Goal: Transaction & Acquisition: Purchase product/service

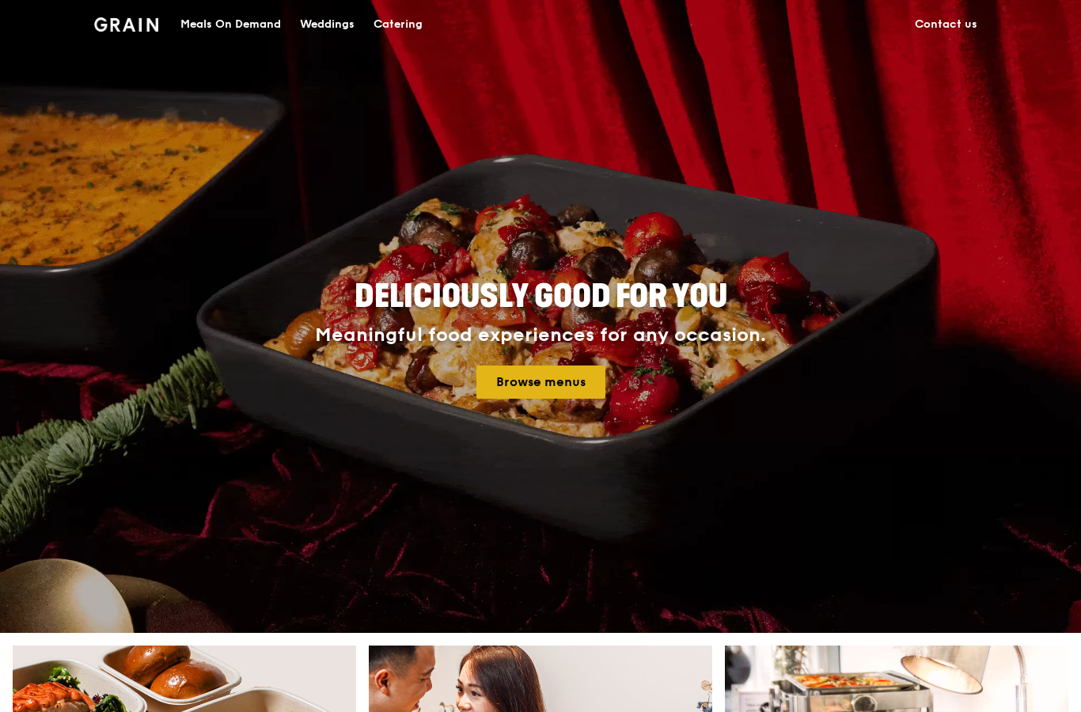
click at [528, 398] on link "Browse menus" at bounding box center [540, 381] width 129 height 33
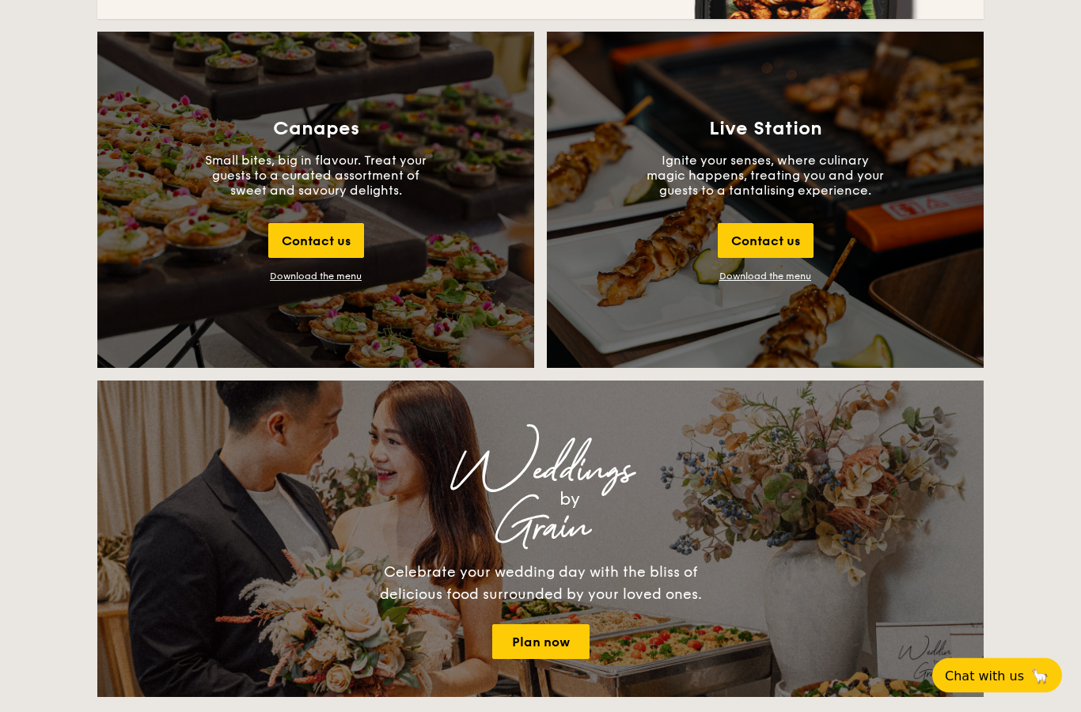
scroll to position [1732, 0]
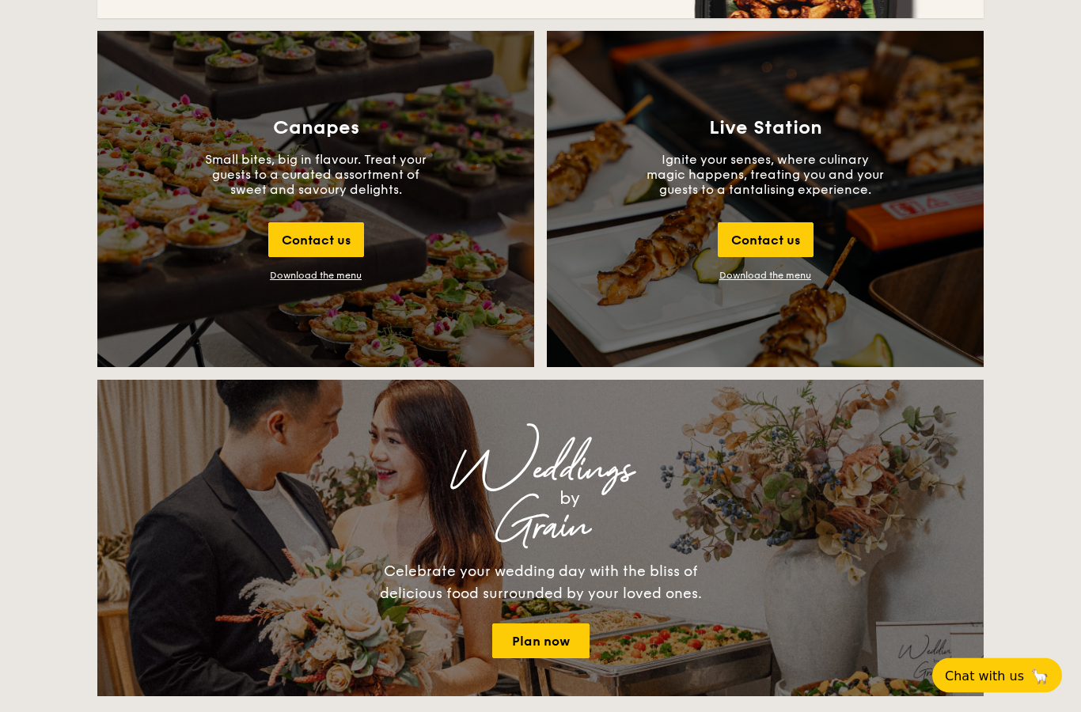
click at [771, 285] on div "Live Station Ignite your senses, where culinary magic happens, treating you and…" at bounding box center [765, 200] width 437 height 336
click at [774, 279] on link "Download the menu" at bounding box center [765, 276] width 92 height 11
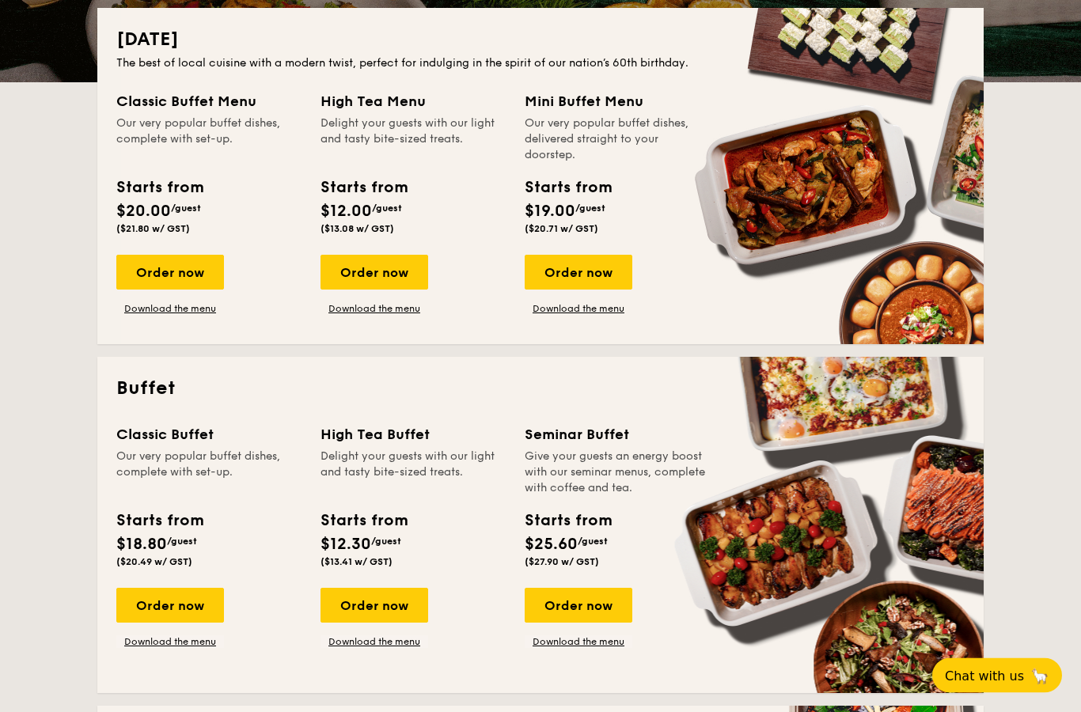
scroll to position [362, 0]
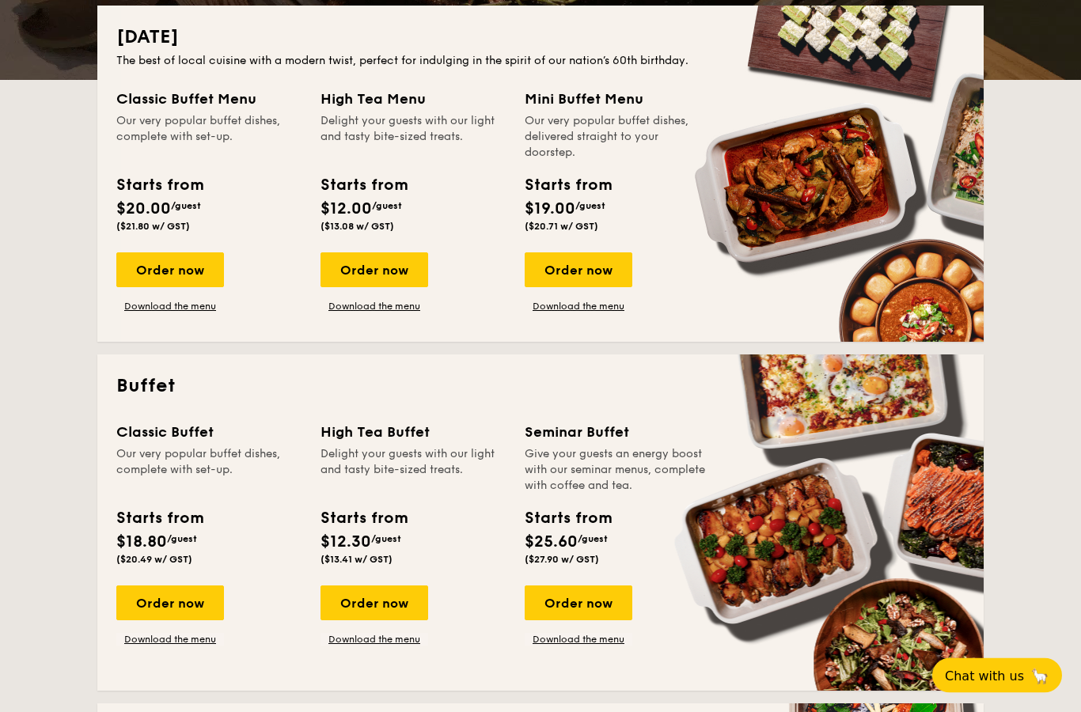
click at [184, 314] on div "Classic Buffet Menu Our very popular buffet dishes, complete with set-up. Start…" at bounding box center [540, 206] width 848 height 235
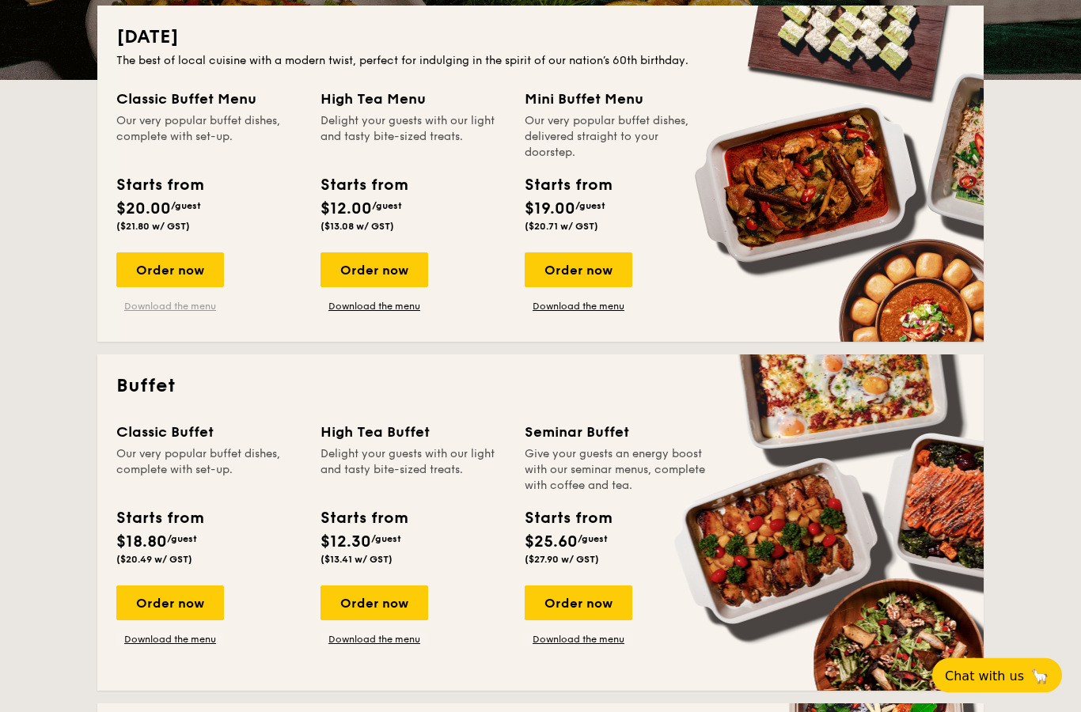
click at [190, 306] on link "Download the menu" at bounding box center [170, 307] width 108 height 13
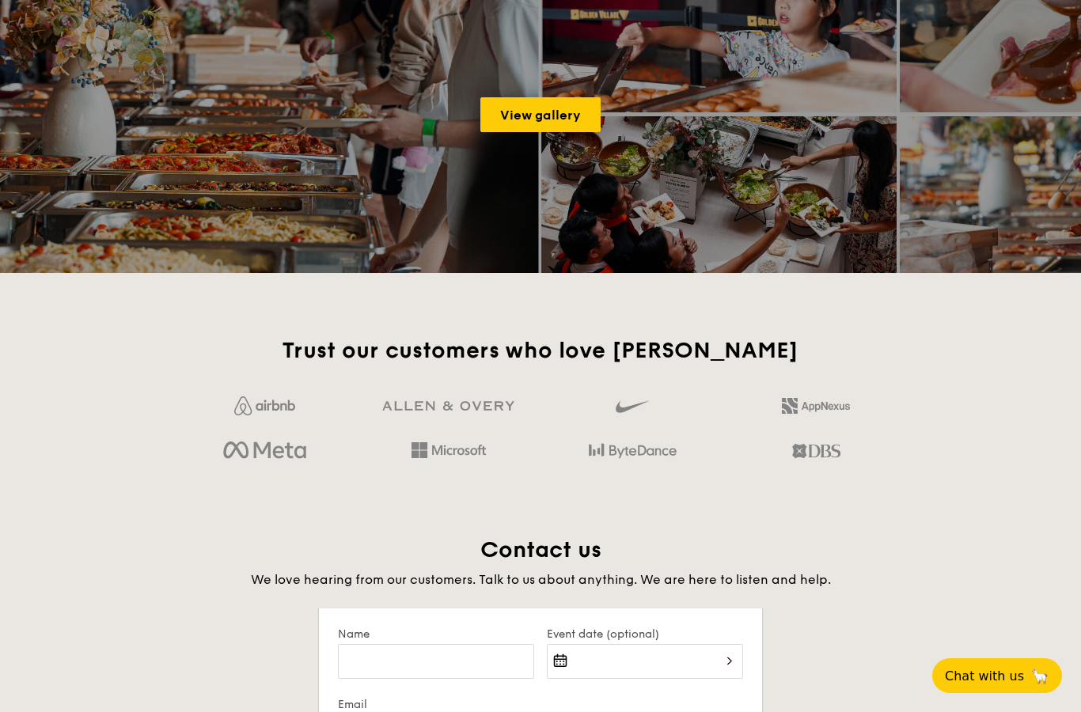
scroll to position [2535, 0]
click at [544, 99] on link "View gallery" at bounding box center [540, 115] width 120 height 35
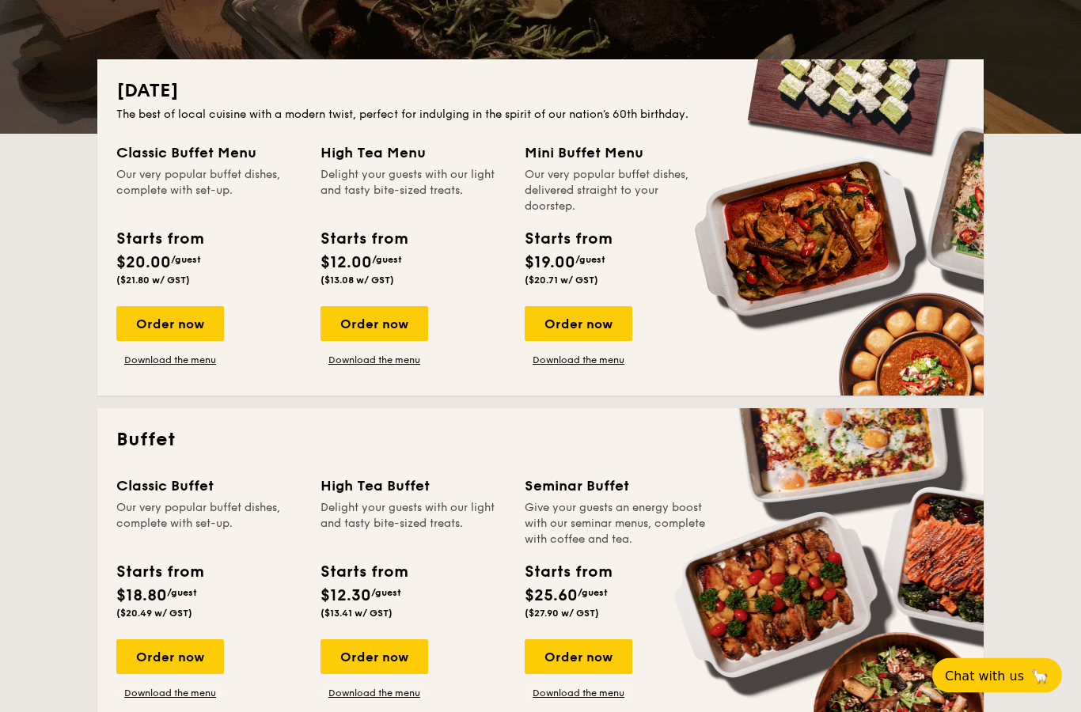
scroll to position [312, 0]
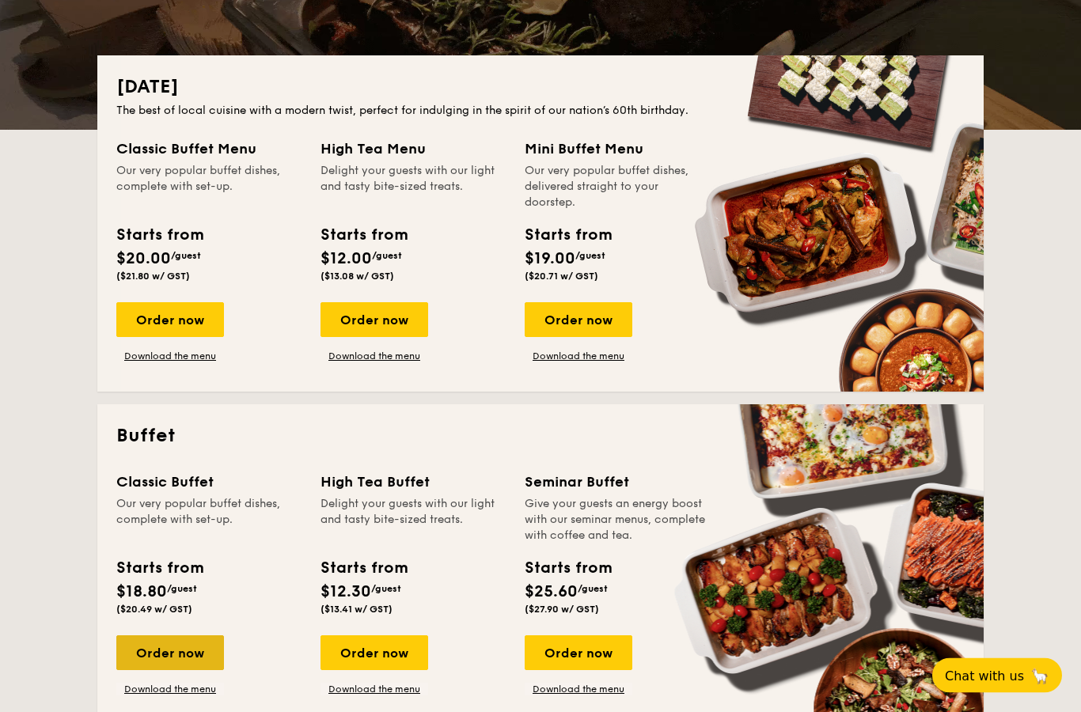
click at [167, 649] on div "Order now" at bounding box center [170, 653] width 108 height 35
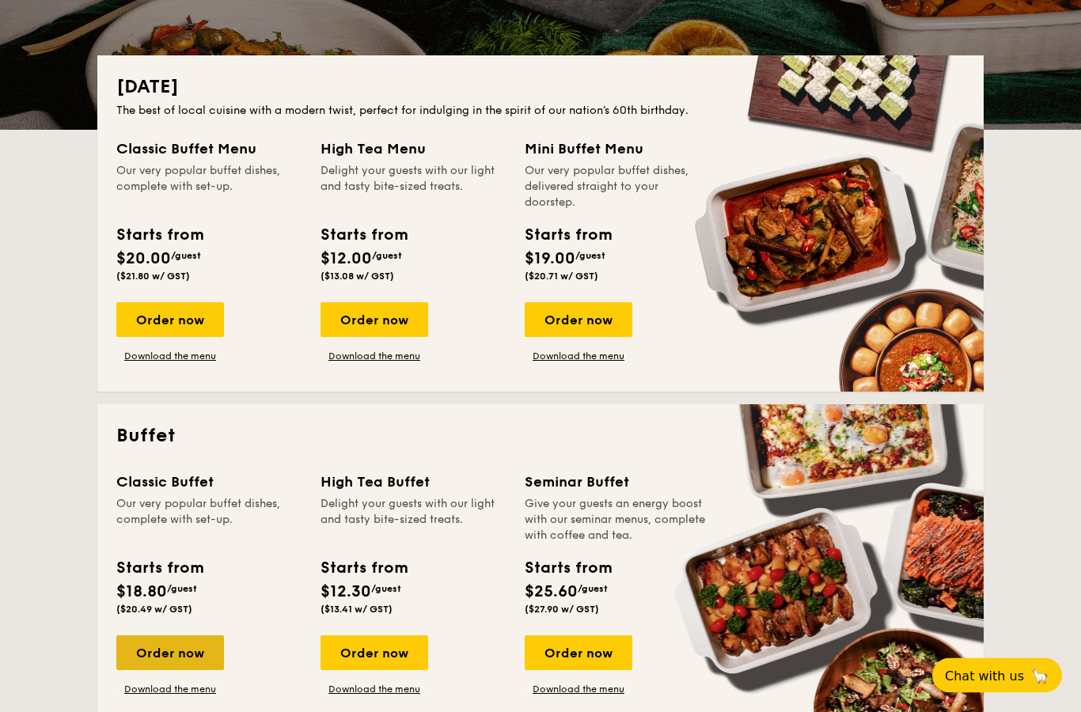
scroll to position [63, 0]
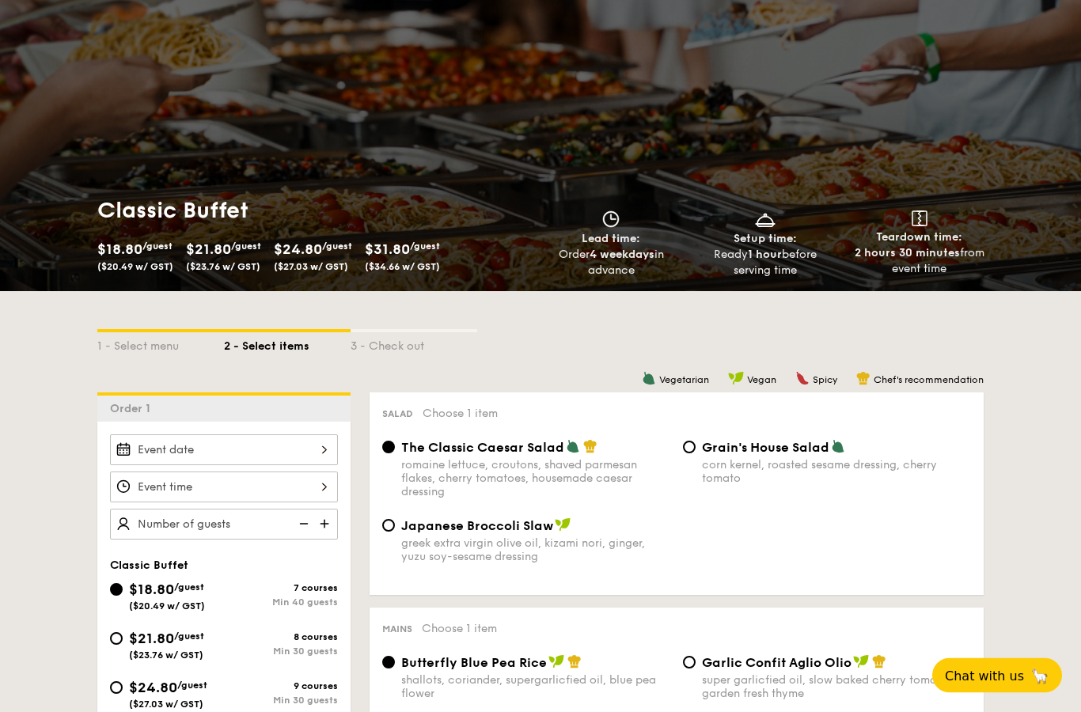
scroll to position [54, 0]
click at [215, 441] on div "2025 Aug 21 August 2025 Mon Tue Wed Thu Fri Sat Sun 1 2 3 4 5 6 7 8 9 10 11 12 …" at bounding box center [224, 449] width 228 height 31
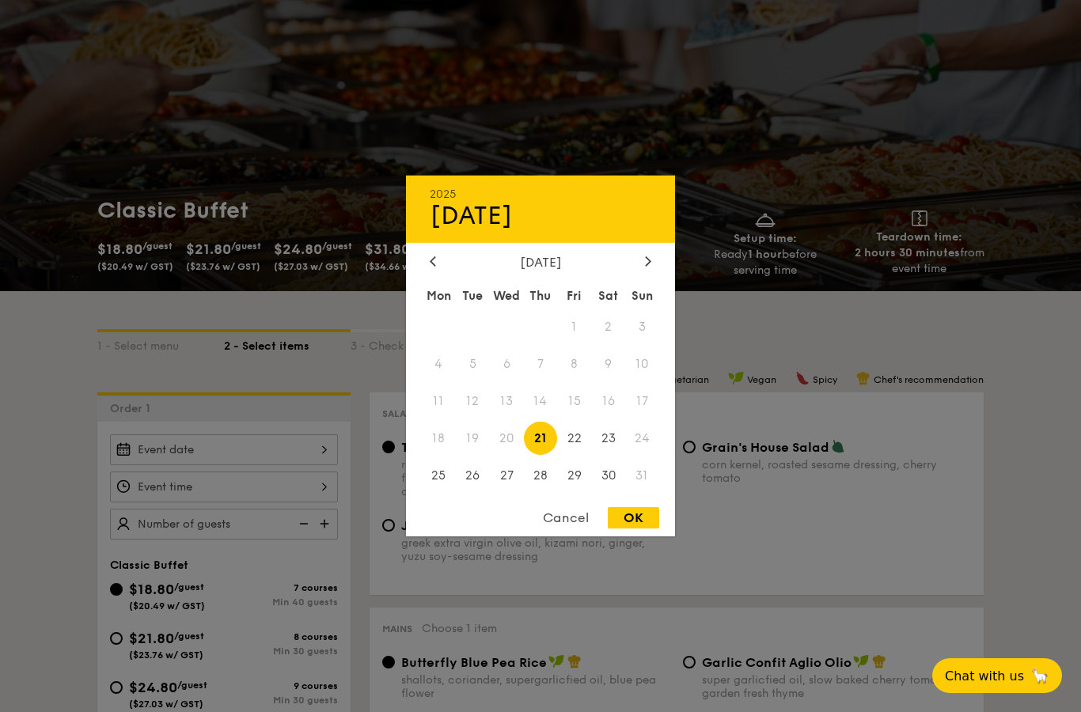
click at [643, 281] on div "2025 Aug 21 August 2025 Mon Tue Wed Thu Fri Sat Sun 1 2 3 4 5 6 7 8 9 10 11 12 …" at bounding box center [540, 356] width 269 height 361
click at [644, 270] on div at bounding box center [648, 262] width 14 height 15
click at [610, 344] on span "6" at bounding box center [608, 327] width 34 height 34
click at [618, 528] on div "OK" at bounding box center [633, 517] width 51 height 21
type input "Sep 06, 2025"
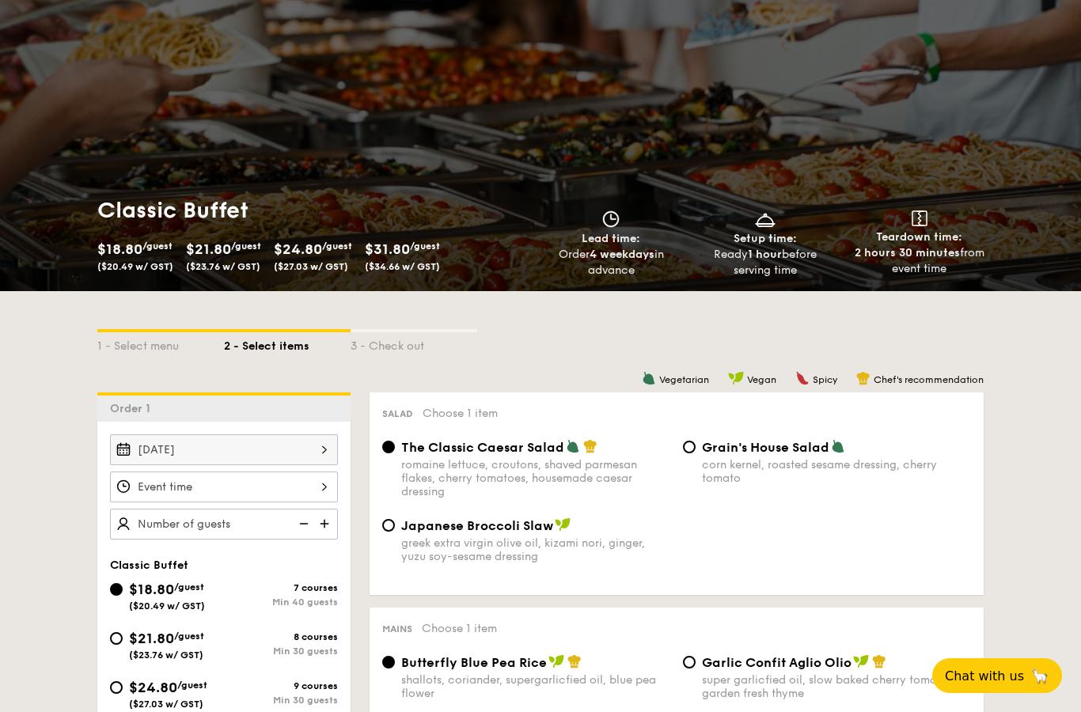
click at [185, 507] on div "Sep 06, 2025" at bounding box center [224, 486] width 228 height 105
click at [205, 490] on div "12 1 2 3 4 5 6 7 8 9 10 11 00 15 30 45 am pm Cancel OK" at bounding box center [224, 486] width 228 height 31
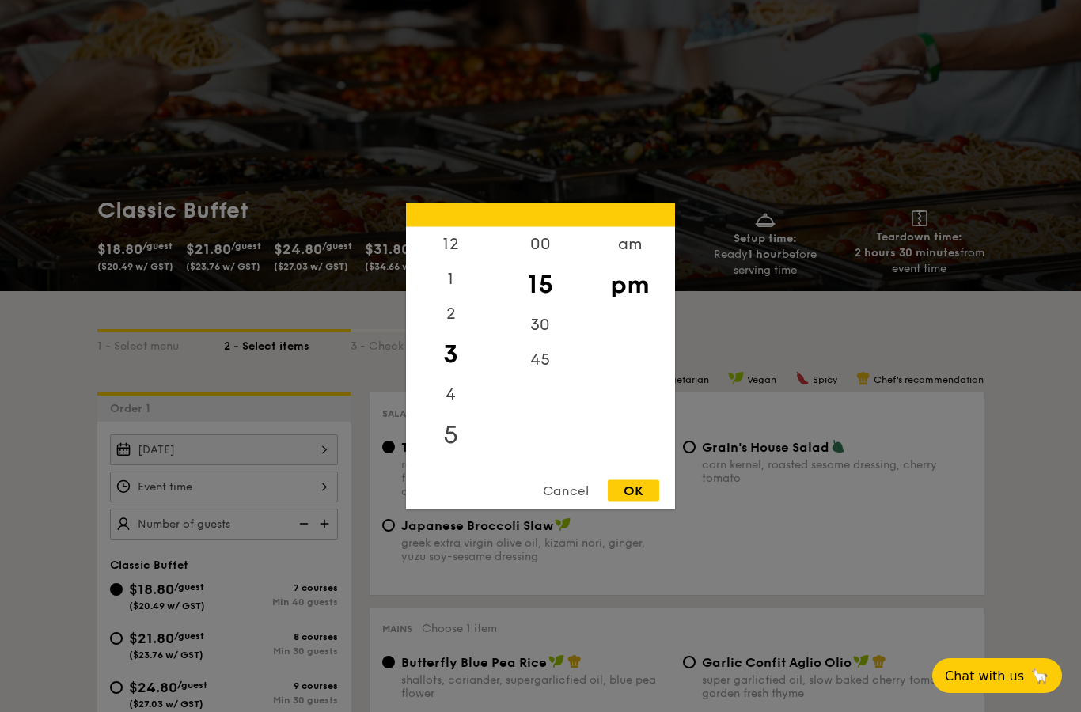
click at [452, 458] on div "5" at bounding box center [450, 435] width 89 height 46
click at [551, 273] on div "00" at bounding box center [539, 250] width 89 height 46
click at [646, 502] on div "OK" at bounding box center [633, 490] width 51 height 21
type input "5:00PM"
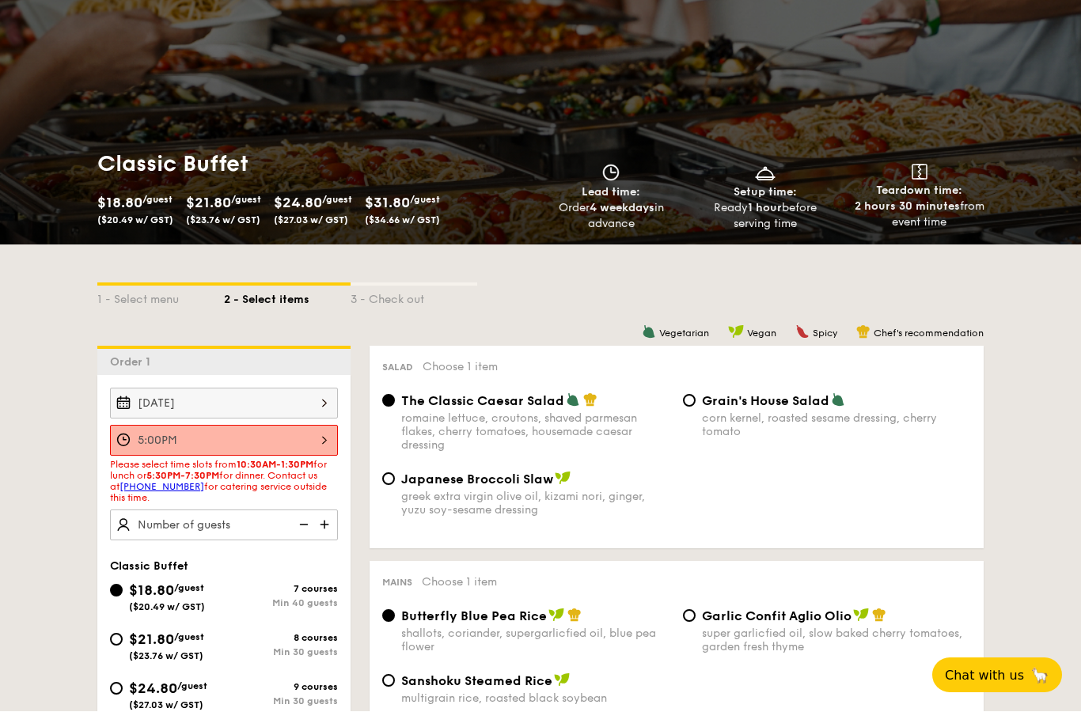
scroll to position [100, 0]
click at [324, 536] on img at bounding box center [326, 524] width 24 height 30
click at [324, 537] on img at bounding box center [326, 524] width 24 height 30
click at [313, 538] on img at bounding box center [302, 524] width 24 height 30
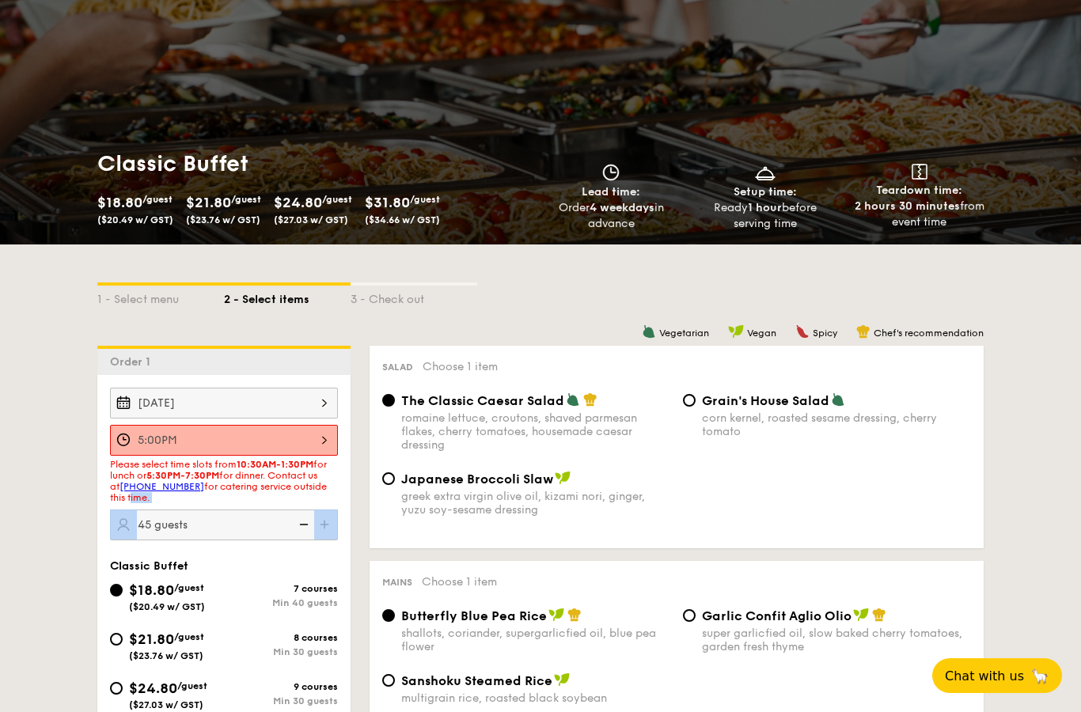
click at [313, 537] on img at bounding box center [302, 524] width 24 height 30
type input "40 guests"
click at [313, 538] on img at bounding box center [302, 524] width 24 height 30
click at [240, 439] on div "5:00PM" at bounding box center [224, 440] width 228 height 31
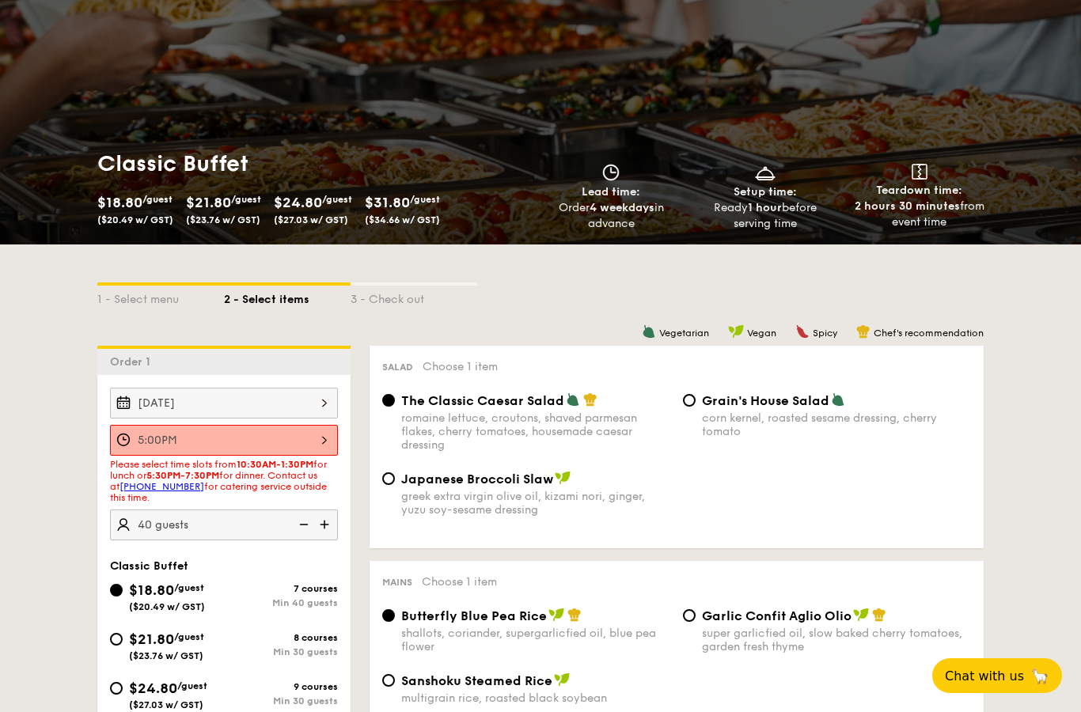
scroll to position [4, 0]
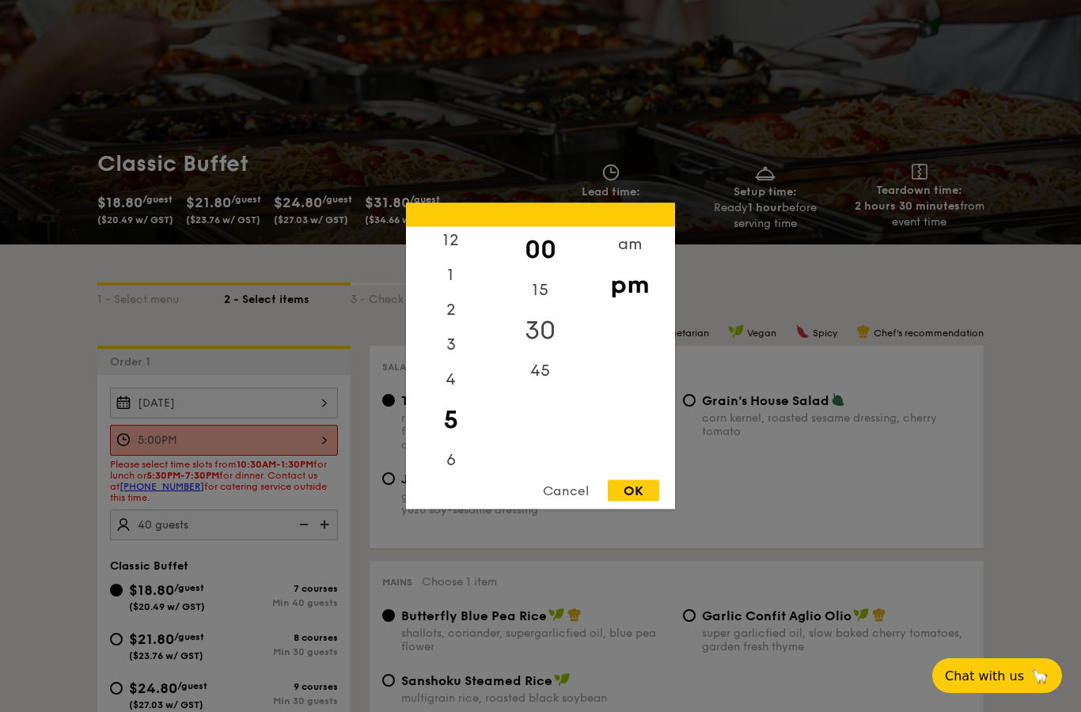
click at [542, 354] on div "30" at bounding box center [539, 331] width 89 height 46
click at [638, 502] on div "OK" at bounding box center [633, 490] width 51 height 21
type input "5:30PM"
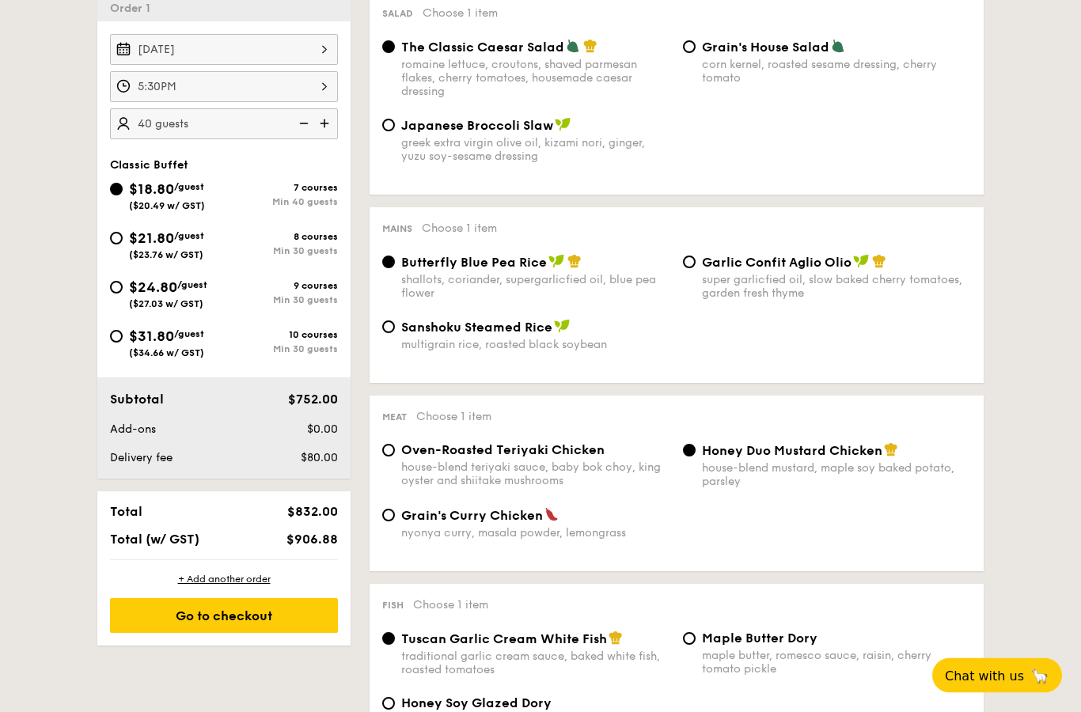
scroll to position [454, 0]
click at [118, 248] on div "$21.80 /guest ($23.76 w/ GST)" at bounding box center [167, 243] width 114 height 33
click at [118, 244] on input "$21.80 /guest ($23.76 w/ GST) 8 courses Min 30 guests" at bounding box center [116, 238] width 13 height 13
radio input "true"
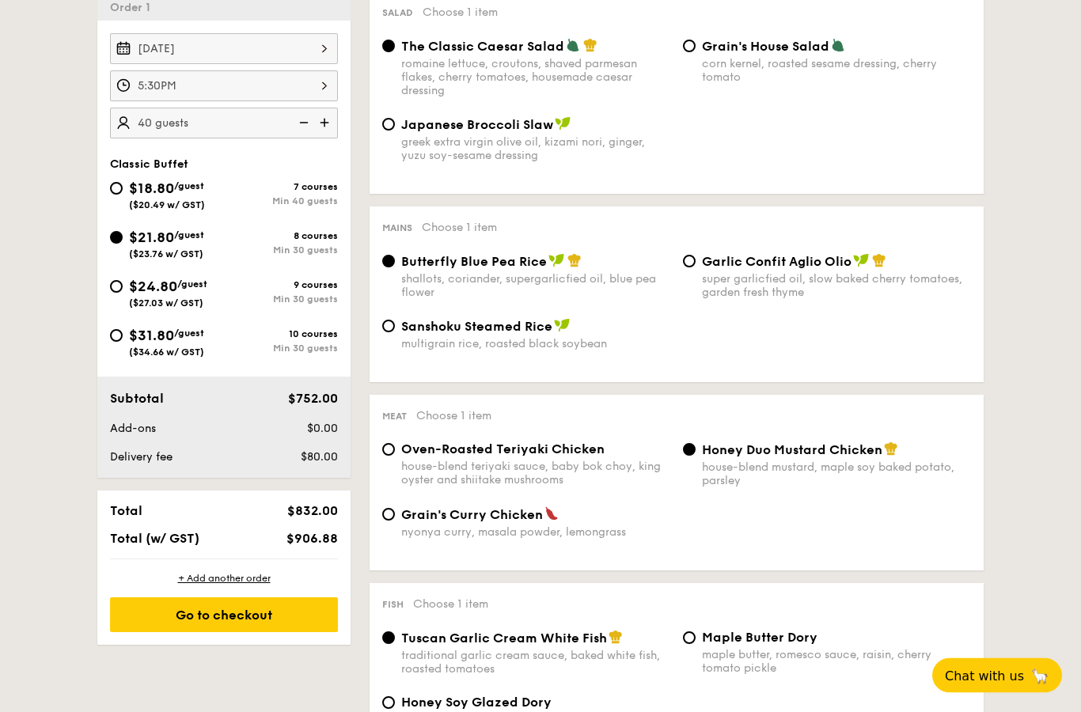
radio input "true"
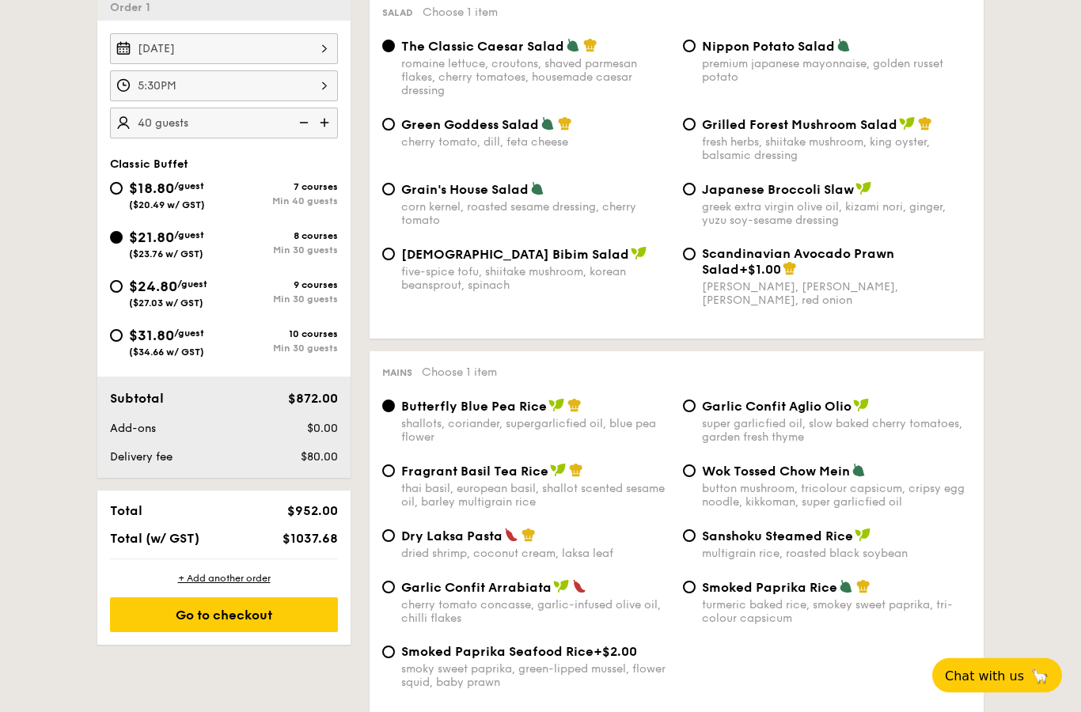
scroll to position [455, 0]
click at [119, 185] on input "$18.80 /guest ($20.49 w/ GST) 7 courses Min 40 guests" at bounding box center [116, 188] width 13 height 13
radio input "true"
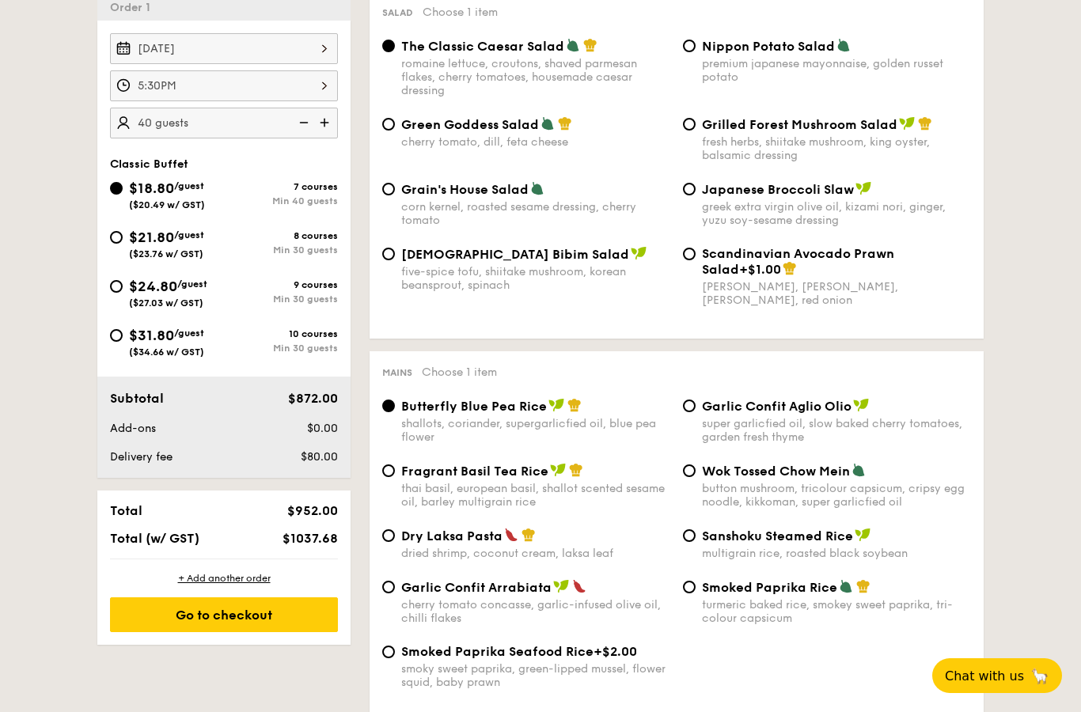
radio input "true"
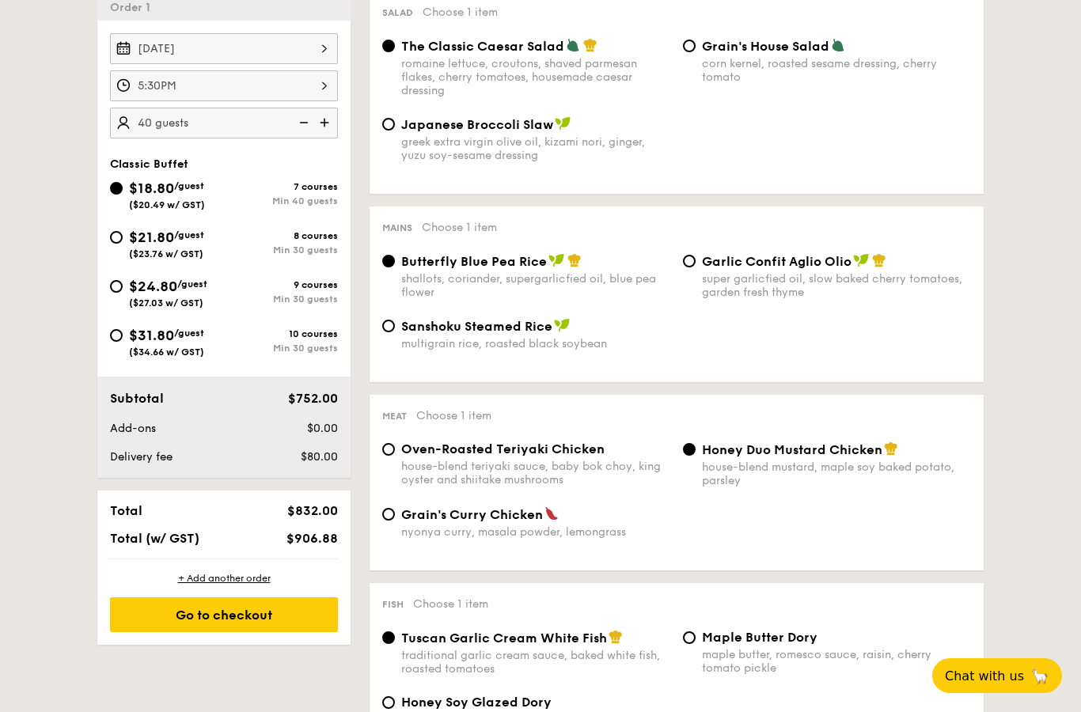
click at [130, 242] on span "$21.80" at bounding box center [151, 237] width 45 height 17
click at [123, 242] on input "$21.80 /guest ($23.76 w/ GST) 8 courses Min 30 guests" at bounding box center [116, 237] width 13 height 13
radio input "true"
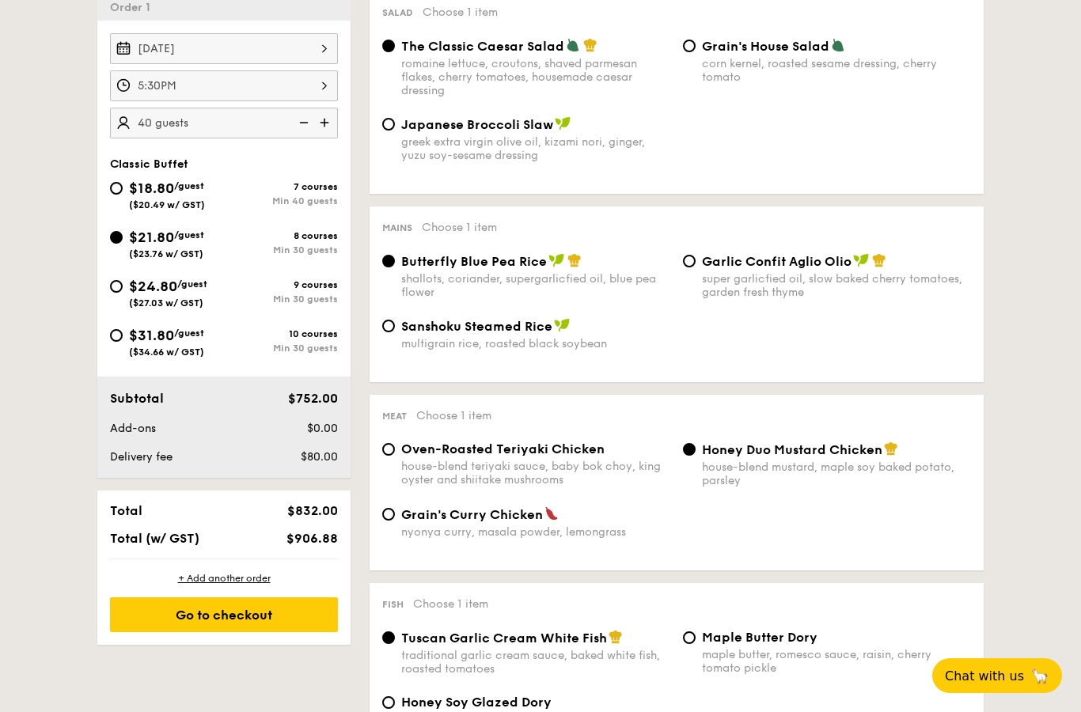
radio input "true"
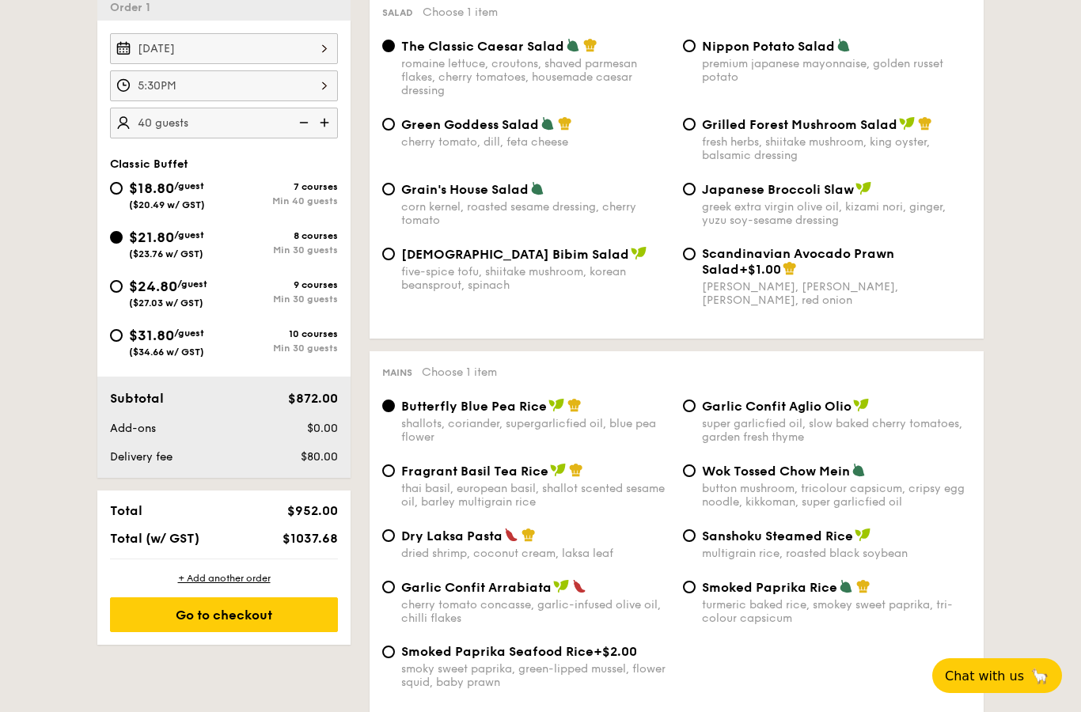
click at [152, 193] on span "$18.80" at bounding box center [151, 188] width 45 height 17
click at [123, 193] on input "$18.80 /guest ($20.49 w/ GST) 7 courses Min 40 guests" at bounding box center [116, 188] width 13 height 13
radio input "true"
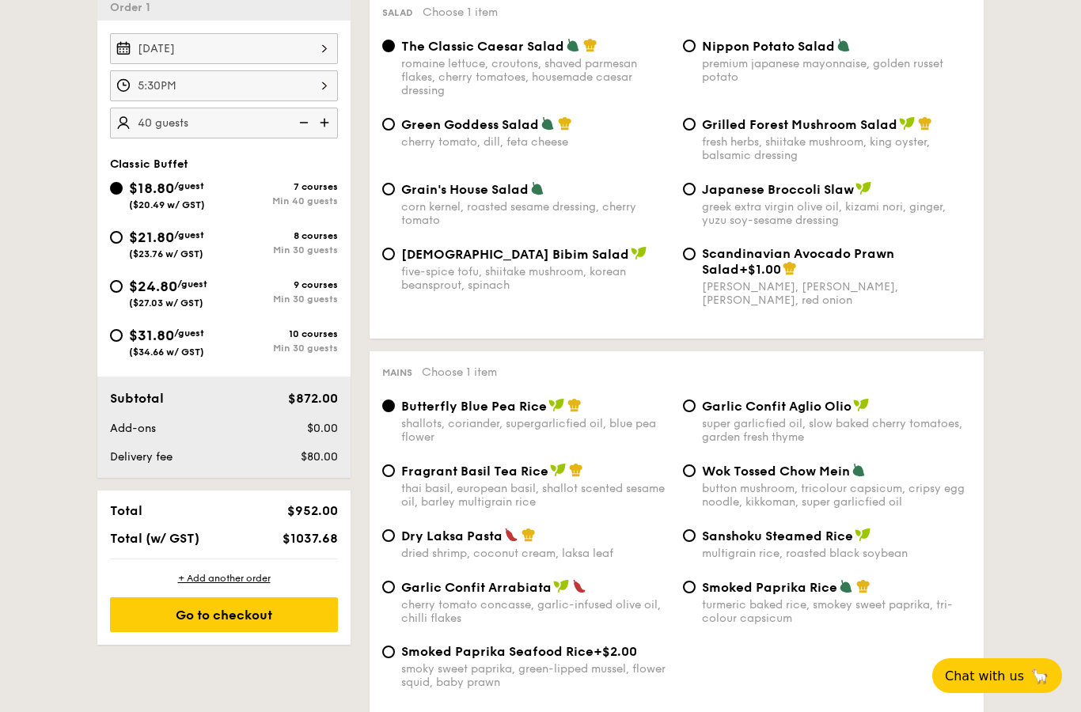
radio input "true"
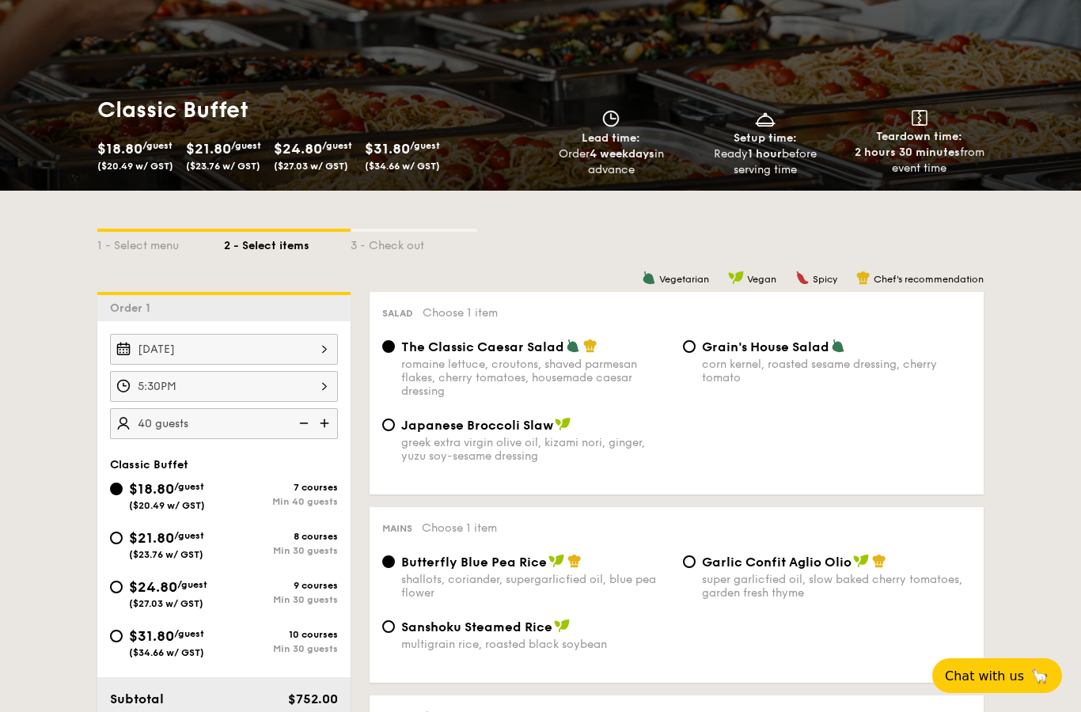
scroll to position [153, 0]
click at [680, 348] on div "Grain's House Salad corn kernel, roasted sesame dressing, cherry tomato" at bounding box center [826, 362] width 301 height 46
click at [685, 348] on input "Grain's House Salad corn kernel, roasted sesame dressing, cherry tomato" at bounding box center [689, 347] width 13 height 13
radio input "true"
click at [468, 424] on span "Japanese Broccoli Slaw" at bounding box center [477, 425] width 152 height 15
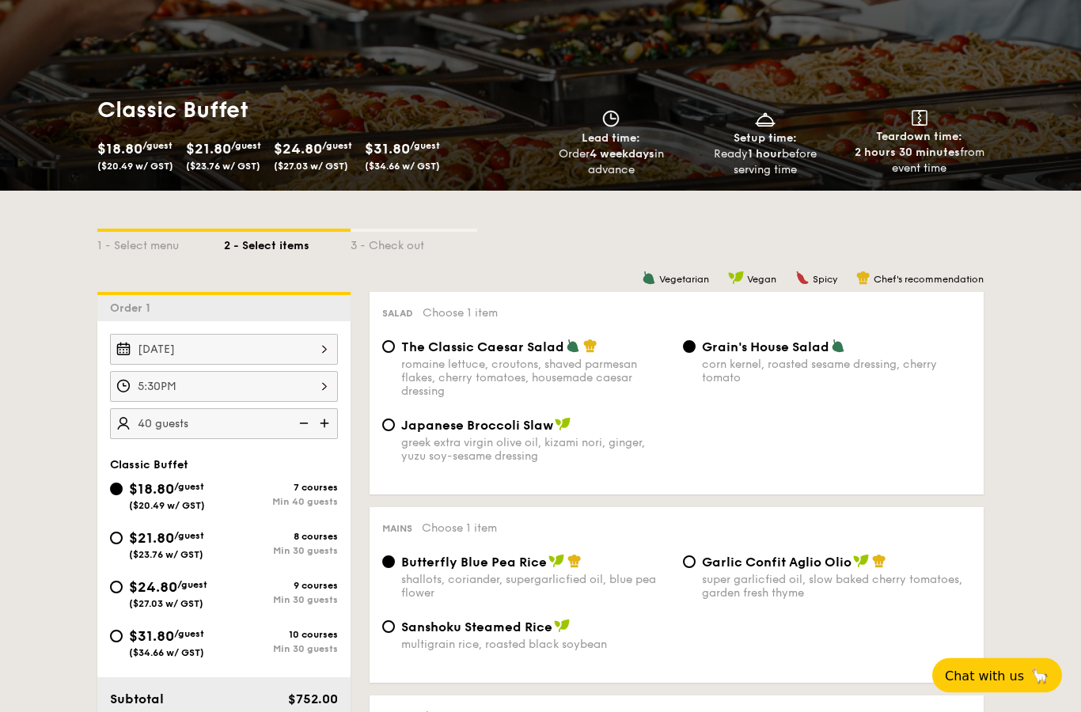
click at [395, 424] on input "Japanese Broccoli Slaw greek extra virgin olive oil, kizami nori, ginger, yuzu …" at bounding box center [388, 425] width 13 height 13
radio input "true"
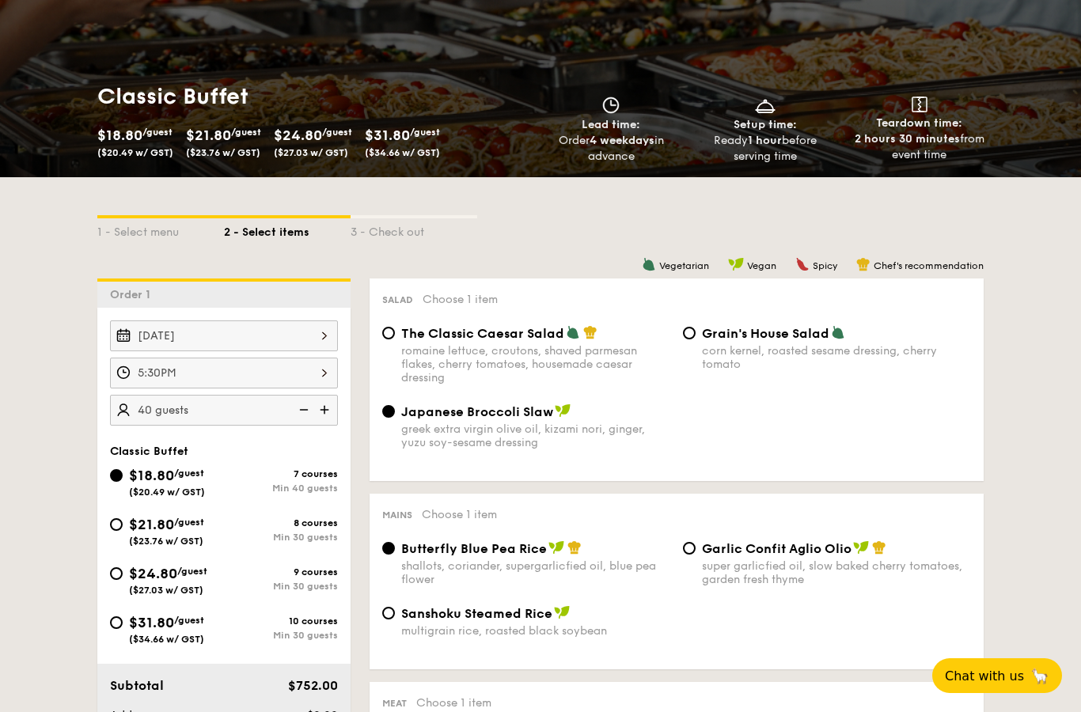
click at [507, 341] on span "The Classic Caesar Salad" at bounding box center [482, 333] width 163 height 15
click at [395, 339] on input "The Classic Caesar Salad romaine lettuce, croutons, shaved parmesan flakes, che…" at bounding box center [388, 333] width 13 height 13
radio input "true"
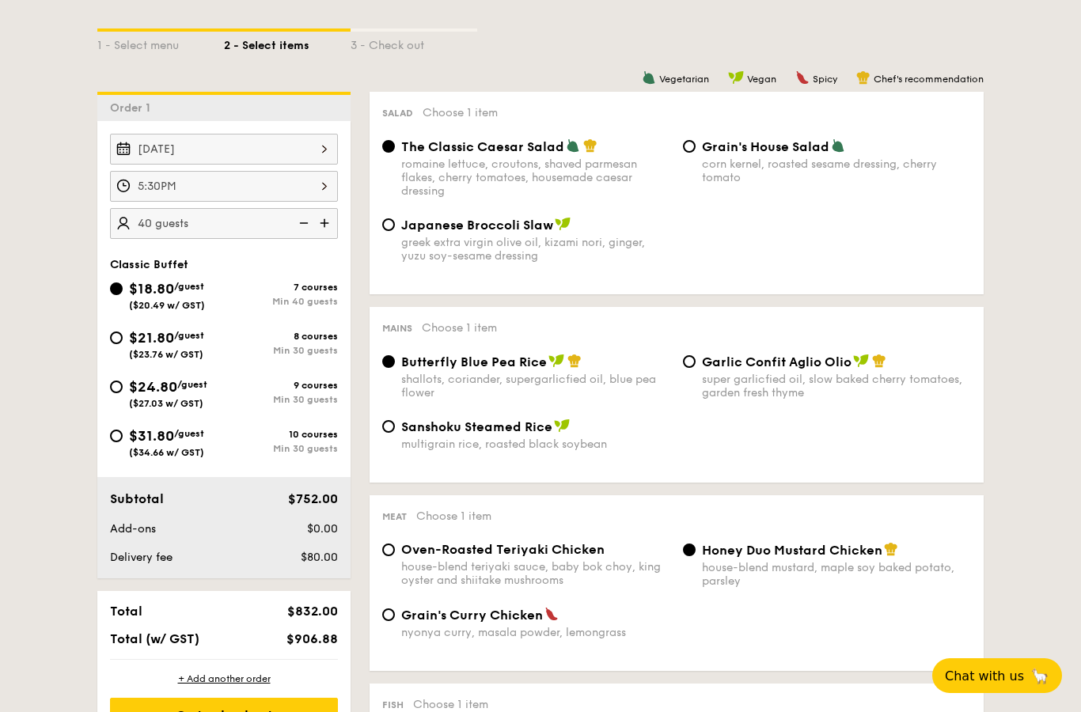
scroll to position [365, 0]
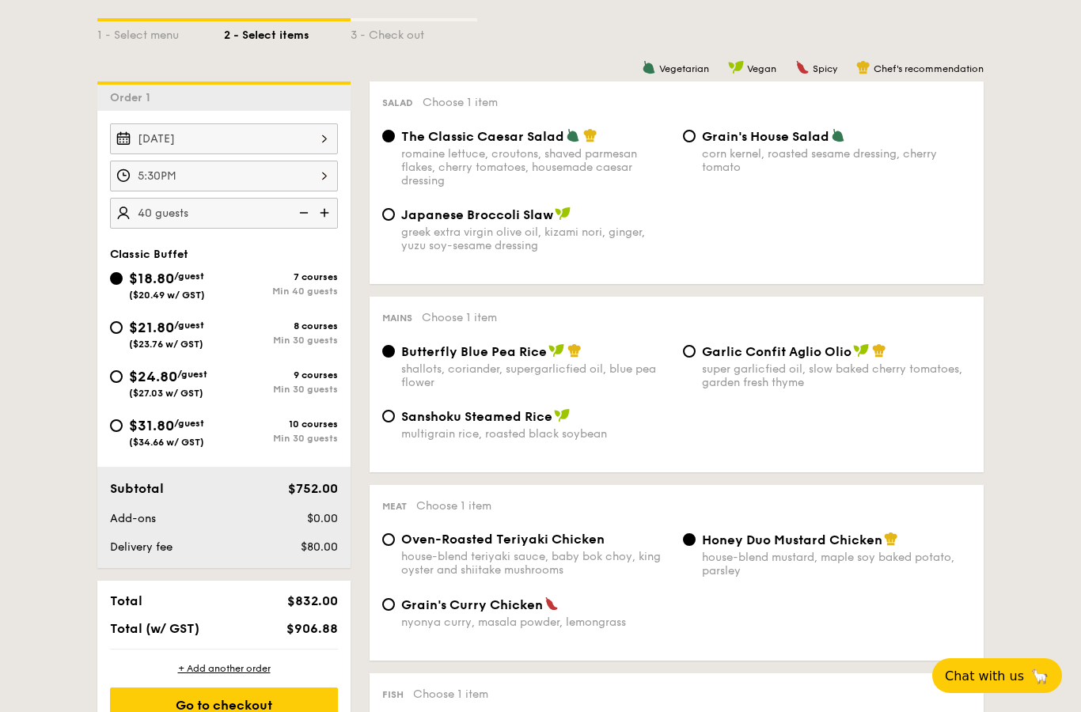
click at [555, 547] on span "Oven-Roasted Teriyaki Chicken" at bounding box center [502, 539] width 203 height 15
click at [395, 546] on input "Oven-Roasted Teriyaki Chicken house-blend teriyaki sauce, baby bok choy, king o…" at bounding box center [388, 539] width 13 height 13
radio input "true"
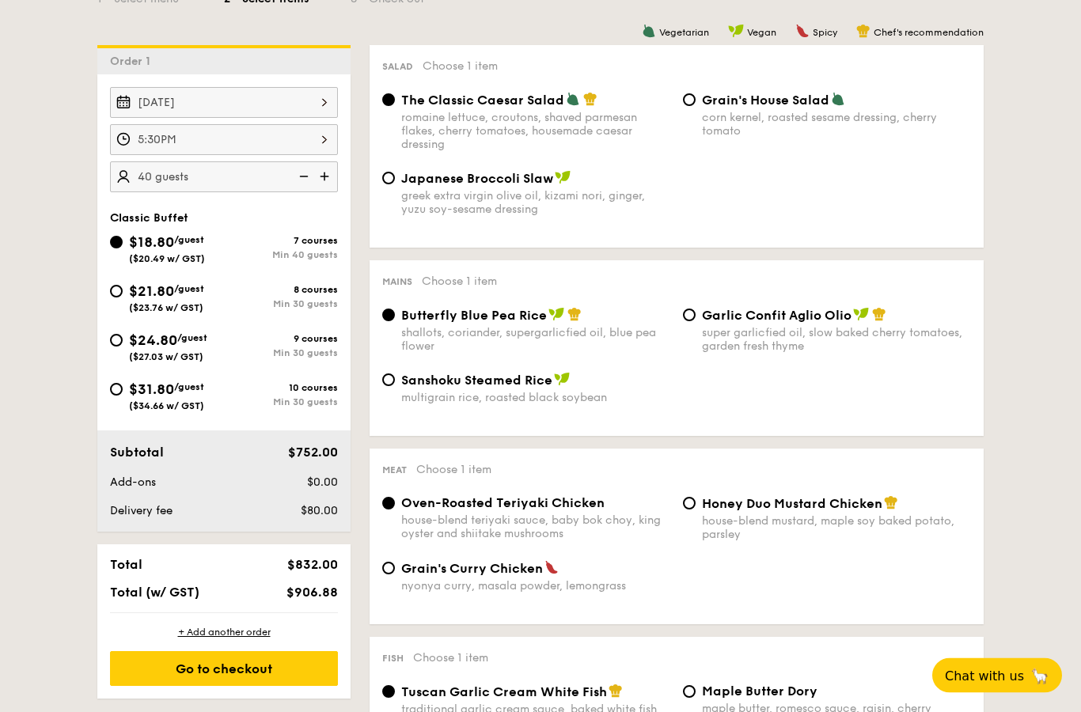
scroll to position [401, 0]
click at [527, 560] on div "Oven-Roasted Teriyaki Chicken house-blend teriyaki sauce, baby bok choy, king o…" at bounding box center [676, 527] width 601 height 65
click at [502, 593] on div "nyonya curry, masala powder, lemongrass" at bounding box center [535, 585] width 269 height 13
click at [395, 574] on input "Grain's Curry Chicken nyonya curry, masala powder, lemongrass" at bounding box center [388, 568] width 13 height 13
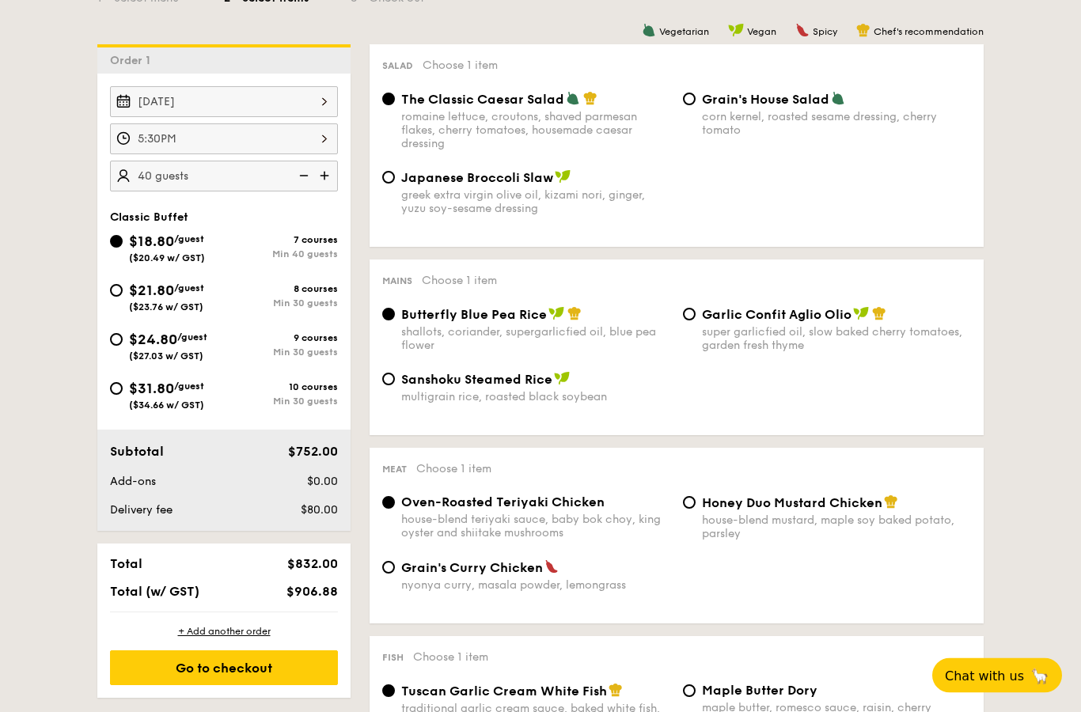
radio input "true"
click at [501, 527] on div "house-blend teriyaki sauce, baby bok choy, king oyster and shiitake mushrooms" at bounding box center [535, 526] width 269 height 27
click at [395, 509] on input "Oven-Roasted Teriyaki Chicken house-blend teriyaki sauce, baby bok choy, king o…" at bounding box center [388, 503] width 13 height 13
radio input "true"
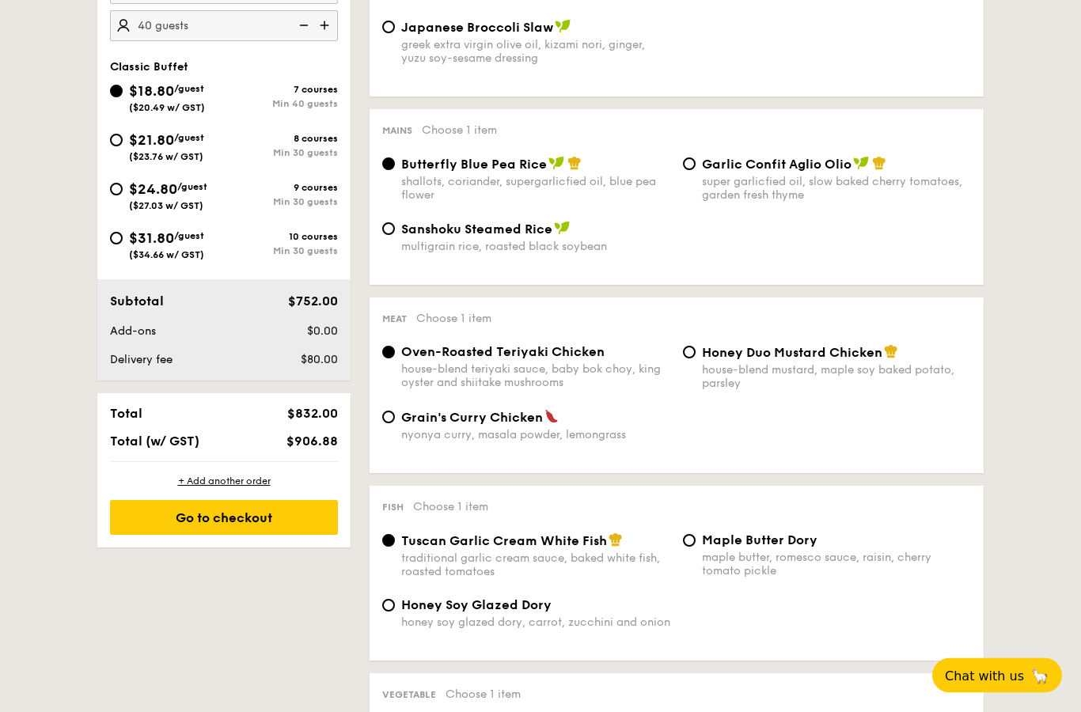
scroll to position [553, 0]
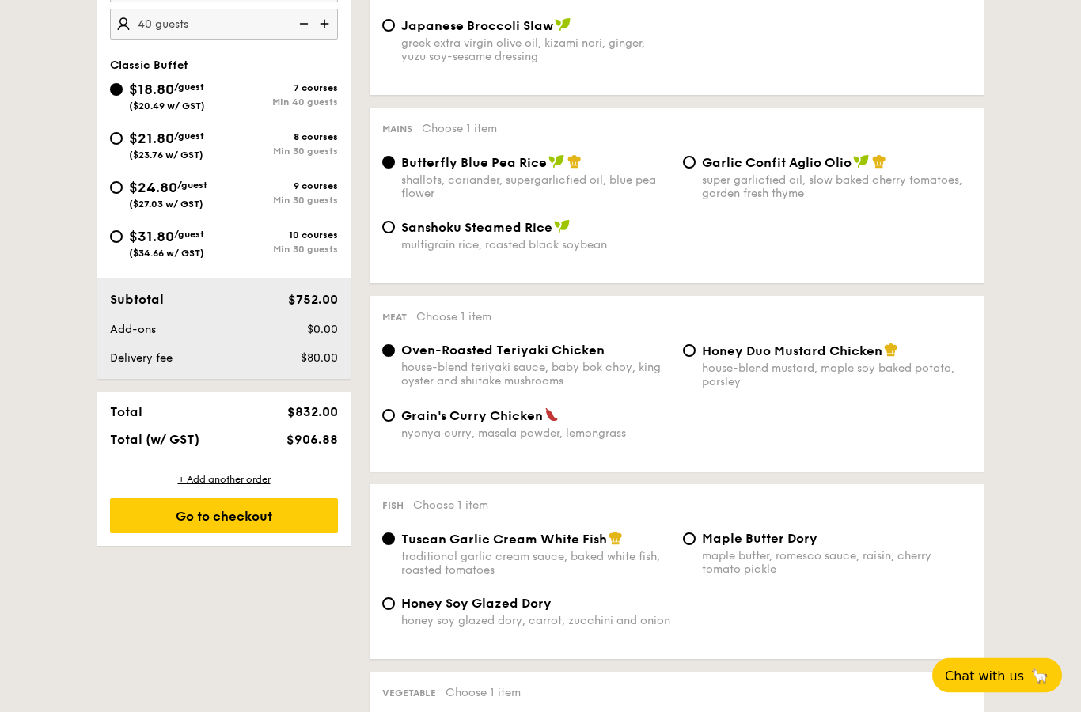
click at [150, 135] on span "$21.80" at bounding box center [151, 139] width 45 height 17
click at [123, 135] on input "$21.80 /guest ($23.76 w/ GST) 8 courses Min 30 guests" at bounding box center [116, 139] width 13 height 13
radio input "true"
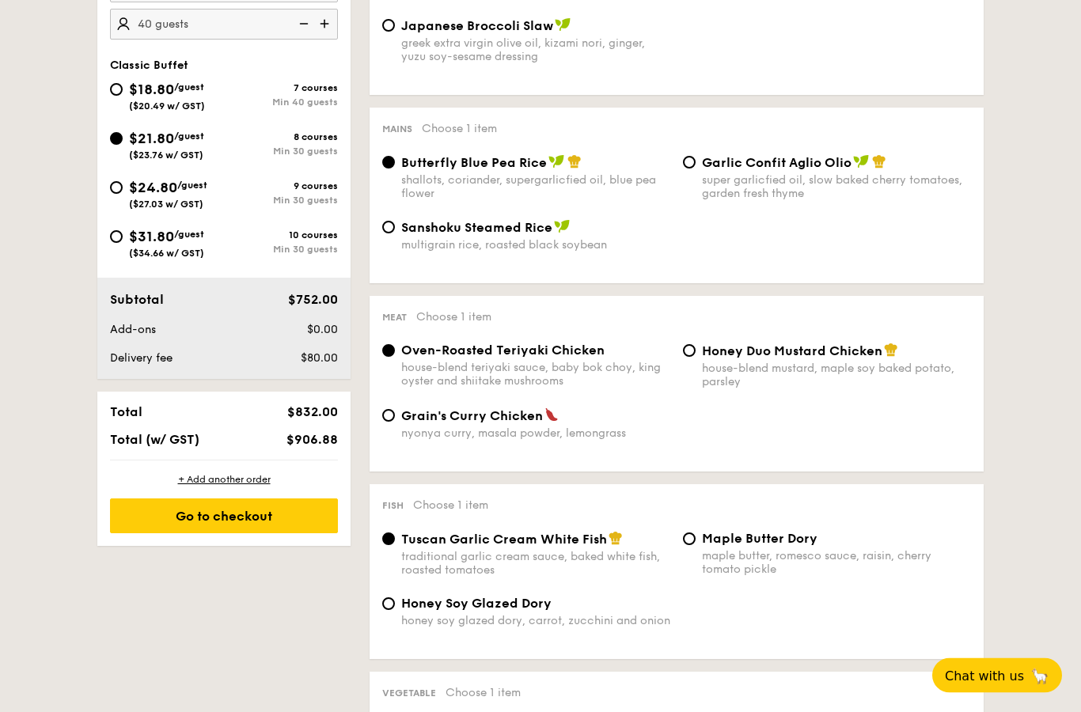
radio input "true"
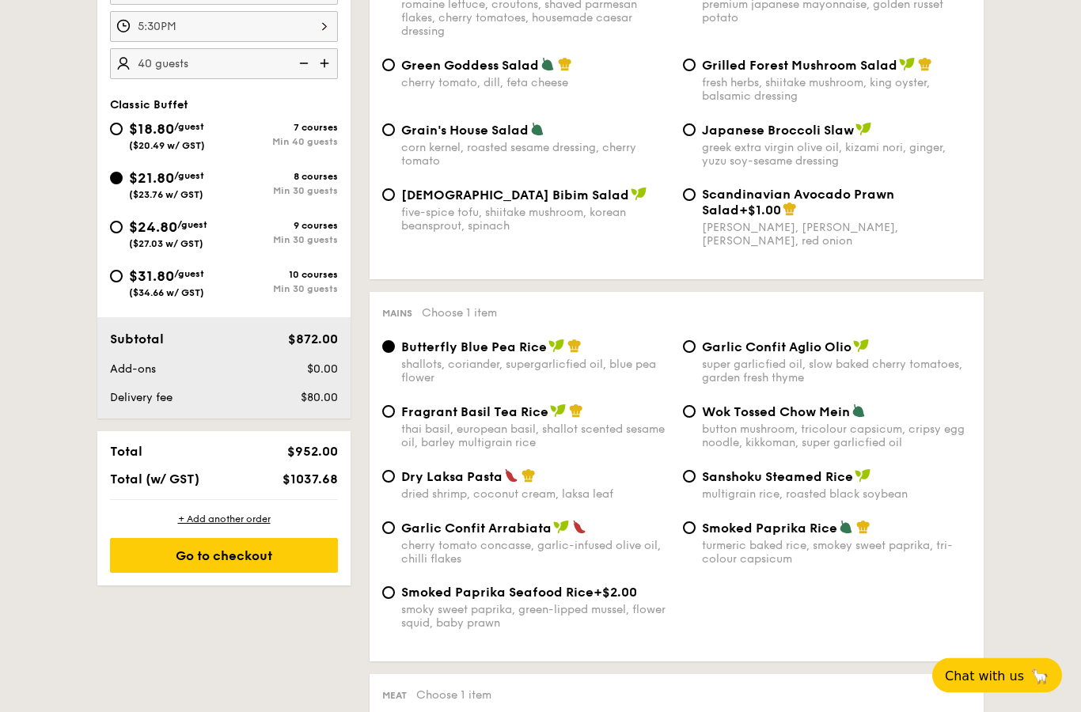
scroll to position [443, 0]
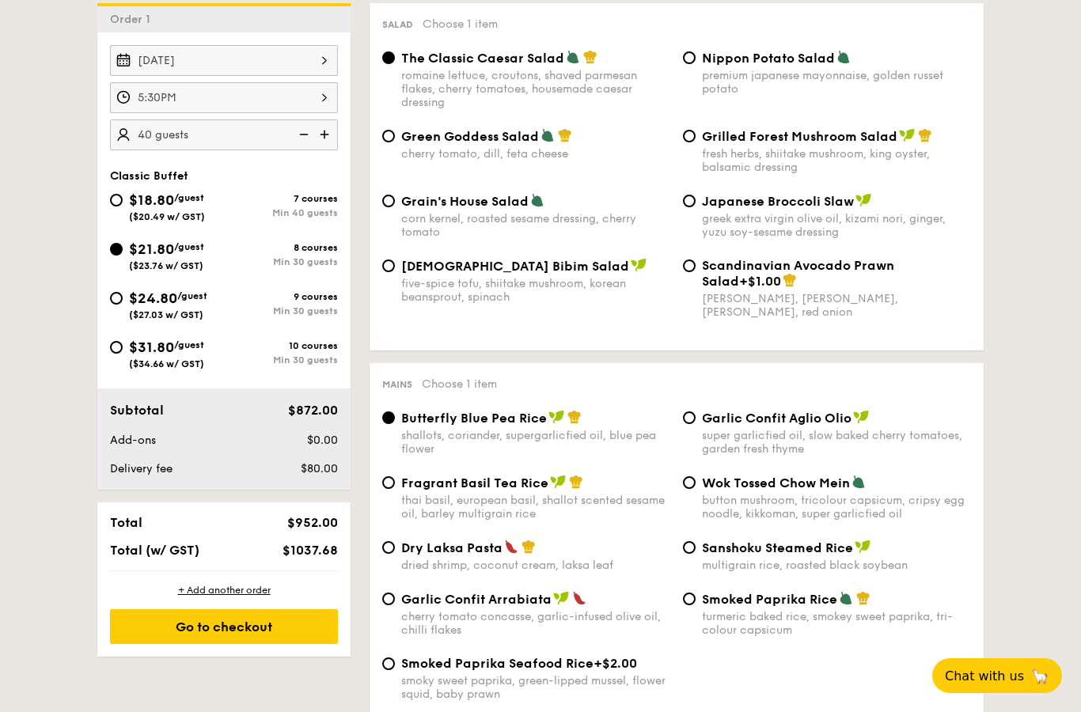
click at [192, 200] on span "/guest" at bounding box center [189, 197] width 30 height 11
click at [123, 200] on input "$18.80 /guest ($20.49 w/ GST) 7 courses Min 40 guests" at bounding box center [116, 200] width 13 height 13
radio input "true"
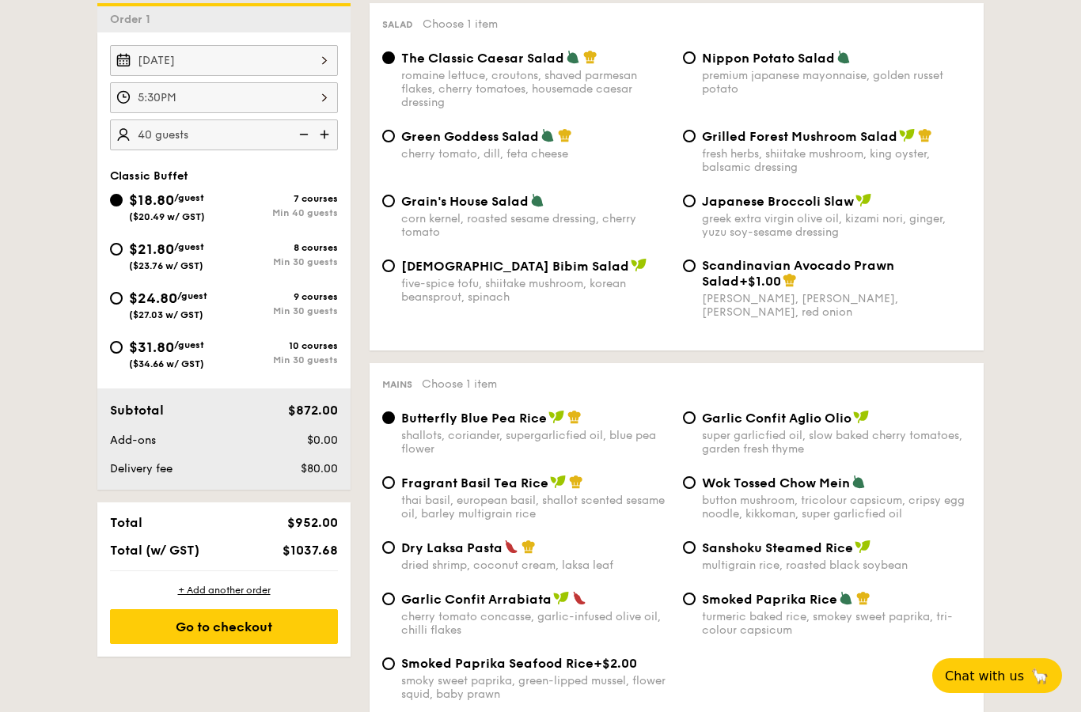
radio input "true"
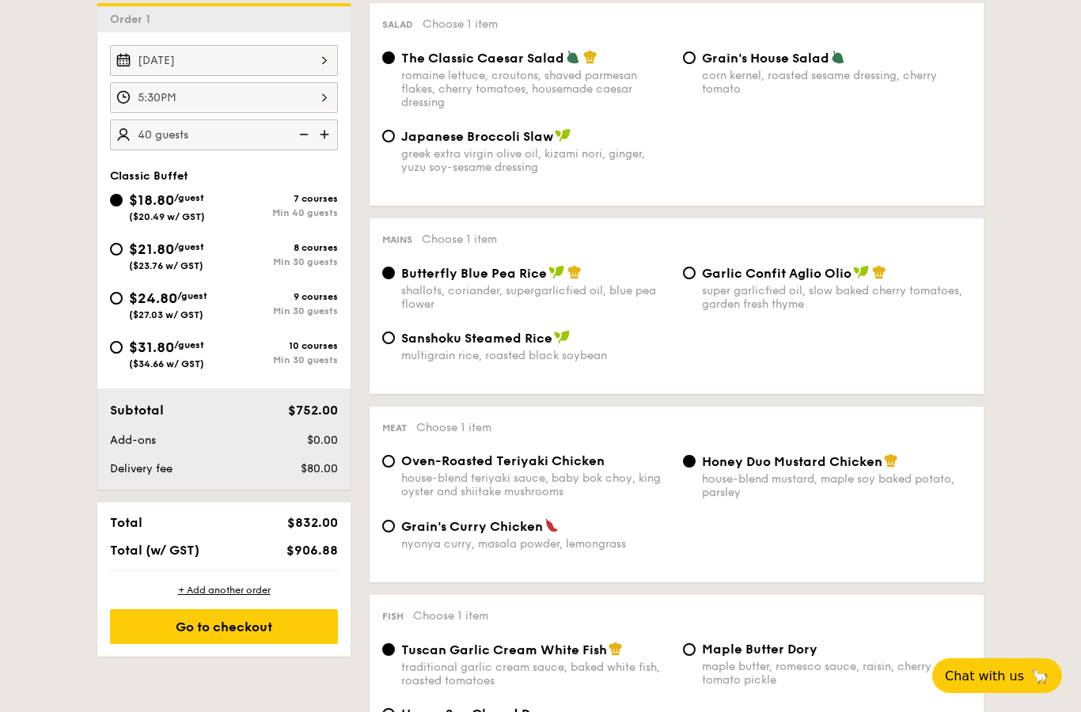
click at [183, 248] on span "/guest" at bounding box center [189, 246] width 30 height 11
click at [123, 248] on input "$21.80 /guest ($23.76 w/ GST) 8 courses Min 30 guests" at bounding box center [116, 249] width 13 height 13
radio input "true"
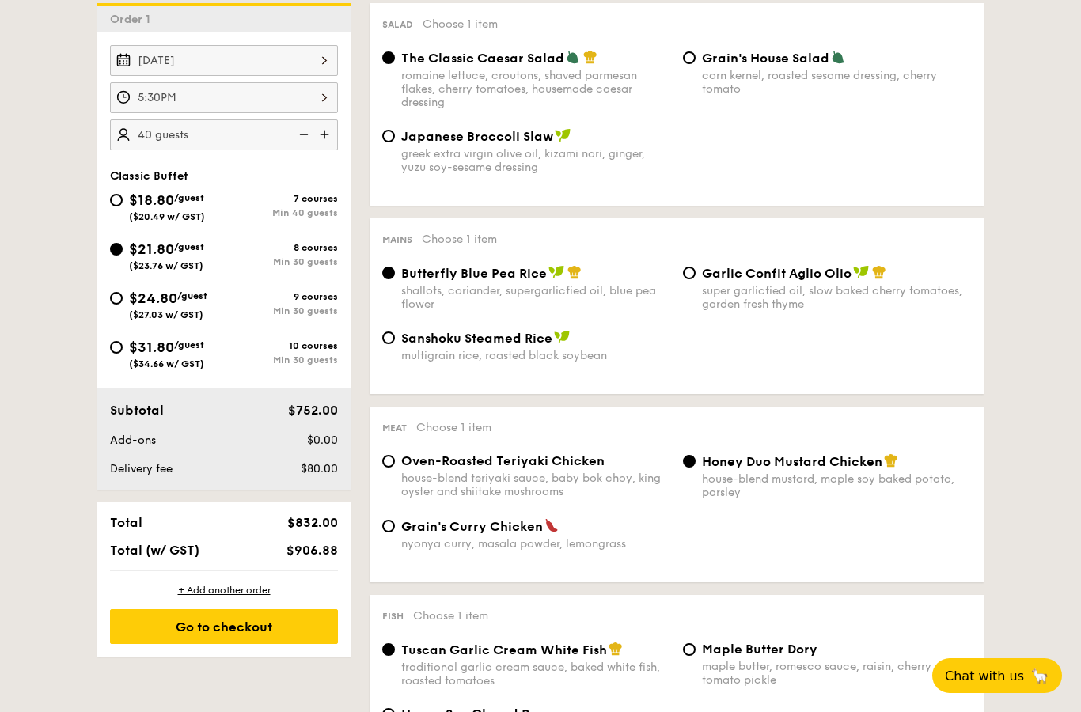
radio input "true"
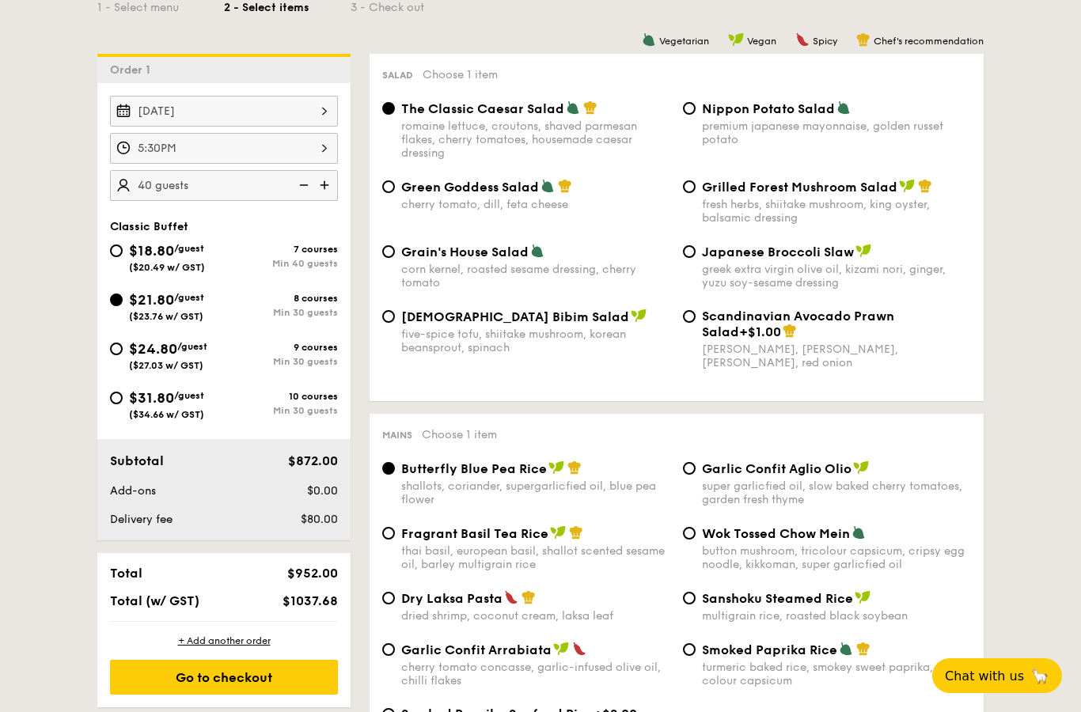
scroll to position [392, 0]
click at [718, 116] on span "Nippon Potato Salad" at bounding box center [768, 108] width 133 height 15
click at [695, 115] on input "Nippon Potato Salad premium japanese mayonnaise, golden russet potato" at bounding box center [689, 108] width 13 height 13
radio input "true"
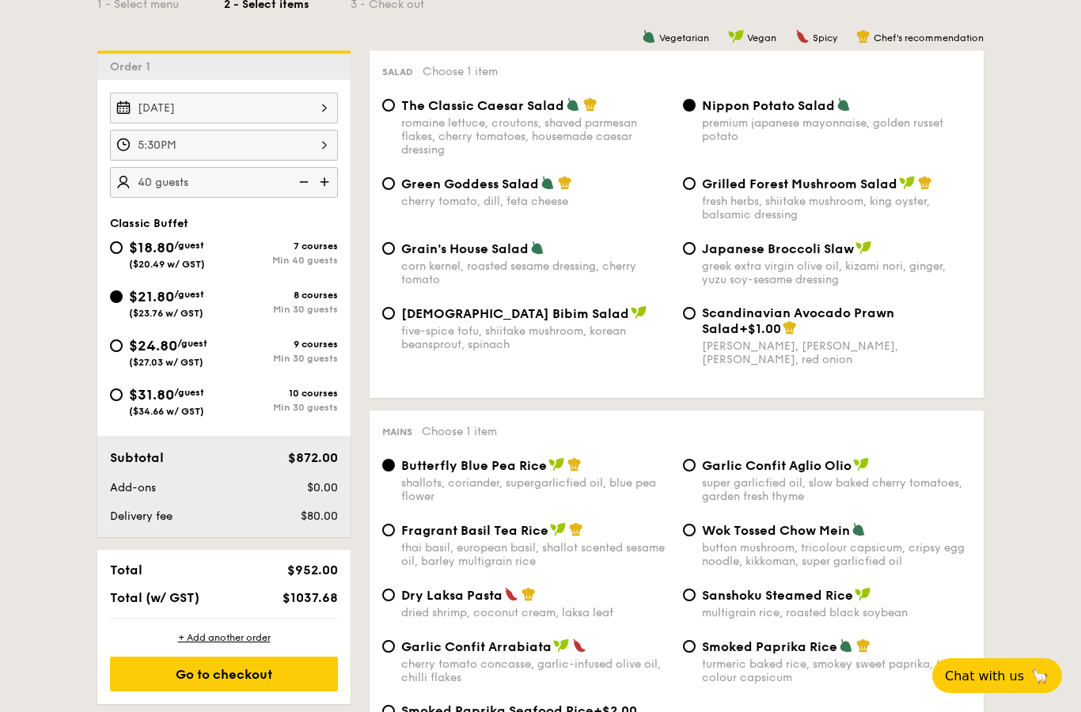
click at [504, 185] on span "Green Goddess Salad" at bounding box center [470, 183] width 138 height 15
click at [395, 185] on input "Green Goddess Salad cherry tomato, dill, feta cheese" at bounding box center [388, 183] width 13 height 13
radio input "true"
click at [509, 98] on div "Salad Choose 1 item The Classic Caesar Salad romaine lettuce, croutons, shaved …" at bounding box center [676, 224] width 614 height 347
click at [691, 180] on div "Grilled Forest Mushroom Salad fresh herbs, shiitake mushroom, king oyster, bals…" at bounding box center [826, 199] width 301 height 46
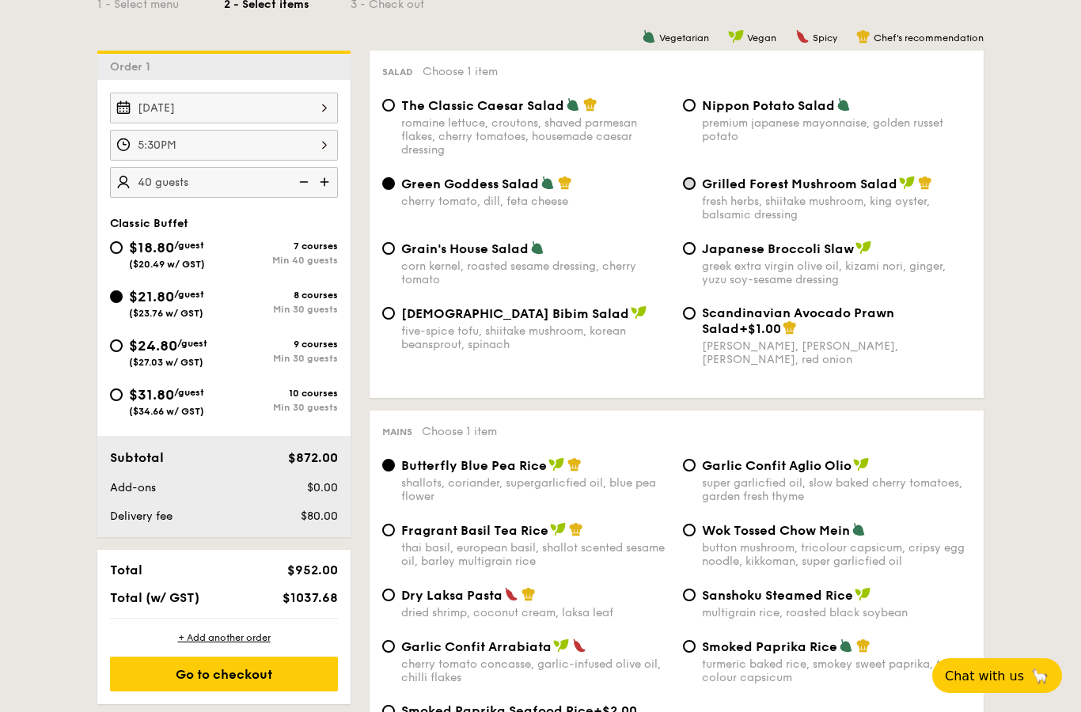
click at [693, 184] on input "Grilled Forest Mushroom Salad fresh herbs, shiitake mushroom, king oyster, bals…" at bounding box center [689, 183] width 13 height 13
radio input "true"
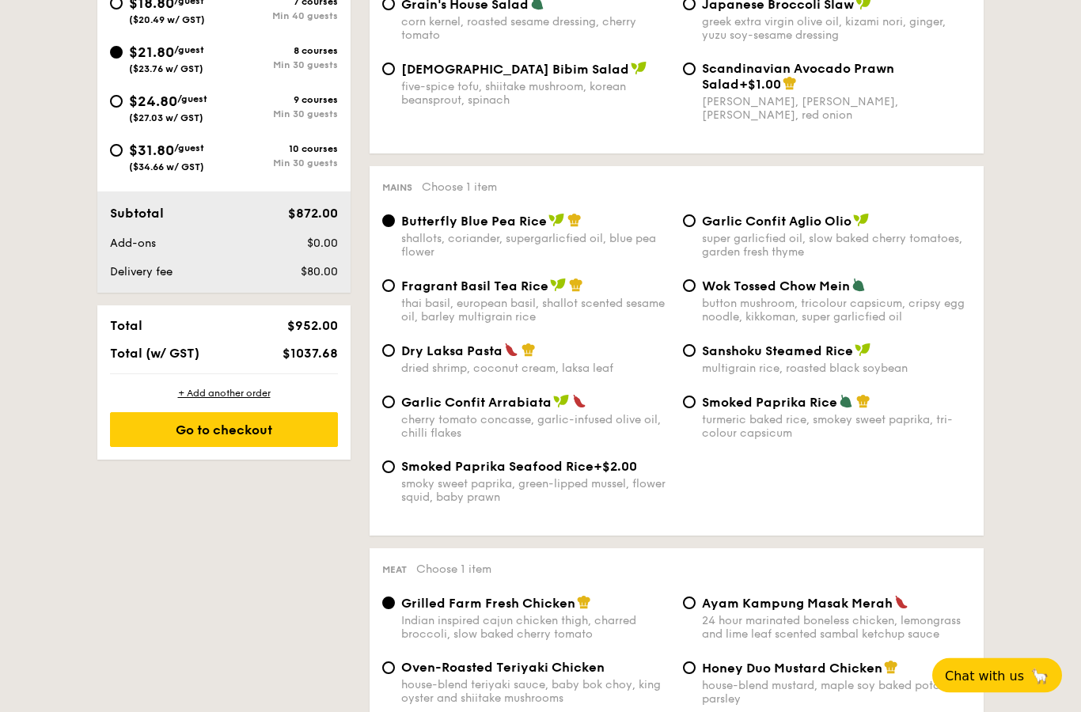
scroll to position [640, 0]
click at [719, 244] on div "super garlicfied oil, slow baked cherry tomatoes, garden fresh thyme" at bounding box center [836, 245] width 269 height 27
click at [695, 227] on input "Garlic Confit Aglio Olio super garlicfied oil, slow baked cherry tomatoes, gard…" at bounding box center [689, 220] width 13 height 13
radio input "true"
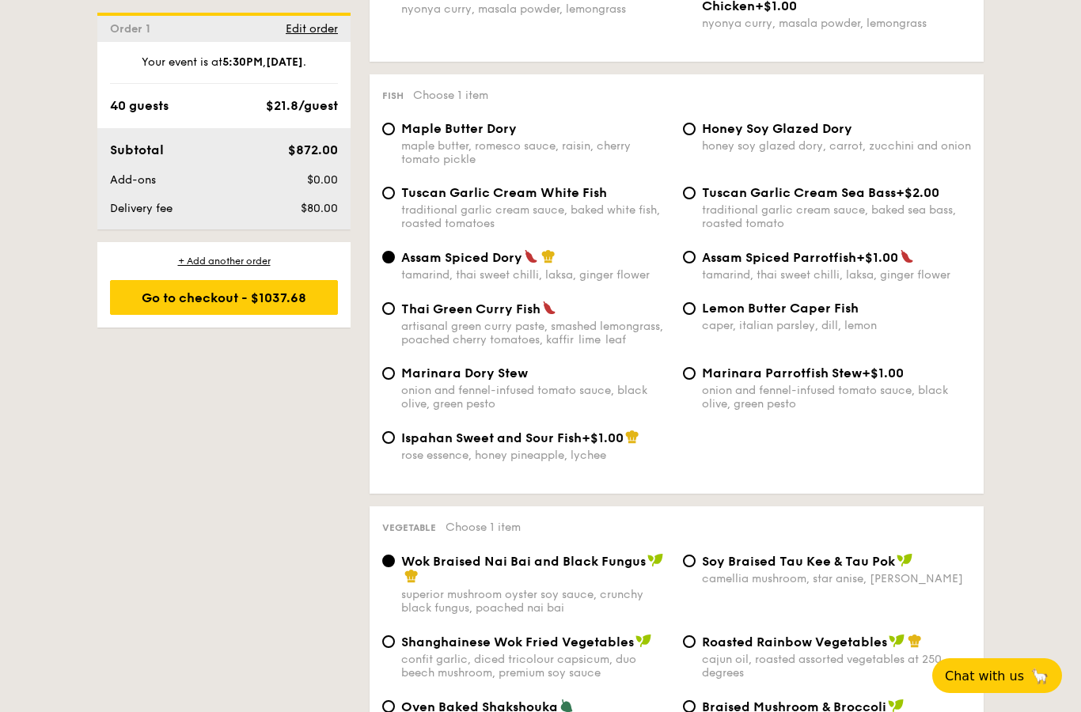
scroll to position [1532, 0]
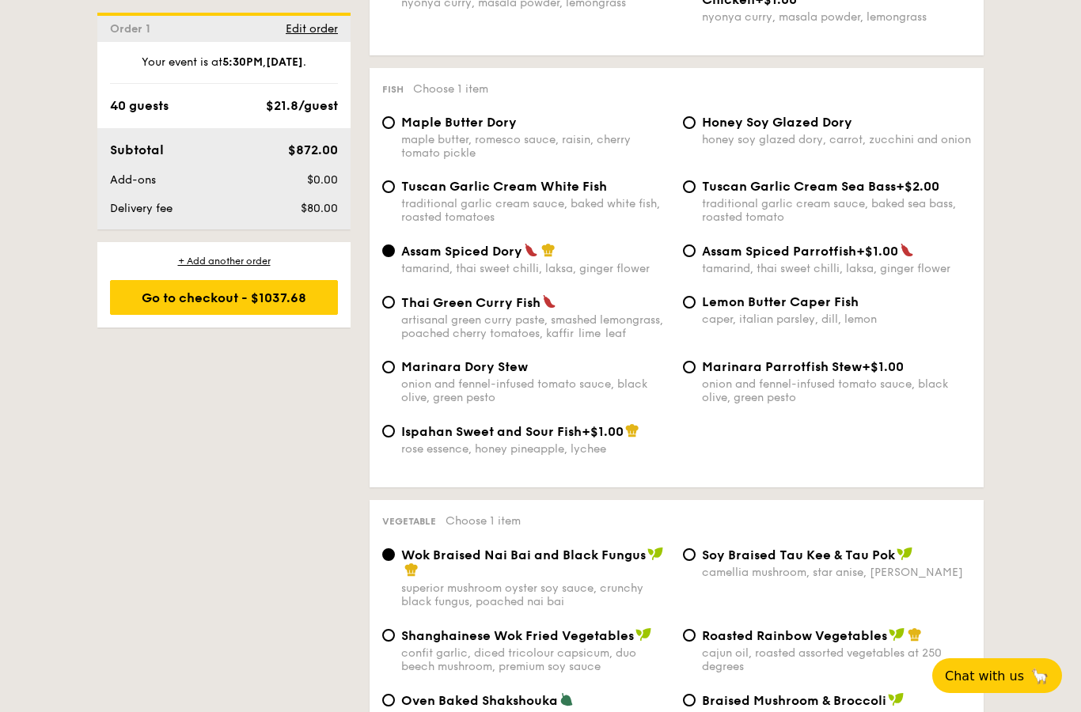
click at [578, 456] on div "rose essence, honey pineapple, lychee" at bounding box center [535, 448] width 269 height 13
click at [395, 437] on input "Ispahan Sweet and Sour Fish +$1.00 rose essence, honey pineapple, lychee" at bounding box center [388, 431] width 13 height 13
radio input "true"
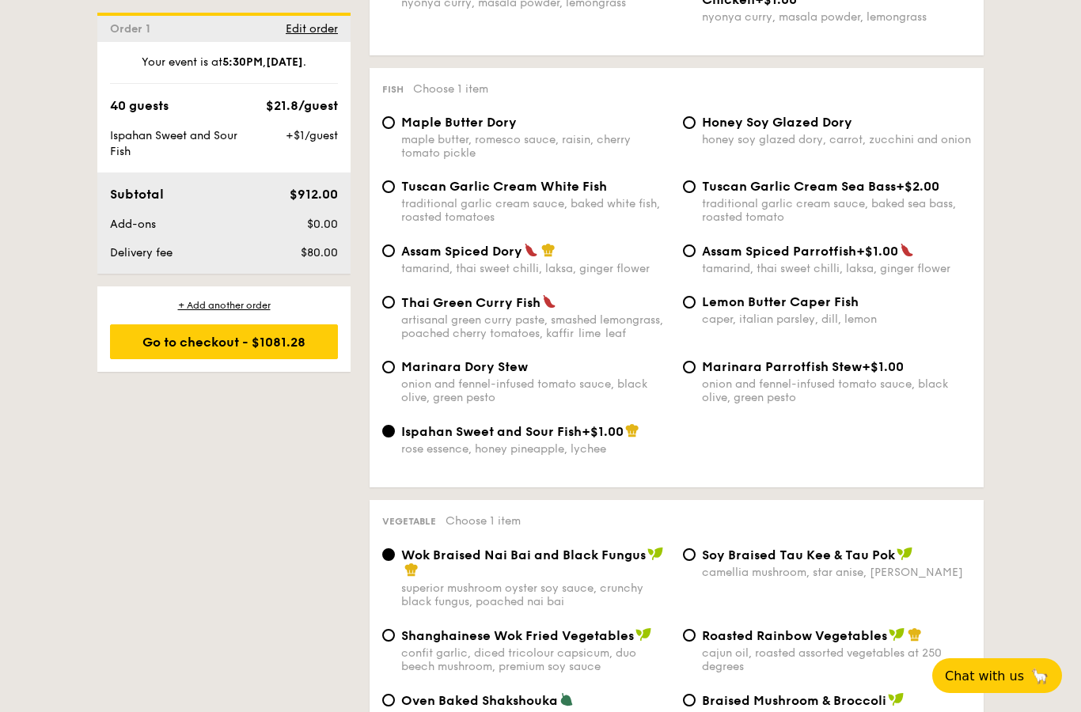
click at [457, 259] on span "Assam Spiced Dory" at bounding box center [461, 251] width 121 height 15
click at [395, 257] on input "Assam Spiced Dory tamarind, thai sweet chilli, laksa, ginger flower" at bounding box center [388, 250] width 13 height 13
radio input "true"
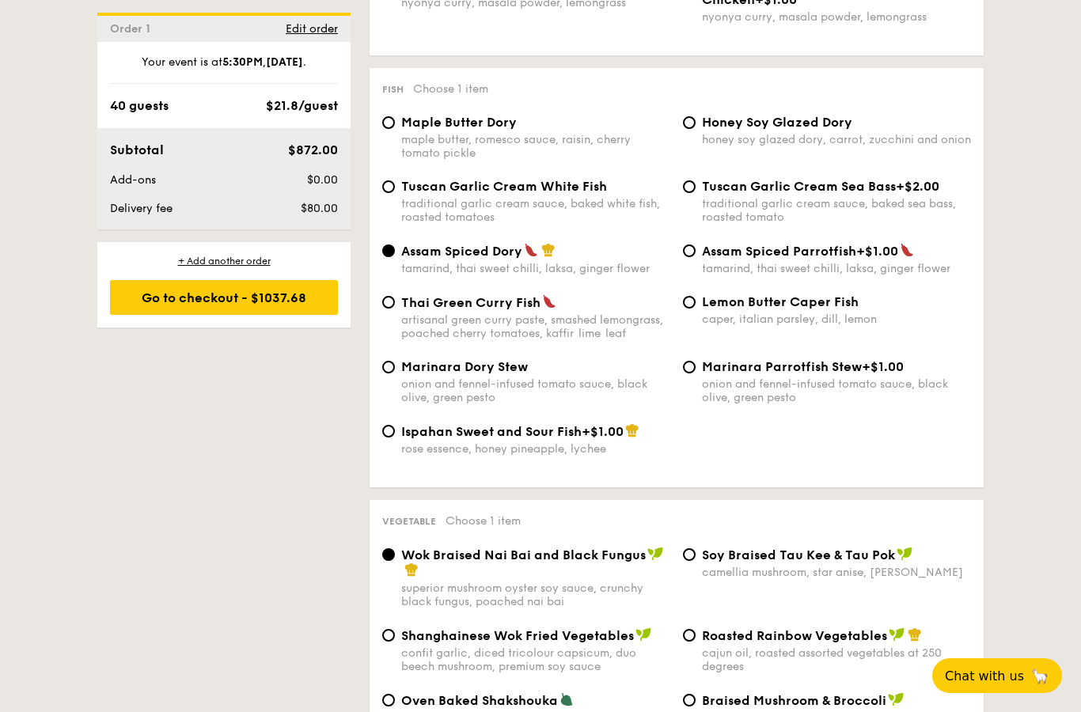
click at [475, 224] on div "traditional garlic cream sauce, baked white fish, roasted tomatoes" at bounding box center [535, 210] width 269 height 27
click at [395, 193] on input "Tuscan Garlic Cream White Fish traditional garlic cream sauce, baked white fish…" at bounding box center [388, 186] width 13 height 13
radio input "true"
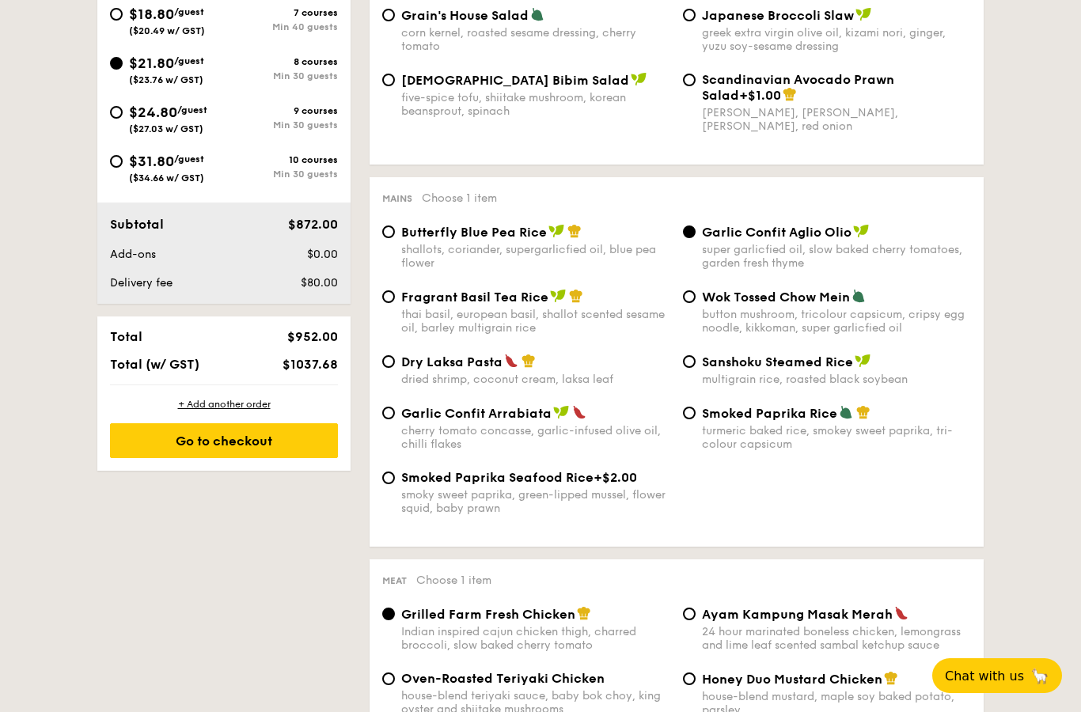
scroll to position [627, 0]
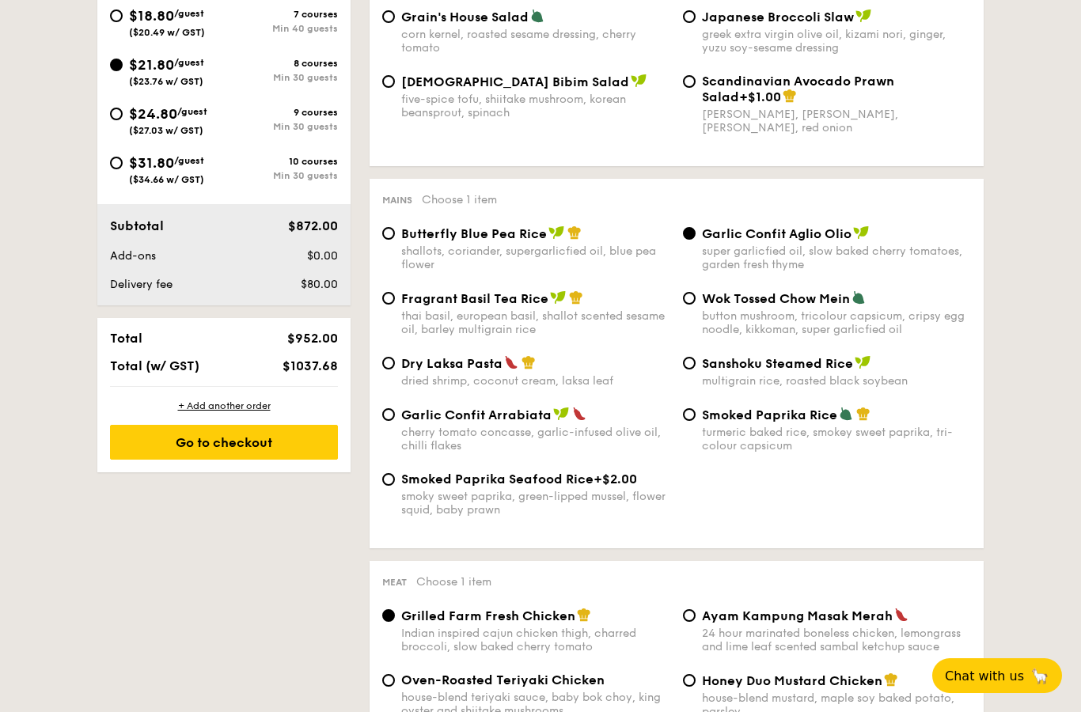
click at [161, 23] on span "$18.80" at bounding box center [151, 15] width 45 height 17
click at [123, 22] on input "$18.80 /guest ($20.49 w/ GST) 7 courses Min 40 guests" at bounding box center [116, 15] width 13 height 13
radio input "true"
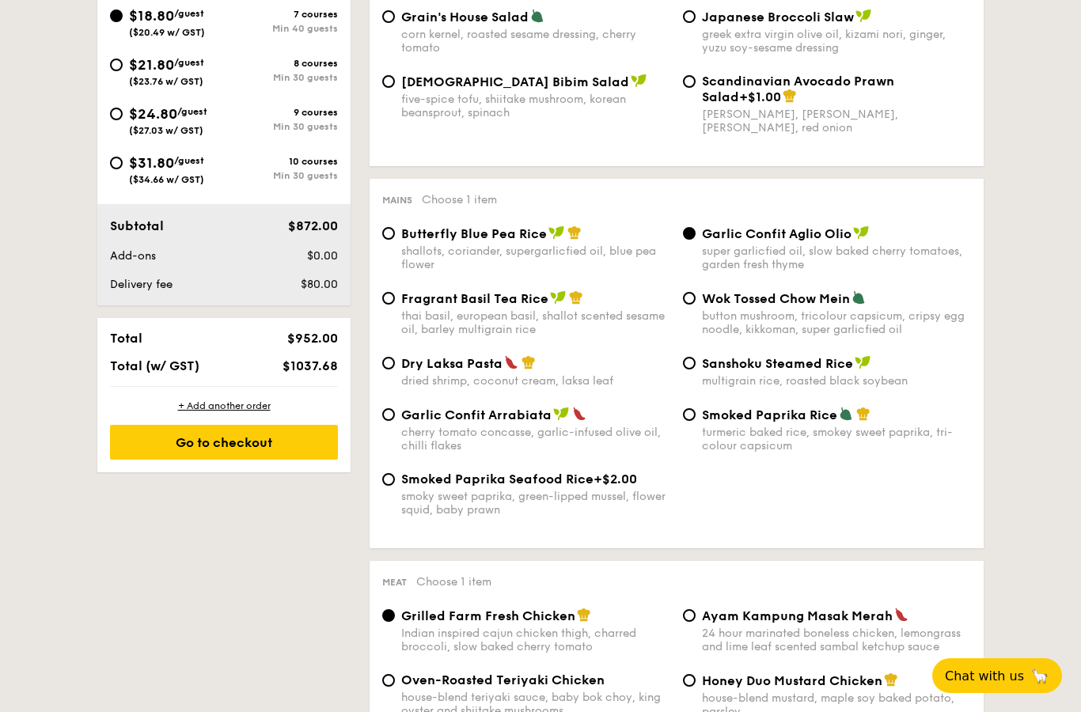
radio input "true"
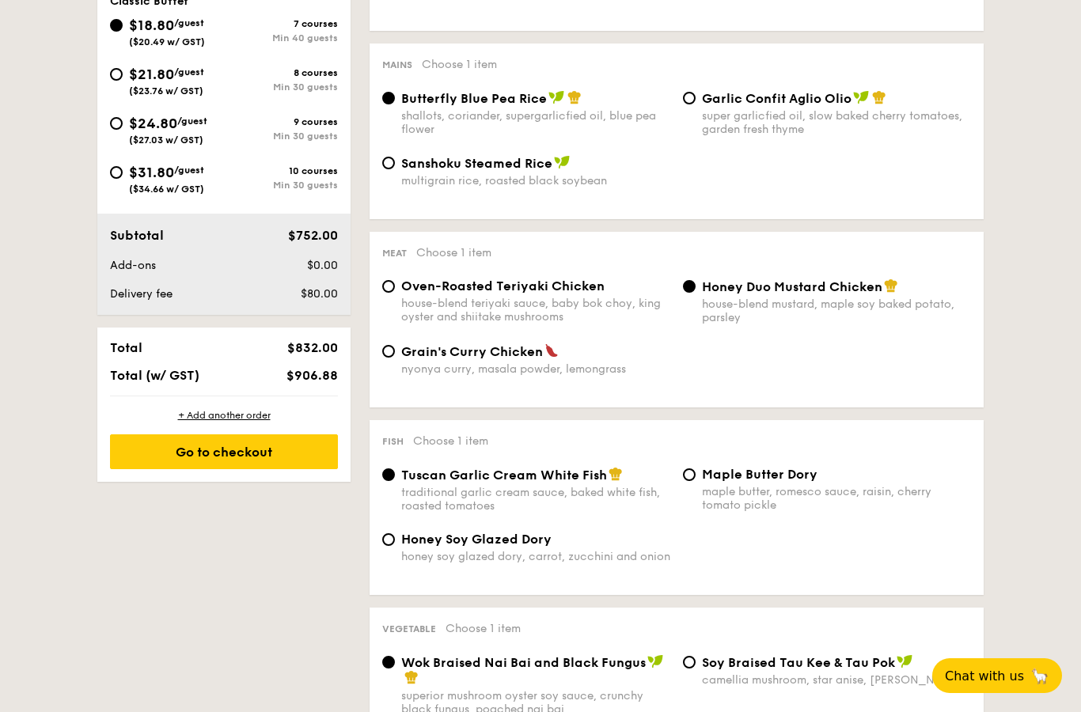
scroll to position [595, 0]
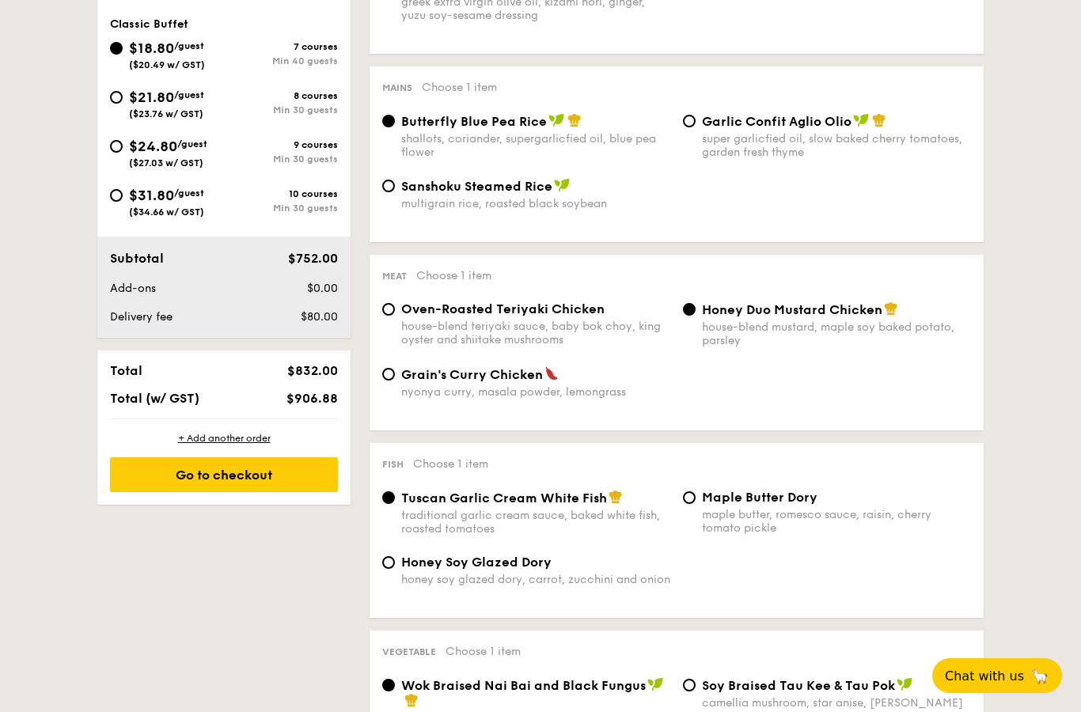
click at [169, 110] on span "($23.76 w/ GST)" at bounding box center [166, 113] width 74 height 11
click at [123, 104] on input "$21.80 /guest ($23.76 w/ GST) 8 courses Min 30 guests" at bounding box center [116, 97] width 13 height 13
radio input "true"
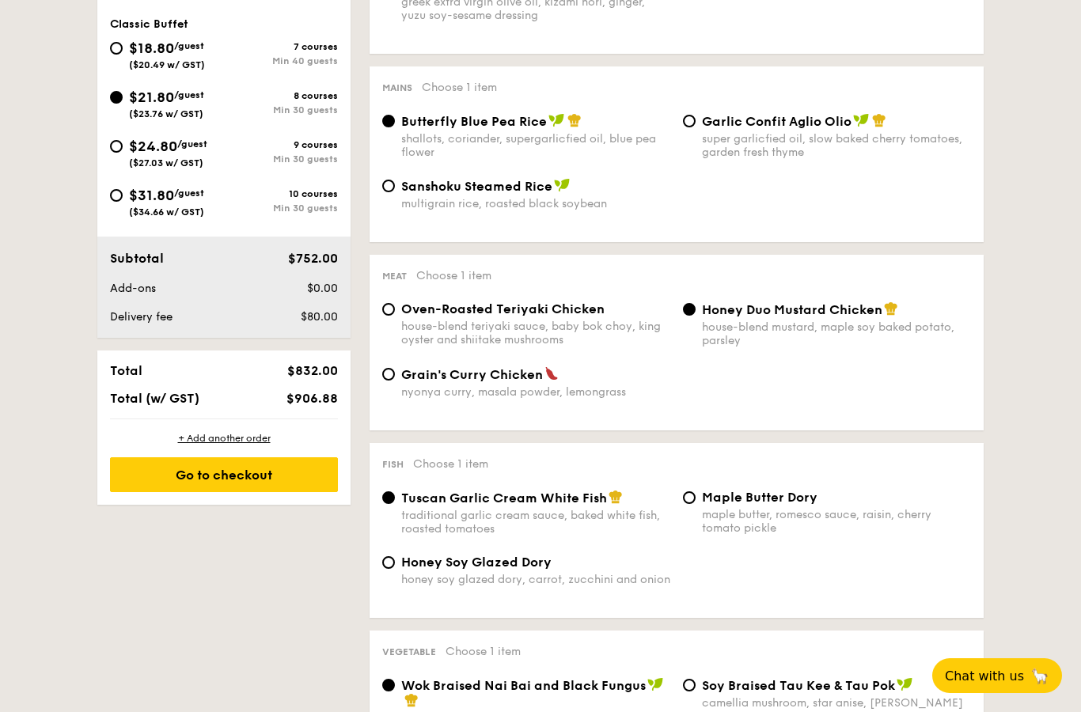
radio input "true"
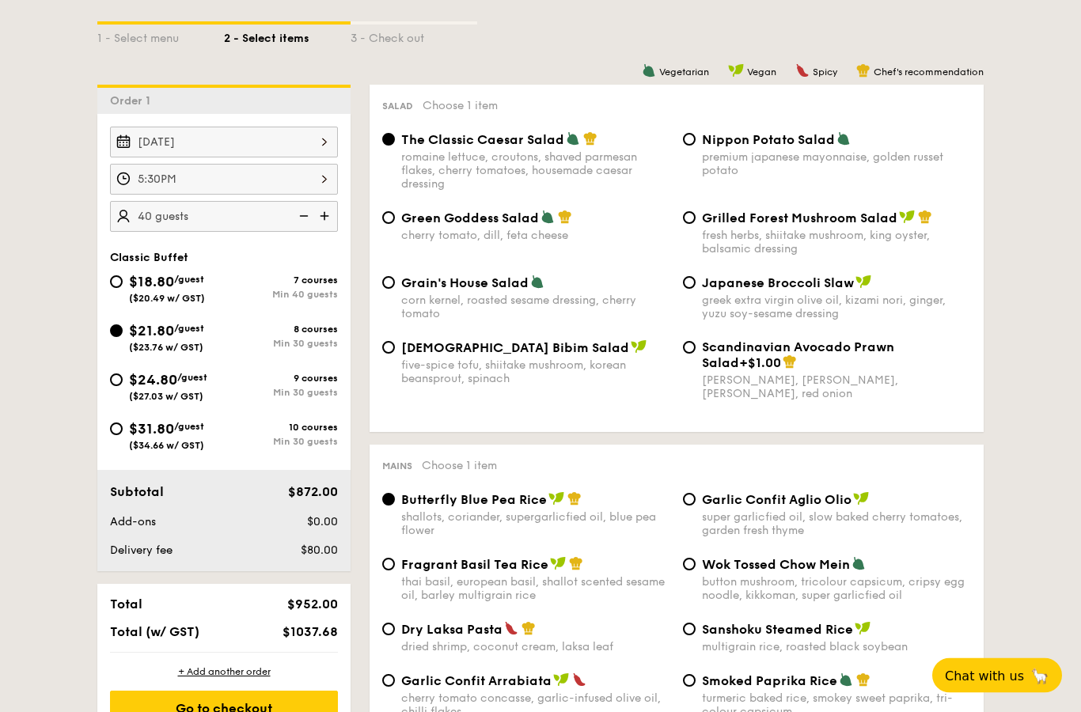
scroll to position [347, 0]
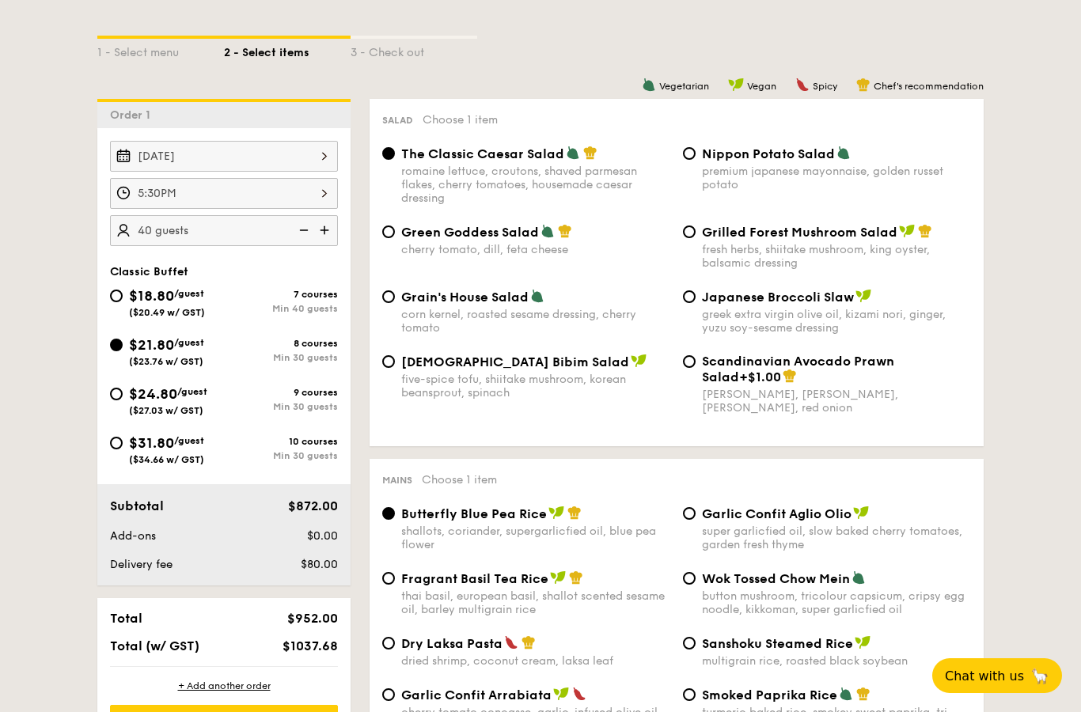
click at [305, 229] on img at bounding box center [302, 230] width 24 height 30
click at [324, 231] on img at bounding box center [326, 230] width 24 height 30
type input "35 guests"
click at [187, 395] on span "/guest" at bounding box center [192, 391] width 30 height 11
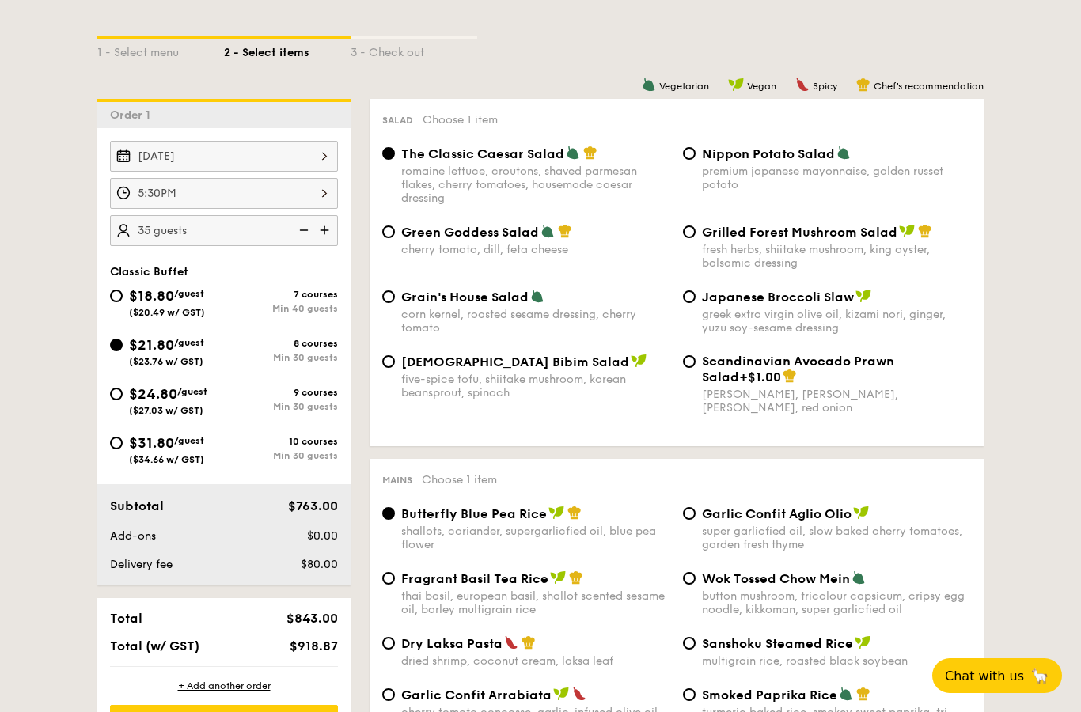
click at [123, 395] on input "$24.80 /guest ($27.03 w/ GST) 9 courses Min 30 guests" at bounding box center [116, 394] width 13 height 13
radio input "true"
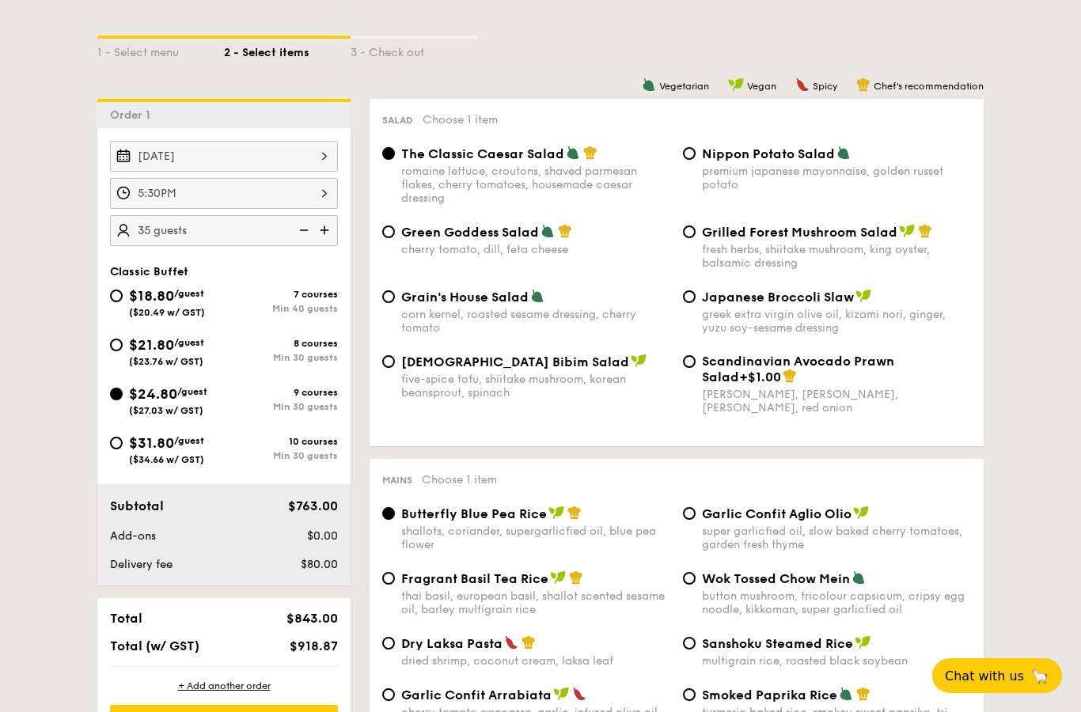
radio input "true"
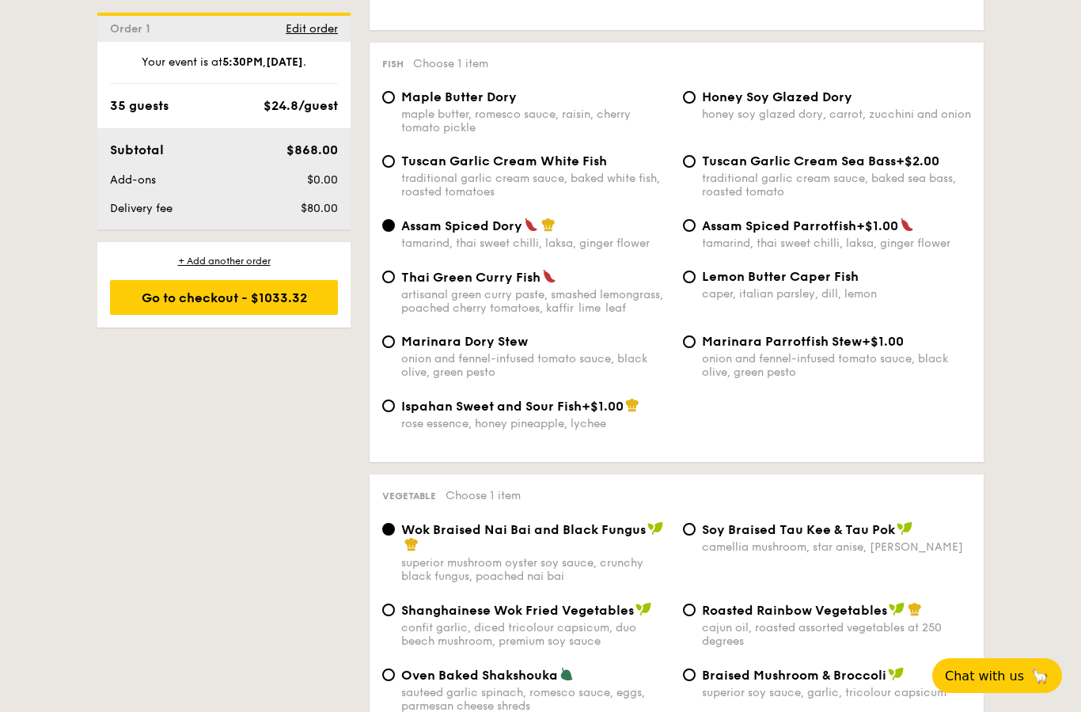
scroll to position [1554, 0]
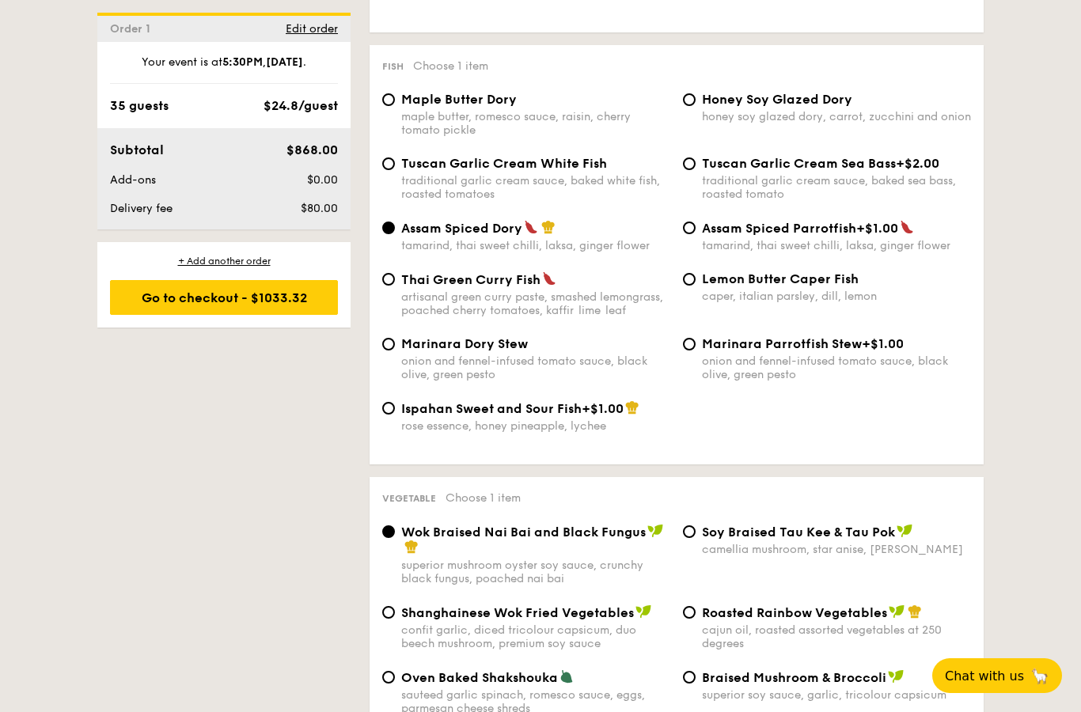
click at [808, 171] on span "Tuscan Garlic Cream Sea Bass" at bounding box center [799, 163] width 194 height 15
click at [695, 170] on input "Tuscan Garlic Cream Sea Bass +$2.00 traditional garlic cream sauce, baked sea b…" at bounding box center [689, 163] width 13 height 13
radio input "true"
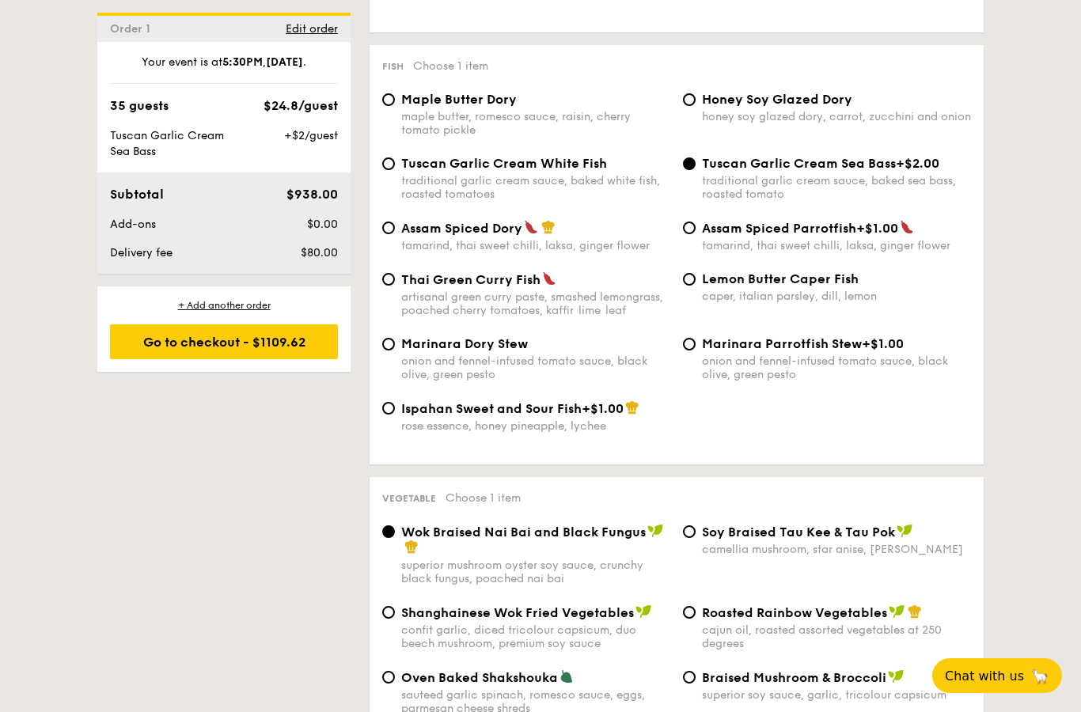
click at [702, 171] on span "Tuscan Garlic Cream Sea Bass" at bounding box center [799, 163] width 194 height 15
click at [695, 170] on input "Tuscan Garlic Cream Sea Bass +$2.00 traditional garlic cream sauce, baked sea b…" at bounding box center [689, 163] width 13 height 13
click at [594, 171] on span "Tuscan Garlic Cream White Fish" at bounding box center [504, 163] width 206 height 15
click at [395, 170] on input "Tuscan Garlic Cream White Fish traditional garlic cream sauce, baked white fish…" at bounding box center [388, 163] width 13 height 13
radio input "true"
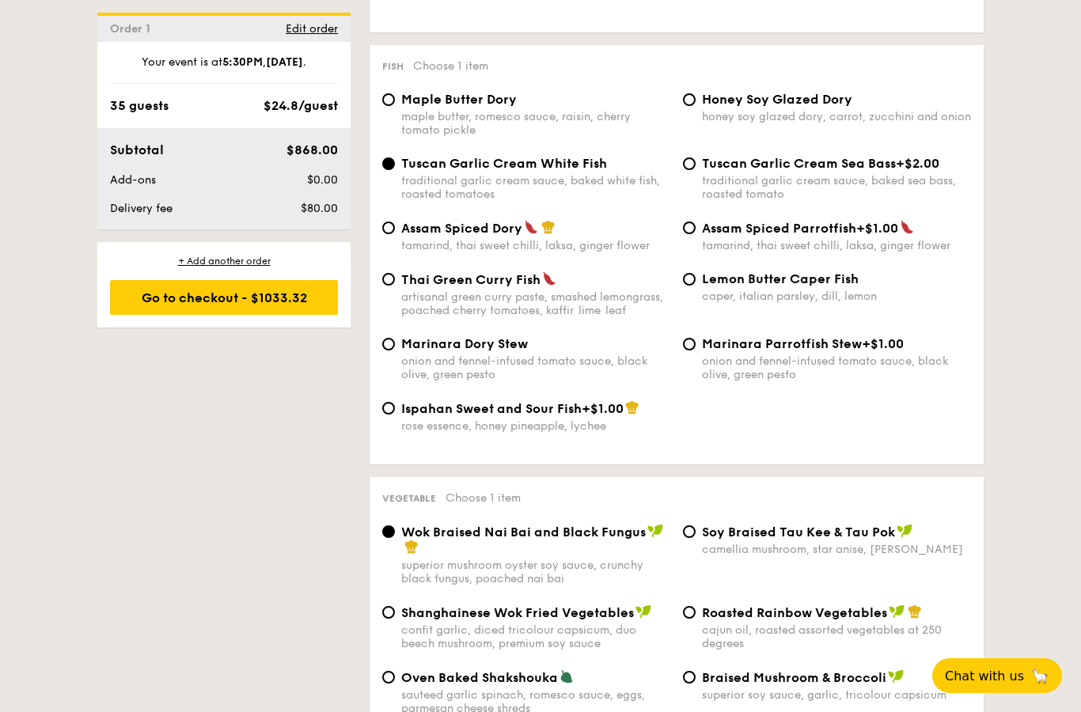
click at [495, 236] on span "Assam Spiced Dory" at bounding box center [461, 228] width 121 height 15
click at [395, 234] on input "Assam Spiced Dory tamarind, thai sweet chilli, laksa, ginger flower" at bounding box center [388, 228] width 13 height 13
radio input "true"
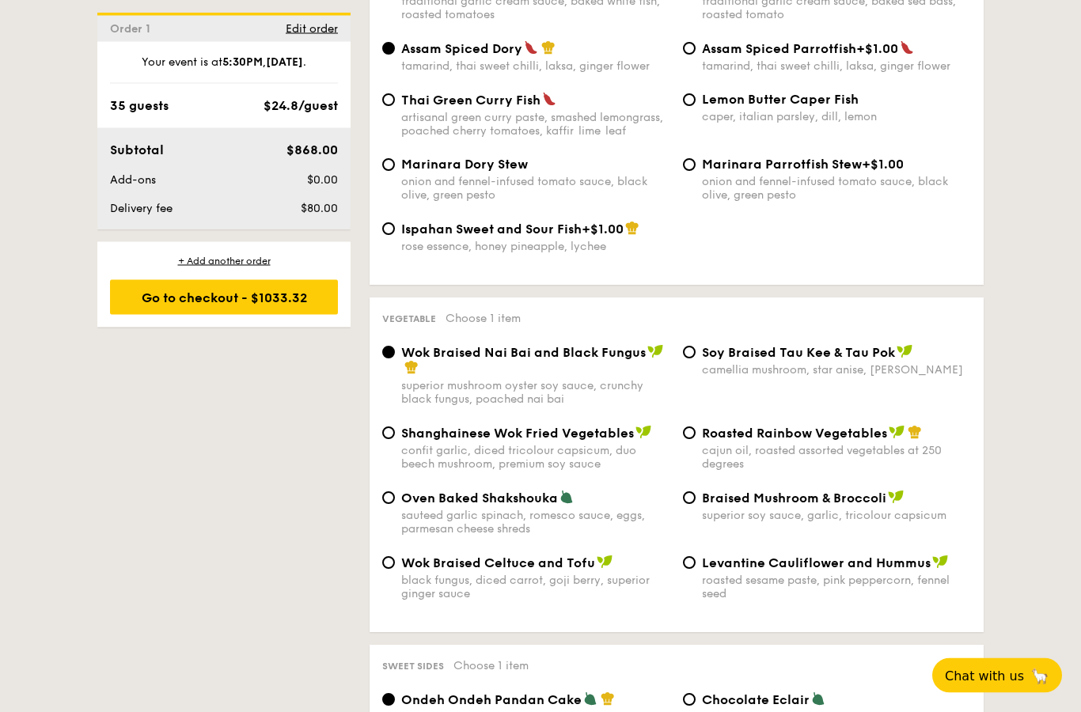
scroll to position [1734, 0]
click at [699, 471] on div "Roasted Rainbow Vegetables cajun oil, roasted assorted vegetables at 250 degrees" at bounding box center [826, 448] width 301 height 46
click at [687, 439] on input "Roasted Rainbow Vegetables cajun oil, roasted assorted vegetables at 250 degrees" at bounding box center [689, 432] width 13 height 13
radio input "true"
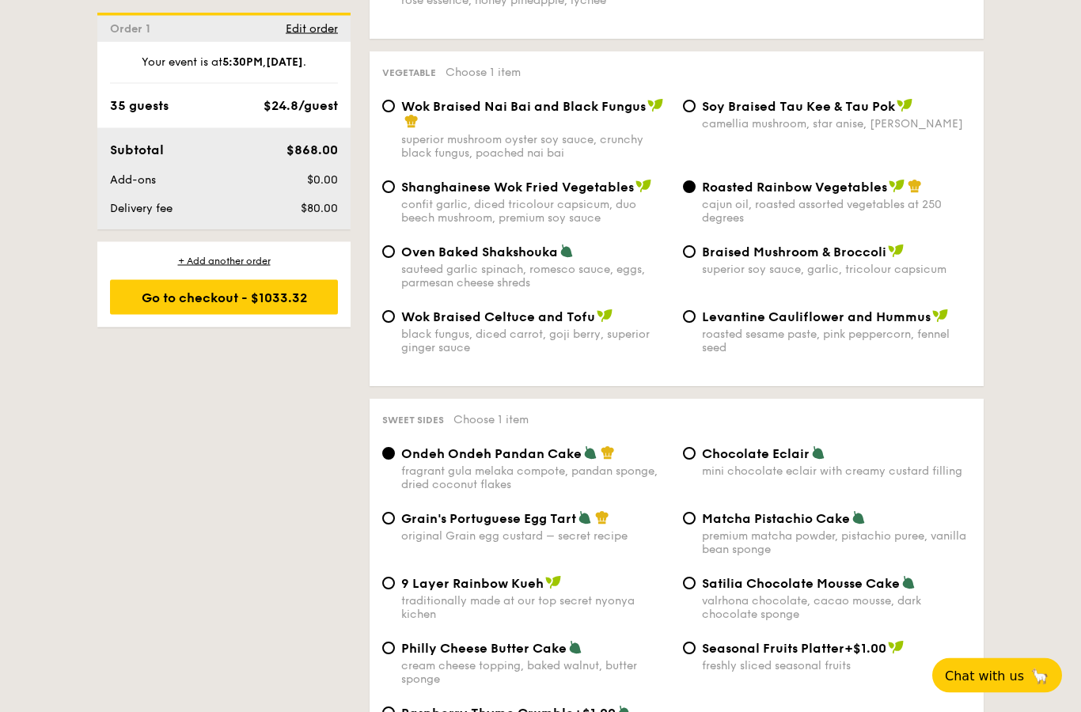
scroll to position [1980, 0]
click at [697, 487] on div "Sweet sides Choose 1 item Ondeh Ondeh Pandan Cake fragrant gula melaka compote,…" at bounding box center [676, 584] width 614 height 370
click at [695, 460] on input "Chocolate Eclair mini chocolate eclair with creamy custard filling" at bounding box center [689, 453] width 13 height 13
radio input "true"
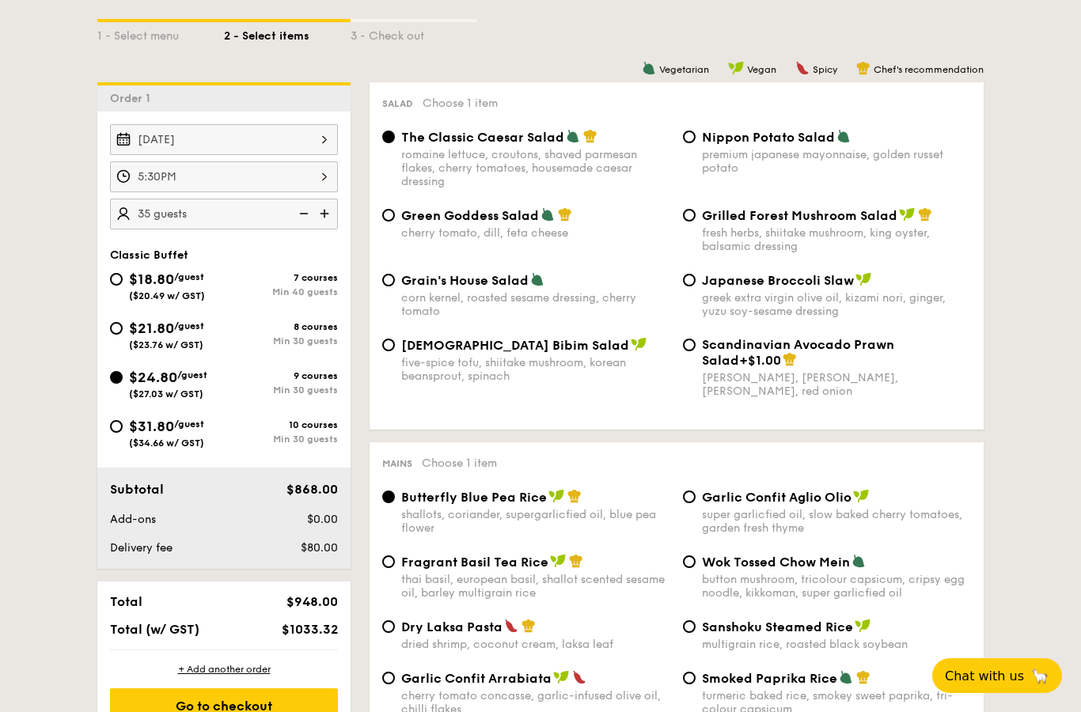
scroll to position [369, 0]
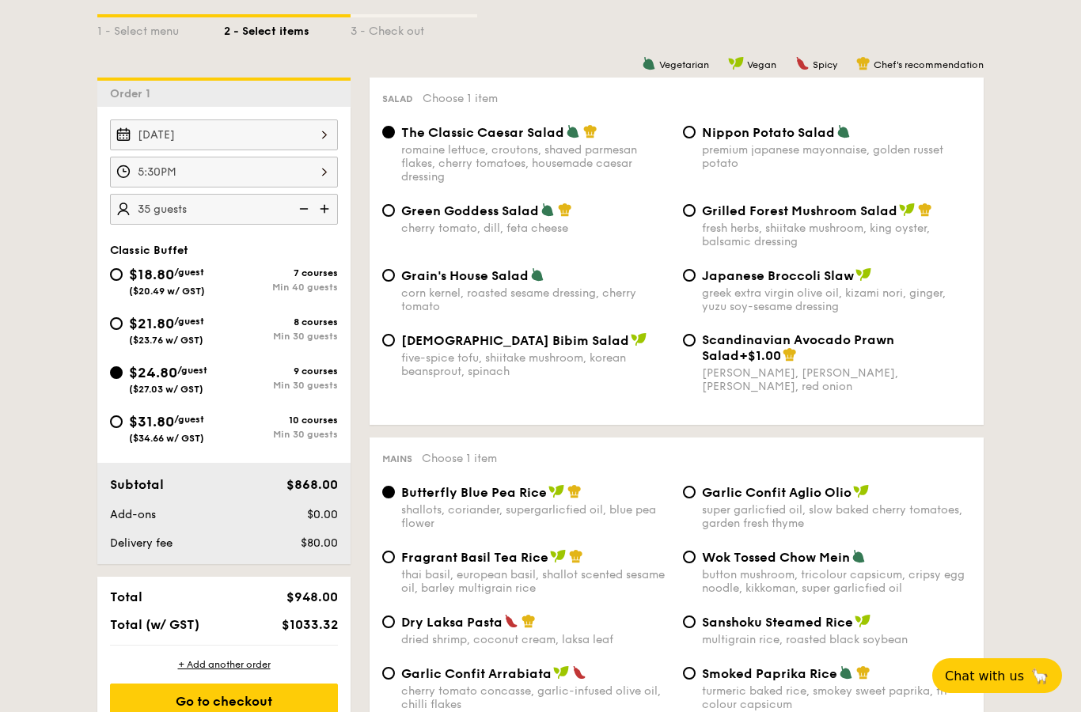
click at [161, 326] on span "$21.80" at bounding box center [151, 323] width 45 height 17
click at [123, 326] on input "$21.80 /guest ($23.76 w/ GST) 8 courses Min 30 guests" at bounding box center [116, 323] width 13 height 13
radio input "true"
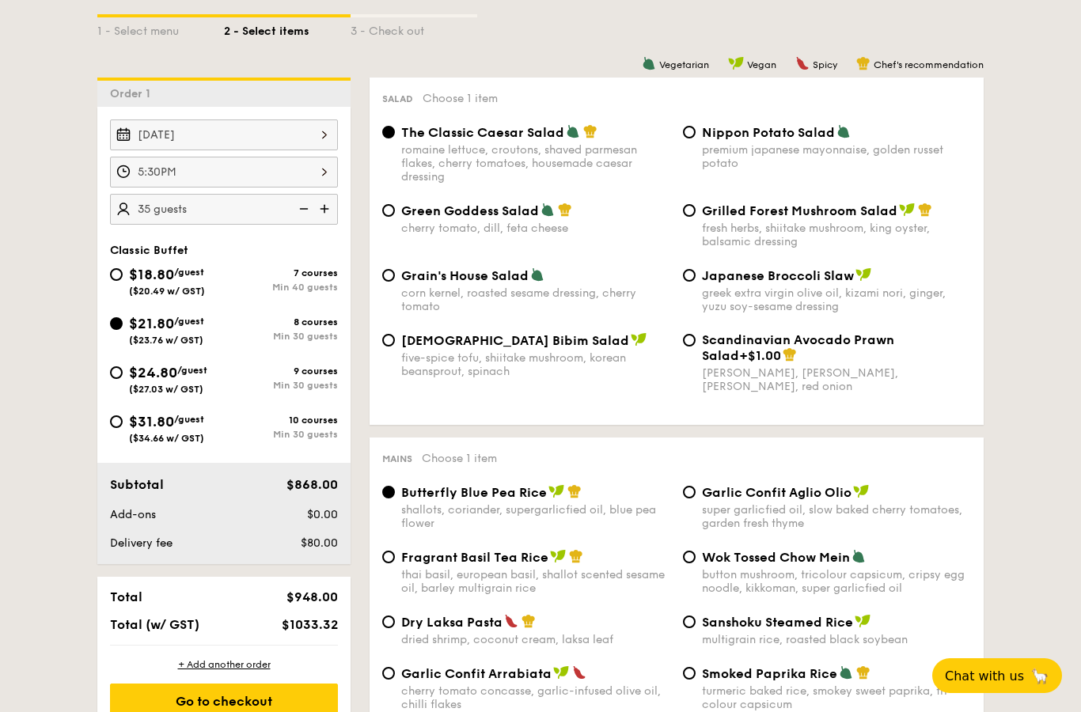
radio input "true"
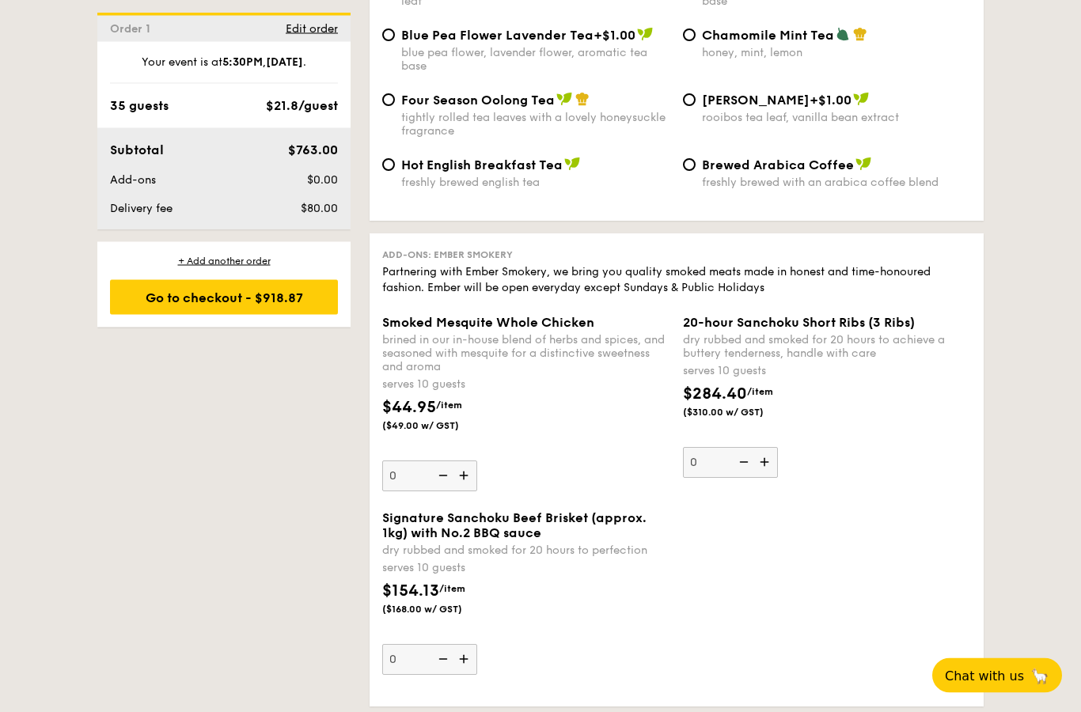
scroll to position [3164, 0]
click at [464, 674] on img at bounding box center [465, 659] width 24 height 30
click at [464, 675] on input "0" at bounding box center [429, 659] width 95 height 31
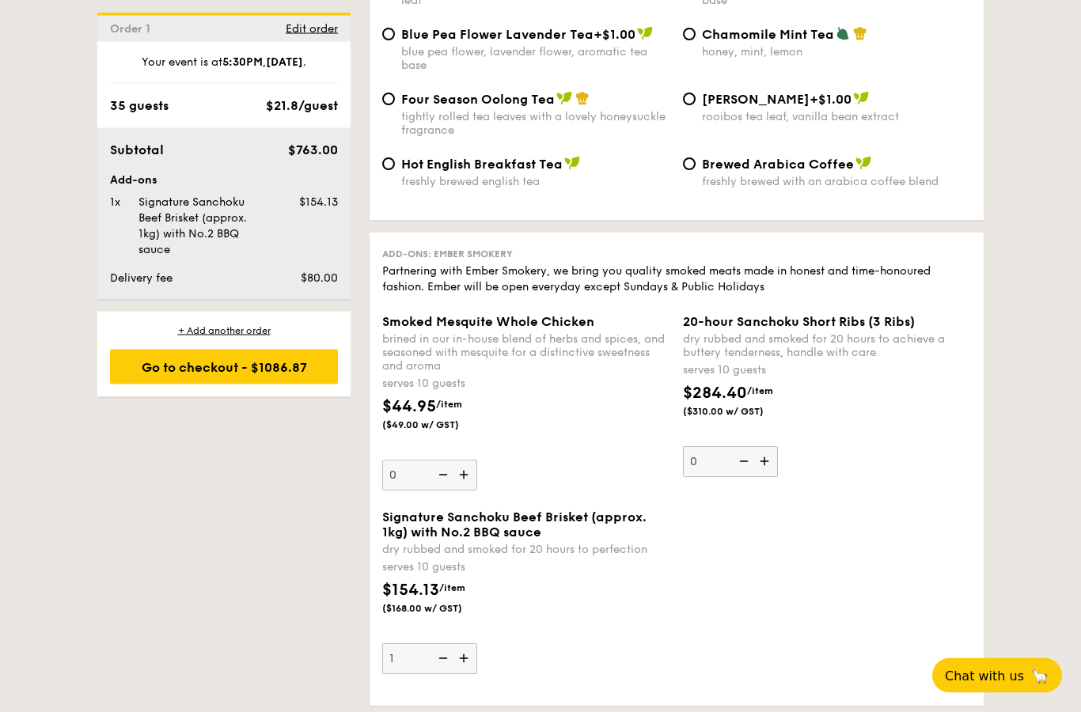
scroll to position [3164, 0]
click at [467, 673] on img at bounding box center [465, 658] width 24 height 30
click at [467, 674] on input "1" at bounding box center [429, 658] width 95 height 31
type input "2"
click at [629, 509] on div "Smoked Mesquite Whole Chicken brined in our in-house blend of herbs and spices,…" at bounding box center [676, 411] width 601 height 195
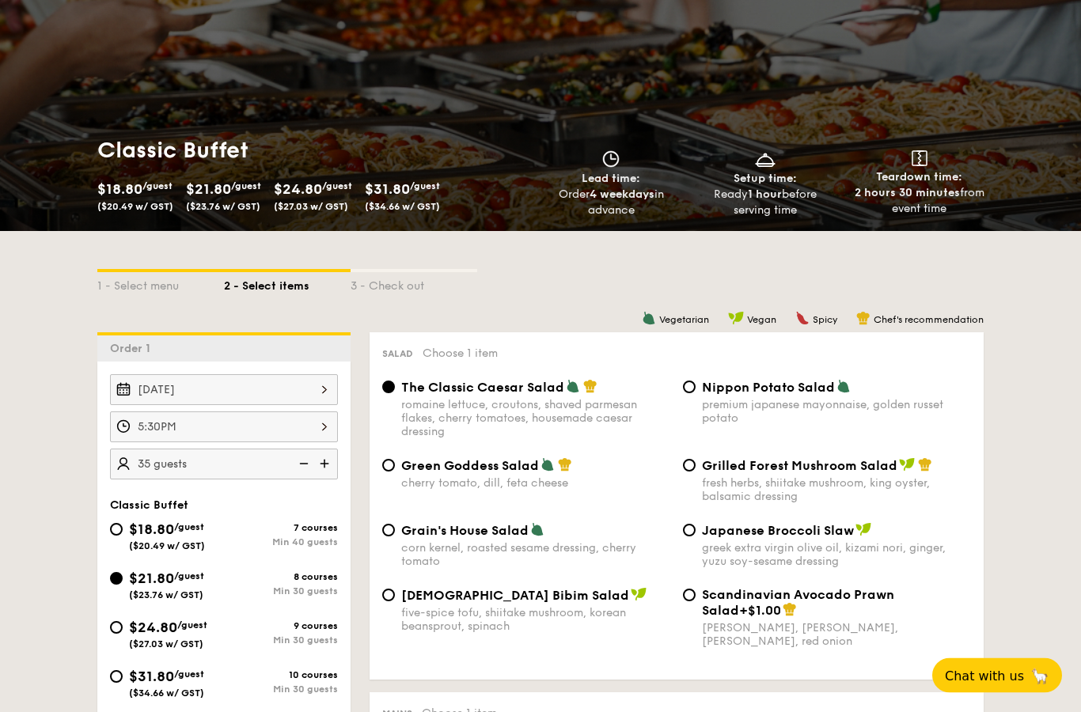
scroll to position [151, 0]
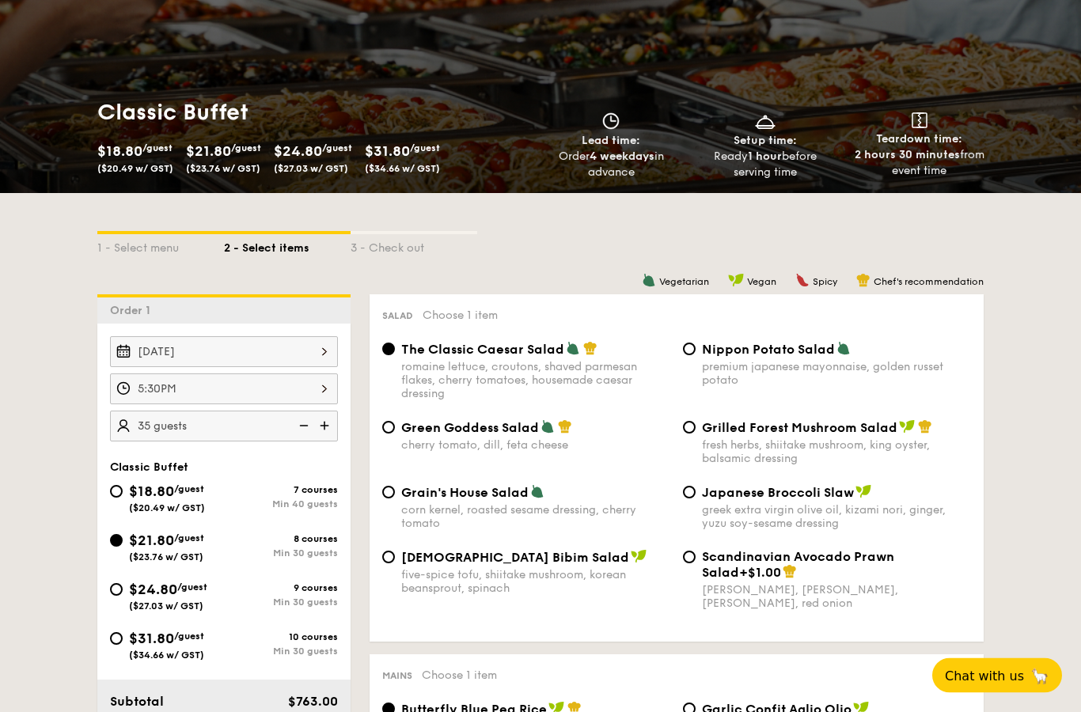
click at [151, 510] on span "($20.49 w/ GST)" at bounding box center [167, 508] width 76 height 11
click at [123, 498] on input "$18.80 /guest ($20.49 w/ GST) 7 courses Min 40 guests" at bounding box center [116, 492] width 13 height 13
radio input "true"
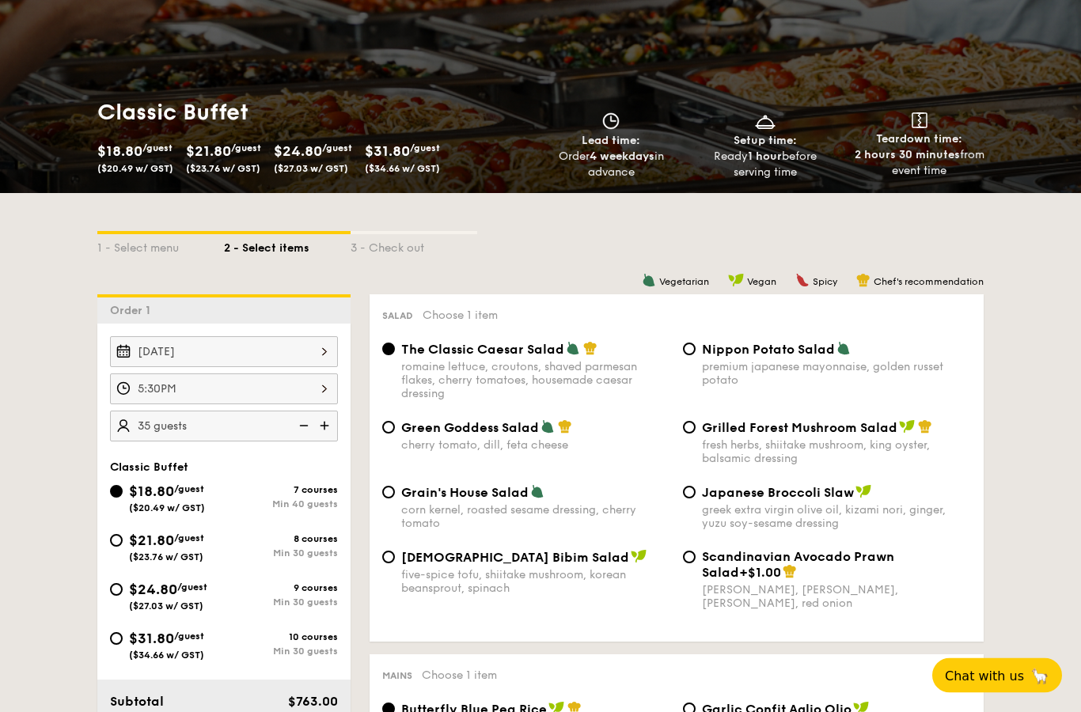
radio input "true"
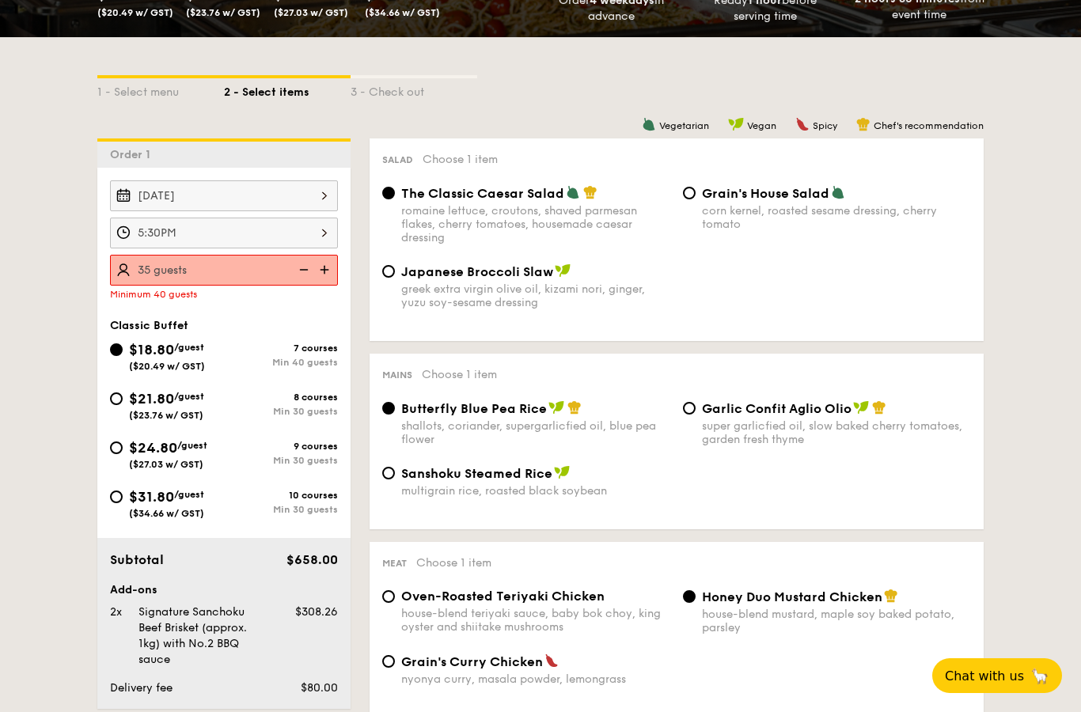
scroll to position [309, 0]
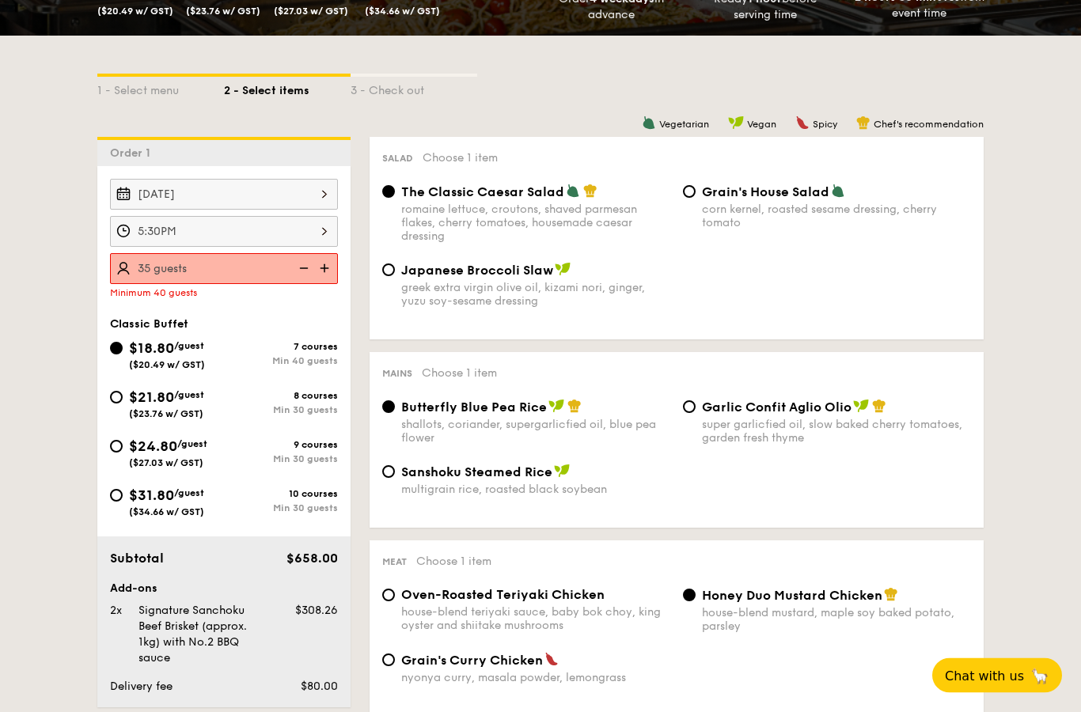
click at [329, 267] on img at bounding box center [326, 269] width 24 height 30
type input "40 guests"
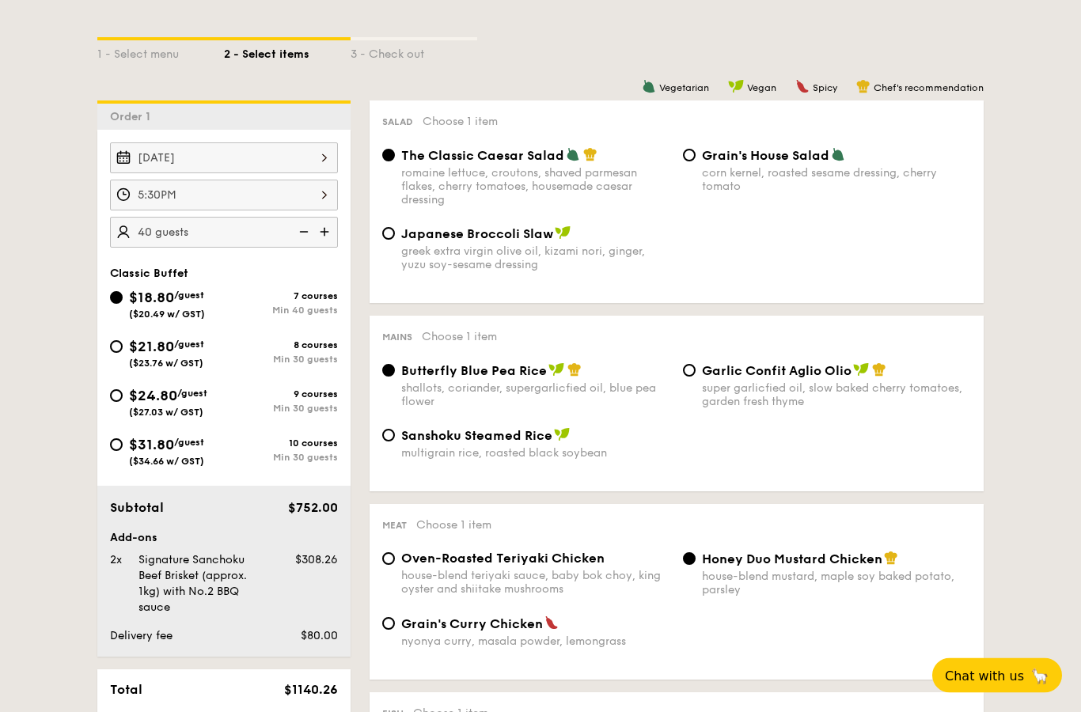
scroll to position [346, 0]
click at [157, 341] on span "$21.80" at bounding box center [151, 346] width 45 height 17
click at [123, 341] on input "$21.80 /guest ($23.76 w/ GST) 8 courses Min 30 guests" at bounding box center [116, 346] width 13 height 13
radio input "true"
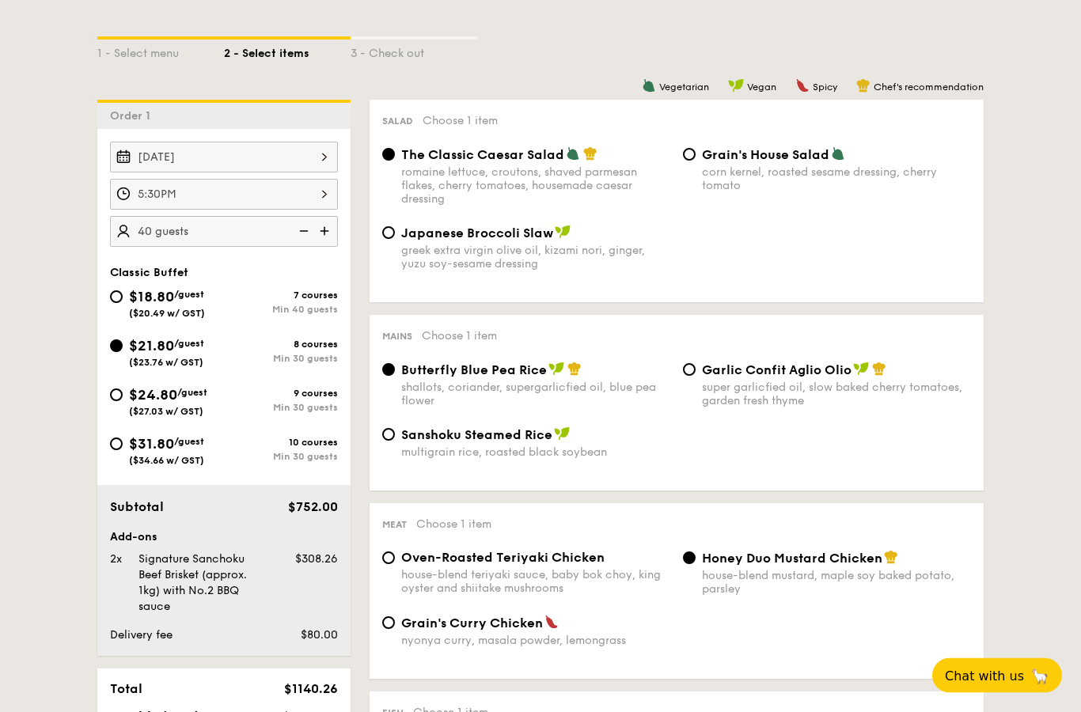
radio input "true"
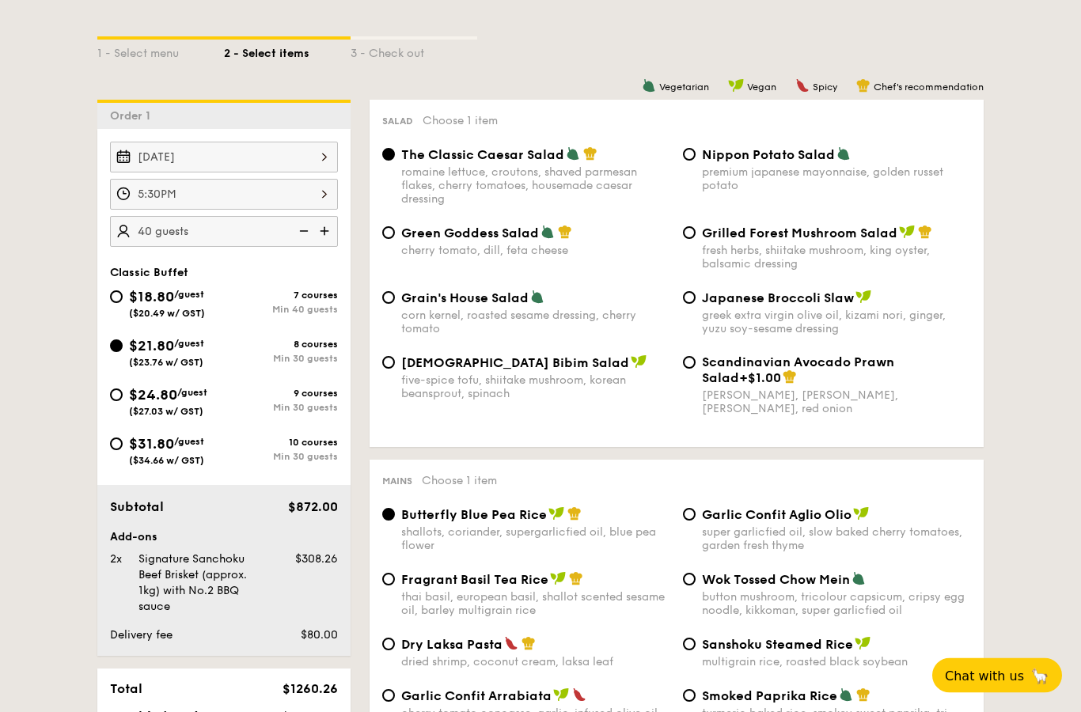
scroll to position [346, 0]
click at [311, 228] on img at bounding box center [302, 231] width 24 height 30
type input "35 guests"
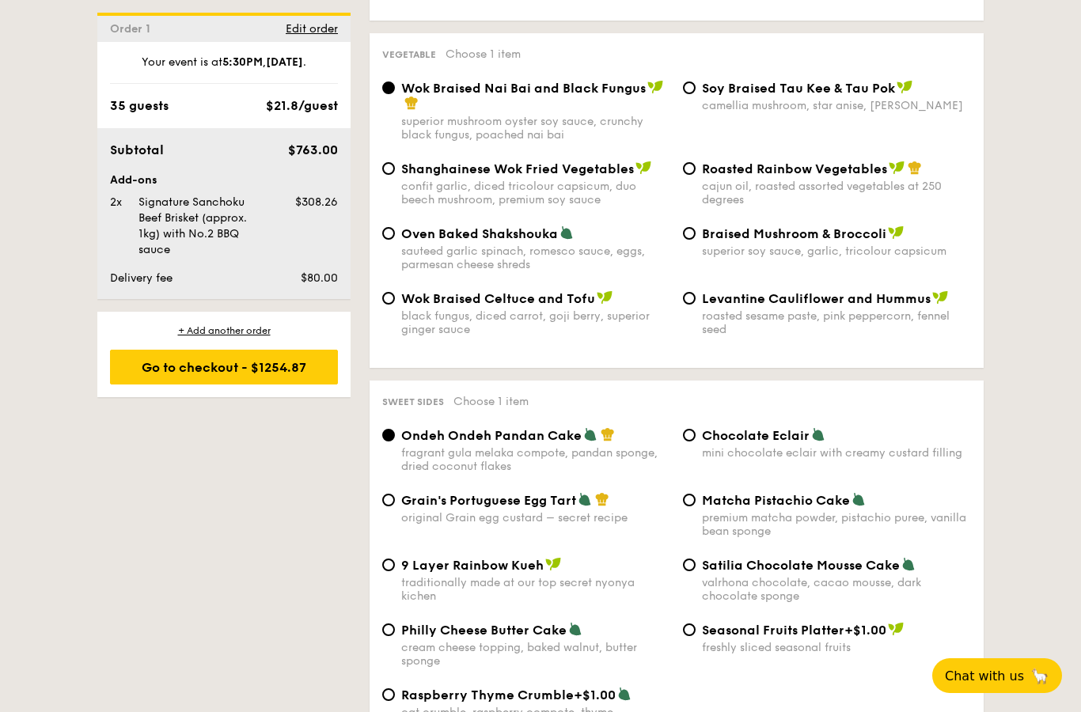
scroll to position [1997, 0]
click at [694, 207] on div "Roasted Rainbow Vegetables cajun oil, roasted assorted vegetables at 250 degrees" at bounding box center [826, 184] width 301 height 46
click at [696, 207] on div "Roasted Rainbow Vegetables cajun oil, roasted assorted vegetables at 250 degrees" at bounding box center [826, 184] width 301 height 46
click at [683, 176] on input "Roasted Rainbow Vegetables cajun oil, roasted assorted vegetables at 250 degrees" at bounding box center [689, 169] width 13 height 13
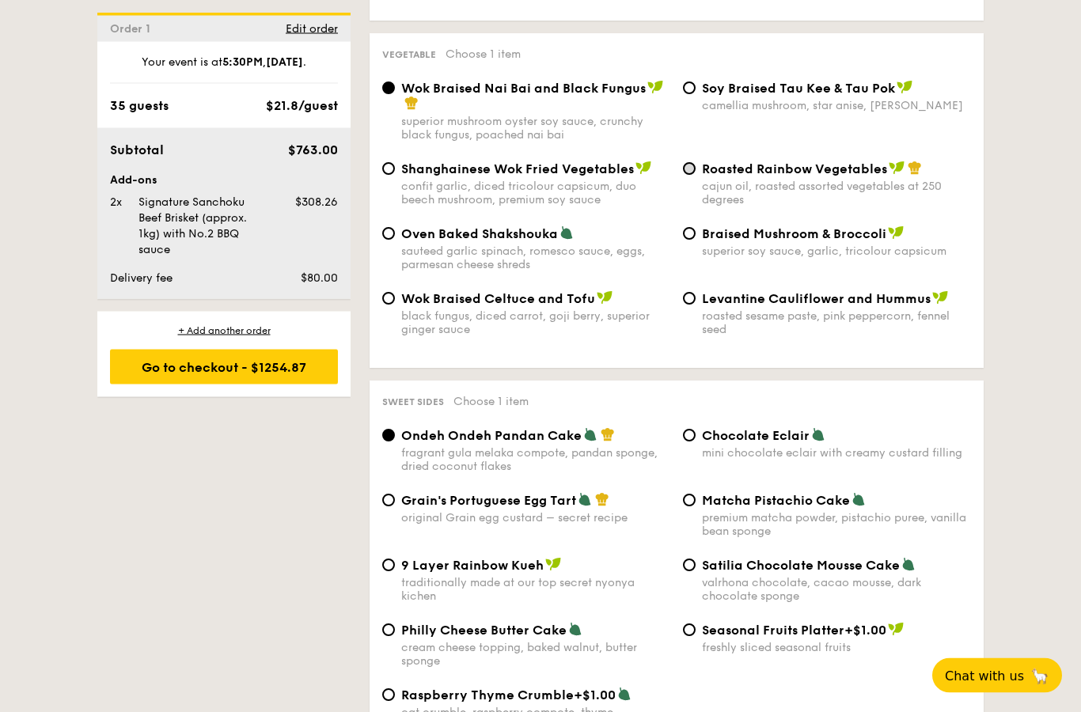
radio input "true"
click at [687, 176] on input "Roasted Rainbow Vegetables cajun oil, roasted assorted vegetables at 250 degrees" at bounding box center [689, 169] width 13 height 13
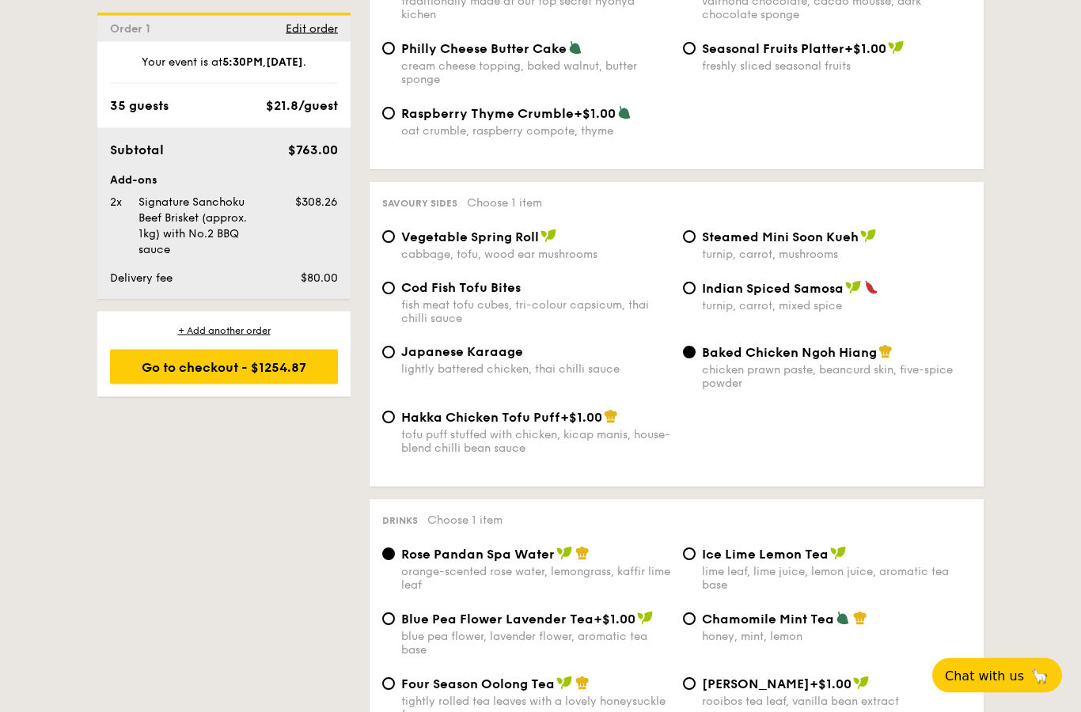
scroll to position [2580, 0]
click at [456, 359] on span "Japanese Karaage" at bounding box center [462, 351] width 122 height 15
click at [395, 358] on input "Japanese Karaage lightly battered chicken, thai chilli sauce" at bounding box center [388, 352] width 13 height 13
radio input "true"
click at [790, 360] on span "Baked Chicken Ngoh Hiang" at bounding box center [789, 352] width 175 height 15
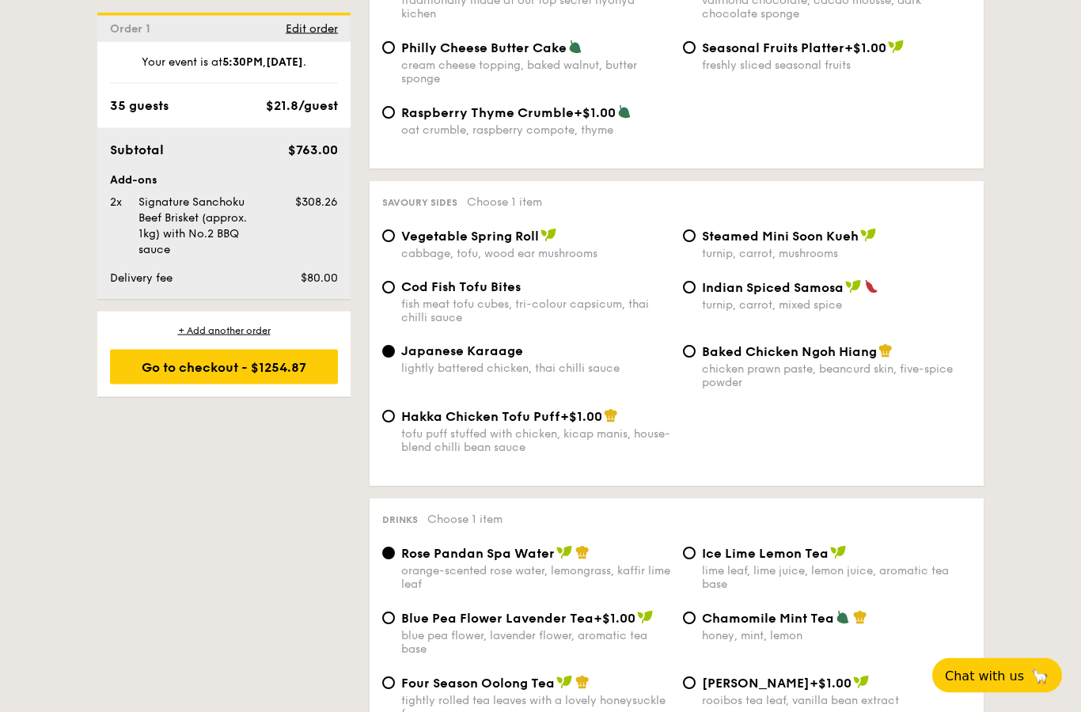
click at [695, 358] on input "Baked Chicken Ngoh Hiang chicken prawn paste, beancurd skin, five-spice powder" at bounding box center [689, 352] width 13 height 13
radio input "true"
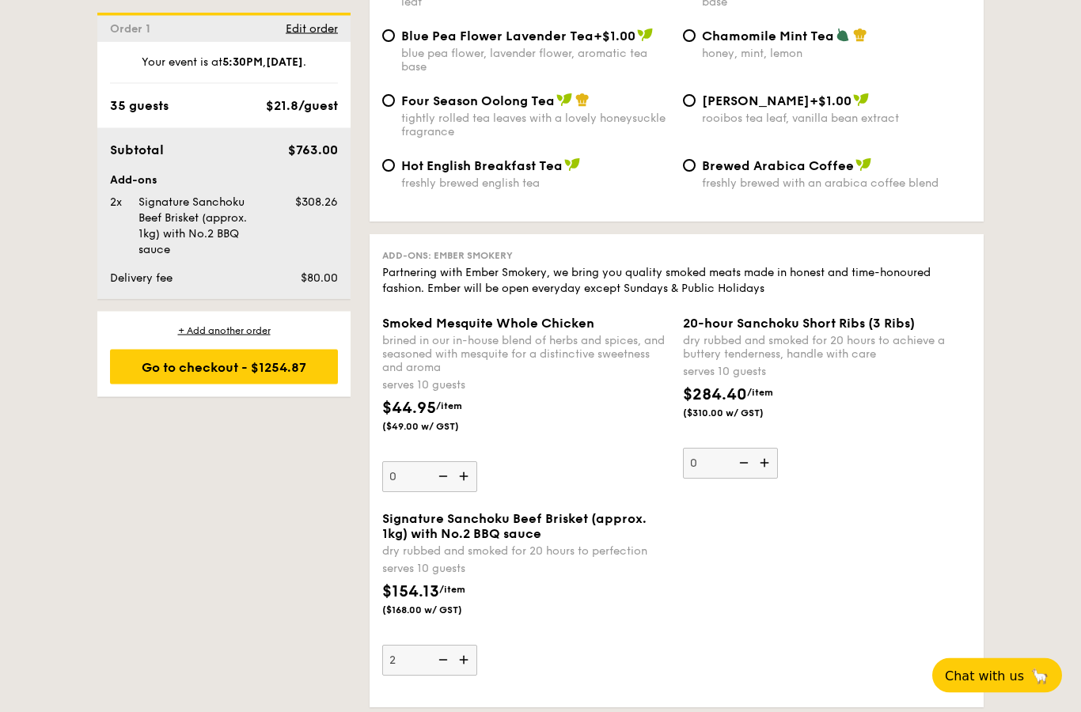
scroll to position [3163, 0]
drag, startPoint x: 390, startPoint y: 587, endPoint x: 582, endPoint y: 582, distance: 192.3
click at [582, 541] on span "Signature Sanchoku Beef Brisket (approx. 1kg) with No.2 BBQ sauce" at bounding box center [514, 526] width 264 height 30
click at [477, 645] on input "2" at bounding box center [429, 660] width 95 height 31
drag, startPoint x: 381, startPoint y: 586, endPoint x: 509, endPoint y: 584, distance: 128.2
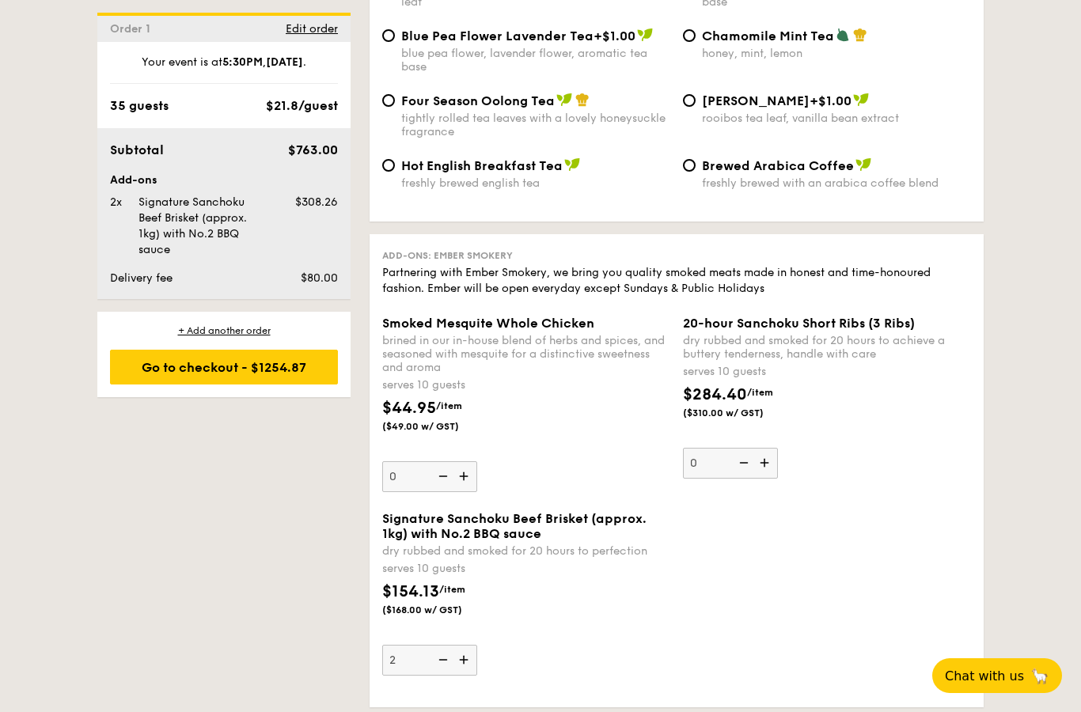
click at [509, 584] on div "Signature Sanchoku Beef Brisket (approx. 1kg) with No.2 BBQ sauce dry rubbed an…" at bounding box center [526, 593] width 301 height 165
drag, startPoint x: 381, startPoint y: 587, endPoint x: 546, endPoint y: 603, distance: 165.3
click at [546, 603] on div "Signature Sanchoku Beef Brisket (approx. 1kg) with No.2 BBQ sauce dry rubbed an…" at bounding box center [526, 593] width 301 height 165
click at [531, 541] on span "Signature Sanchoku Beef Brisket (approx. 1kg) with No.2 BBQ sauce" at bounding box center [514, 526] width 264 height 30
click at [477, 645] on input "2" at bounding box center [429, 660] width 95 height 31
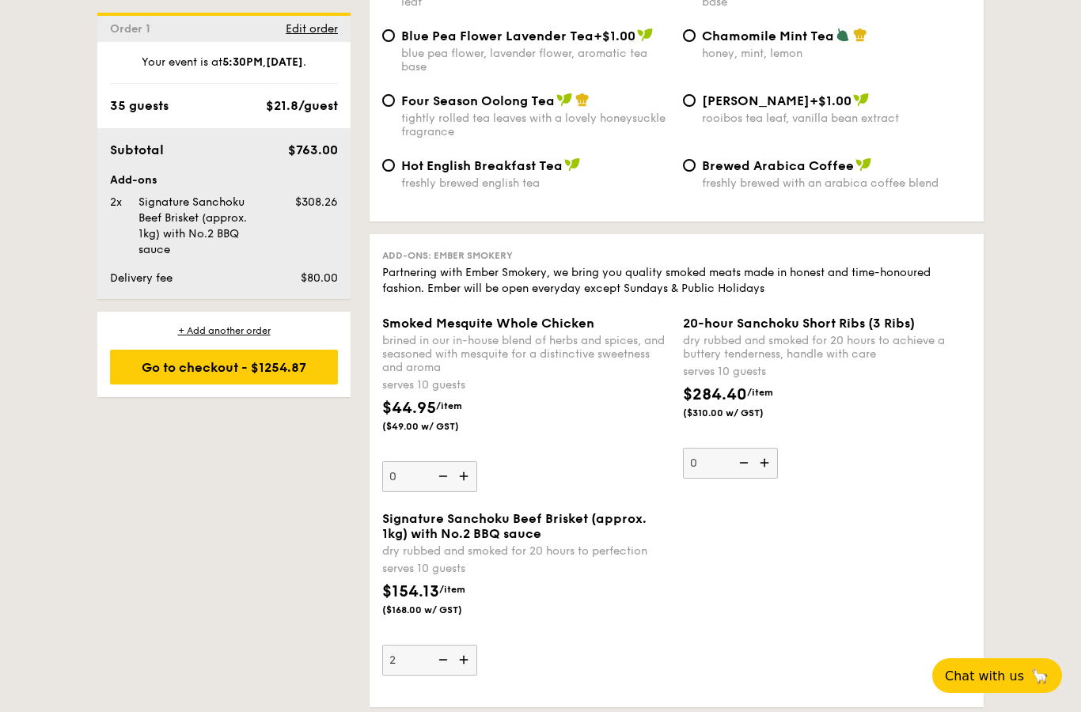
drag, startPoint x: 543, startPoint y: 603, endPoint x: 415, endPoint y: 582, distance: 129.0
click at [415, 541] on div "Signature Sanchoku Beef Brisket (approx. 1kg) with No.2 BBQ sauce" at bounding box center [526, 526] width 288 height 30
click at [415, 645] on input "2" at bounding box center [429, 660] width 95 height 31
drag, startPoint x: 382, startPoint y: 588, endPoint x: 509, endPoint y: 587, distance: 126.6
click at [509, 541] on span "Signature Sanchoku Beef Brisket (approx. 1kg) with No.2 BBQ sauce" at bounding box center [514, 526] width 264 height 30
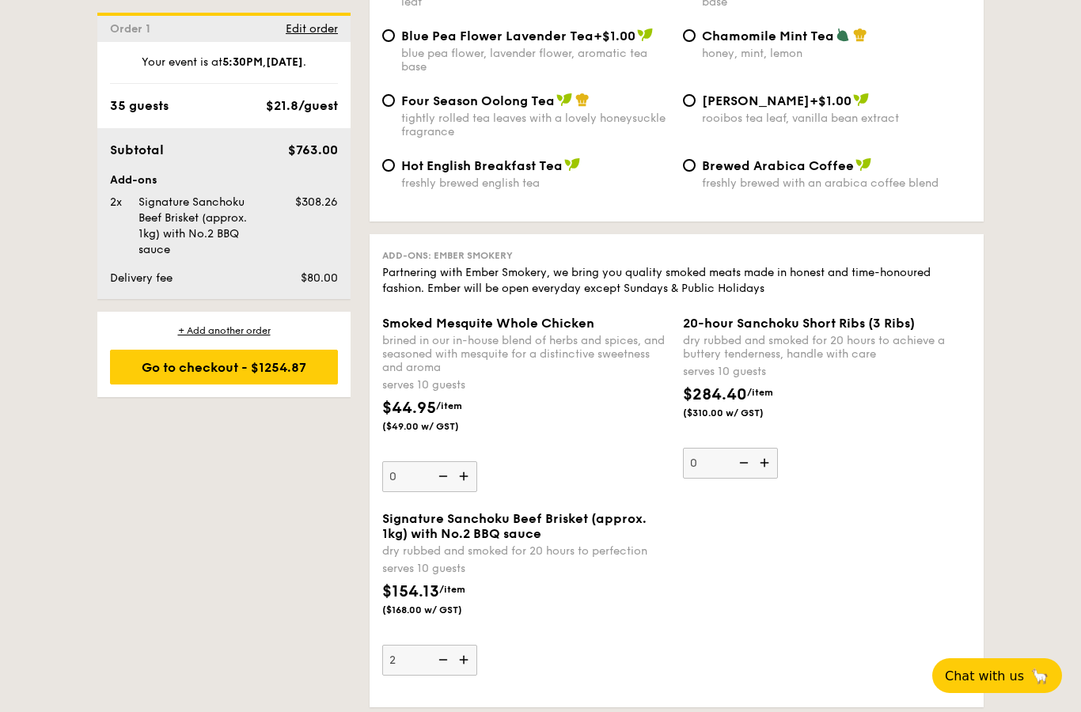
click at [477, 645] on input "2" at bounding box center [429, 660] width 95 height 31
drag, startPoint x: 388, startPoint y: 586, endPoint x: 545, endPoint y: 591, distance: 157.5
click at [545, 541] on span "Signature Sanchoku Beef Brisket (approx. 1kg) with No.2 BBQ sauce" at bounding box center [514, 526] width 264 height 30
click at [477, 645] on input "2" at bounding box center [429, 660] width 95 height 31
drag, startPoint x: 385, startPoint y: 585, endPoint x: 537, endPoint y: 590, distance: 152.0
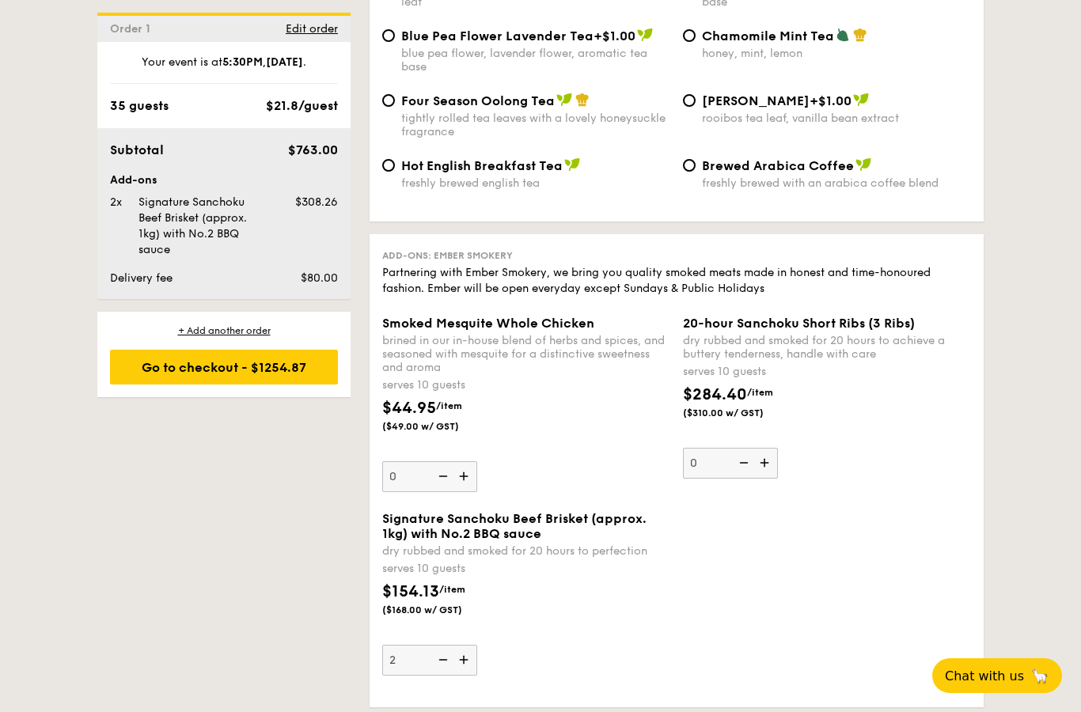
click at [537, 541] on span "Signature Sanchoku Beef Brisket (approx. 1kg) with No.2 BBQ sauce" at bounding box center [514, 526] width 264 height 30
click at [477, 645] on input "2" at bounding box center [429, 660] width 95 height 31
drag, startPoint x: 541, startPoint y: 604, endPoint x: 401, endPoint y: 596, distance: 140.2
click at [401, 541] on span "Signature Sanchoku Beef Brisket (approx. 1kg) with No.2 BBQ sauce" at bounding box center [514, 526] width 264 height 30
click at [401, 645] on input "2" at bounding box center [429, 660] width 95 height 31
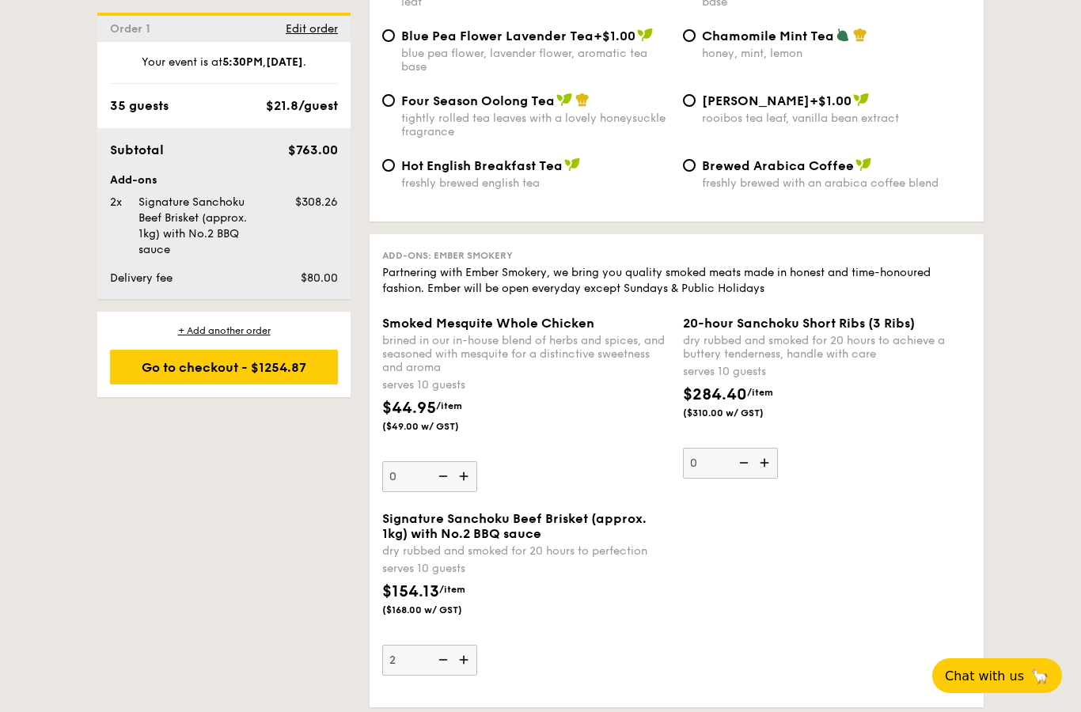
click at [379, 583] on div "Signature Sanchoku Beef Brisket (approx. 1kg) with No.2 BBQ sauce dry rubbed an…" at bounding box center [526, 593] width 301 height 165
drag, startPoint x: 386, startPoint y: 586, endPoint x: 562, endPoint y: 605, distance: 177.4
click at [562, 541] on div "Signature Sanchoku Beef Brisket (approx. 1kg) with No.2 BBQ sauce" at bounding box center [526, 526] width 288 height 30
click at [477, 645] on input "2" at bounding box center [429, 660] width 95 height 31
drag, startPoint x: 390, startPoint y: 587, endPoint x: 543, endPoint y: 604, distance: 153.7
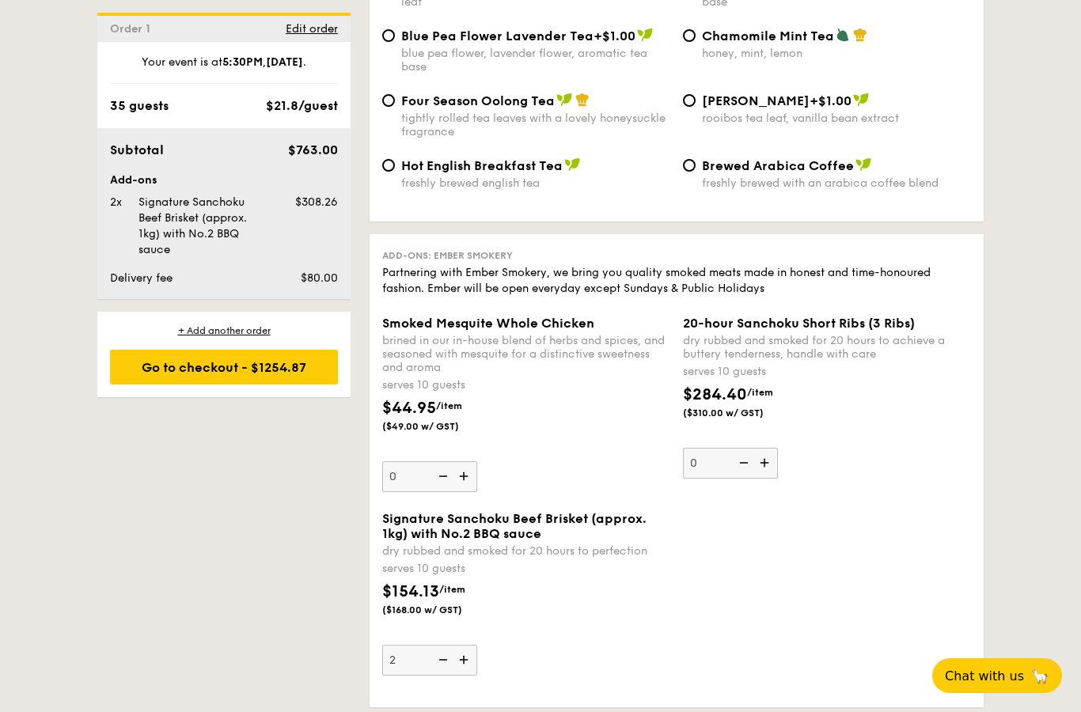
click at [543, 541] on div "Signature Sanchoku Beef Brisket (approx. 1kg) with No.2 BBQ sauce" at bounding box center [526, 526] width 288 height 30
click at [477, 645] on input "2" at bounding box center [429, 660] width 95 height 31
drag, startPoint x: 543, startPoint y: 604, endPoint x: 433, endPoint y: 596, distance: 110.2
click at [433, 541] on div "Signature Sanchoku Beef Brisket (approx. 1kg) with No.2 BBQ sauce" at bounding box center [526, 526] width 288 height 30
click at [433, 645] on input "2" at bounding box center [429, 660] width 95 height 31
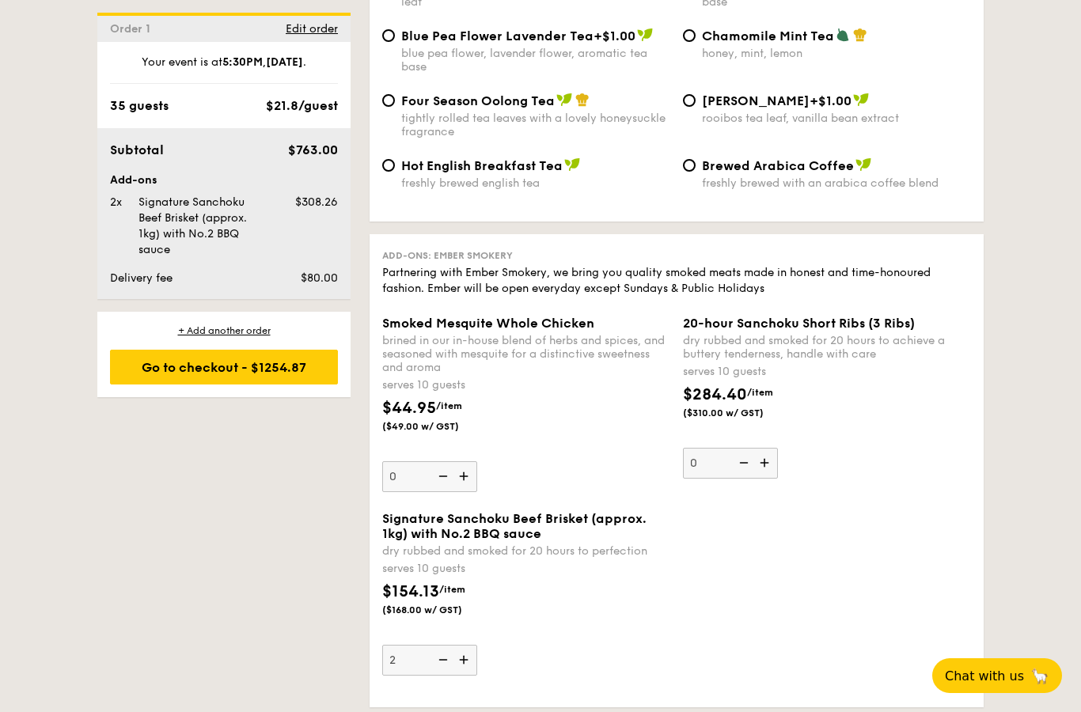
click at [395, 541] on span "Signature Sanchoku Beef Brisket (approx. 1kg) with No.2 BBQ sauce" at bounding box center [514, 526] width 264 height 30
click at [395, 645] on input "2" at bounding box center [429, 660] width 95 height 31
click at [395, 541] on span "Signature Sanchoku Beef Brisket (approx. 1kg) with No.2 BBQ sauce" at bounding box center [514, 526] width 264 height 30
click at [395, 645] on input "2" at bounding box center [429, 660] width 95 height 31
drag, startPoint x: 395, startPoint y: 586, endPoint x: 520, endPoint y: 615, distance: 128.2
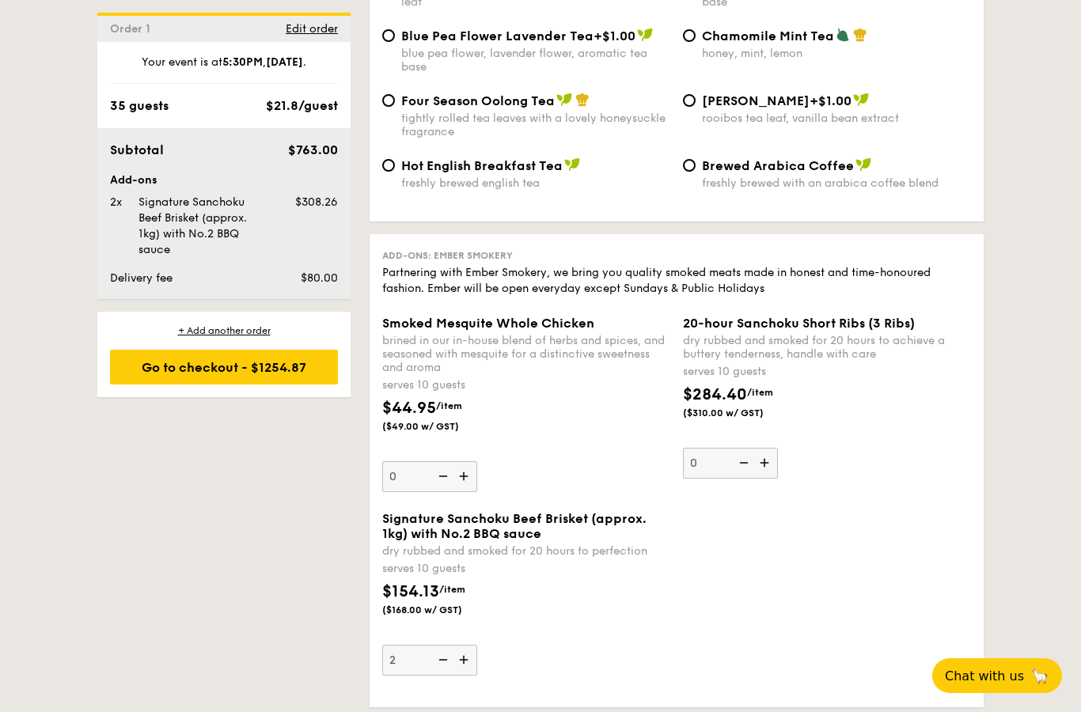
click at [520, 558] on div "Signature Sanchoku Beef Brisket (approx. 1kg) with No.2 BBQ sauce dry rubbed an…" at bounding box center [526, 534] width 288 height 47
click at [477, 645] on input "2" at bounding box center [429, 660] width 95 height 31
drag, startPoint x: 530, startPoint y: 607, endPoint x: 393, endPoint y: 583, distance: 138.9
click at [396, 541] on span "Signature Sanchoku Beef Brisket (approx. 1kg) with No.2 BBQ sauce" at bounding box center [514, 526] width 264 height 30
click at [396, 645] on input "2" at bounding box center [429, 660] width 95 height 31
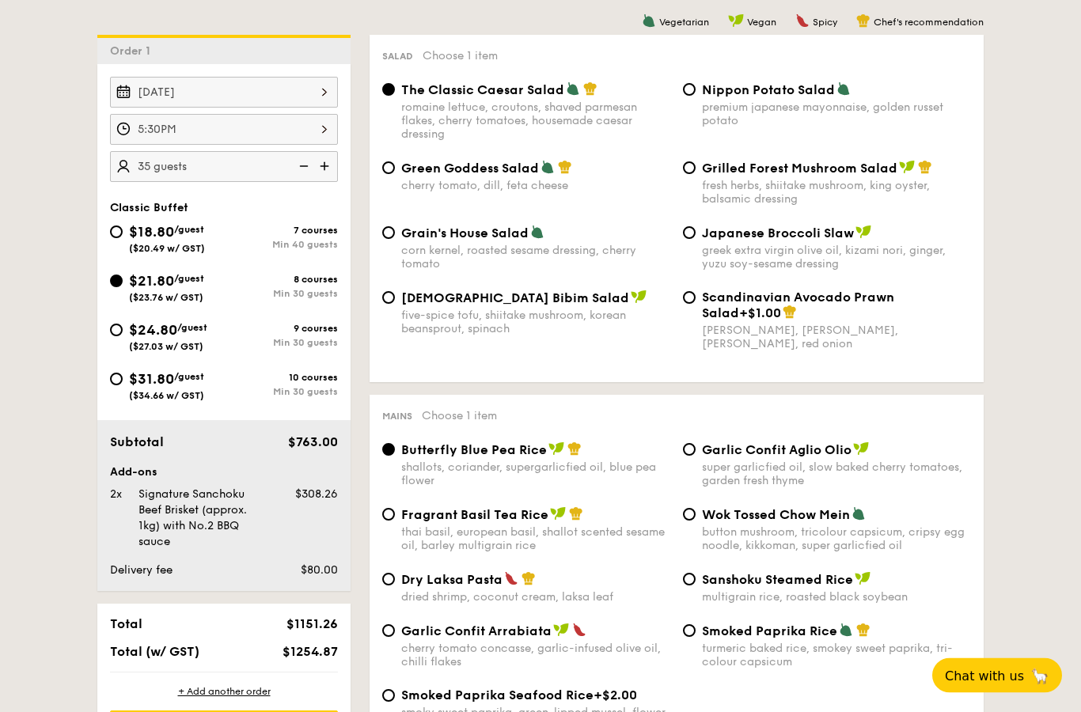
scroll to position [411, 0]
click at [112, 229] on input "$18.80 /guest ($20.49 w/ GST) 7 courses Min 40 guests" at bounding box center [116, 231] width 13 height 13
radio input "true"
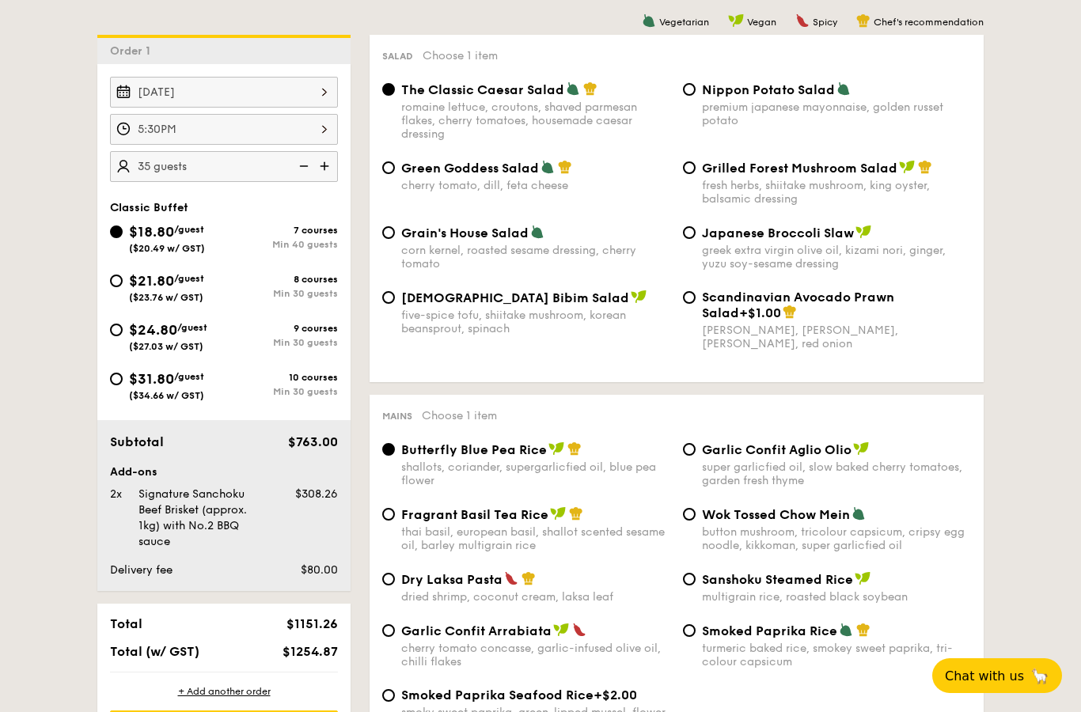
radio input "true"
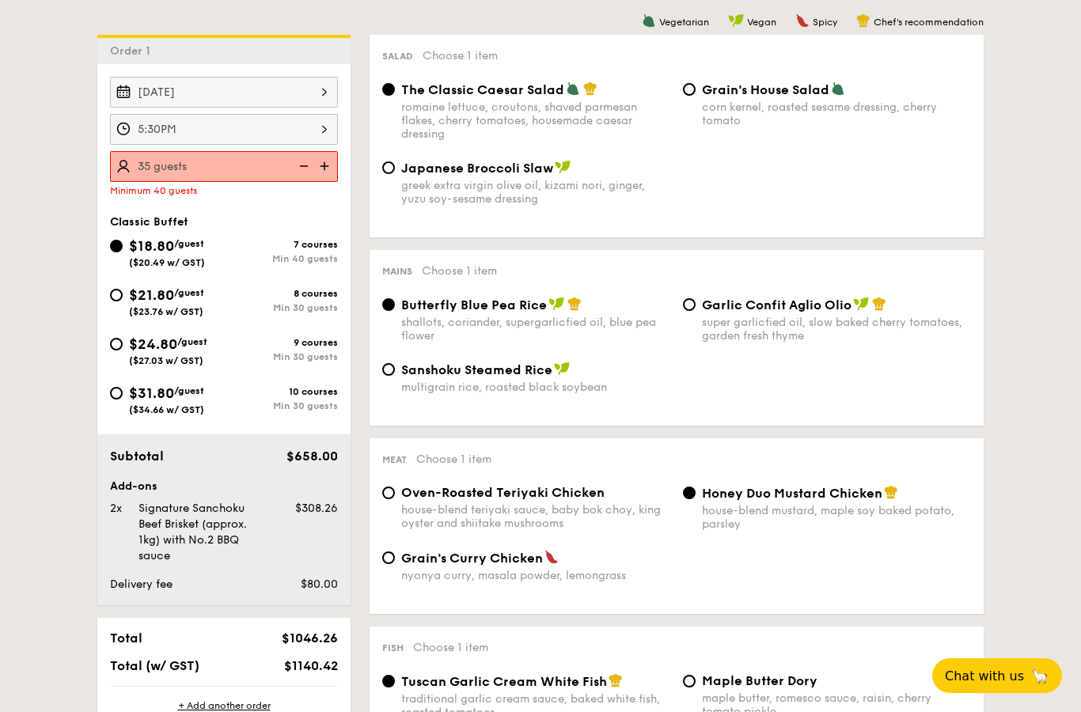
click at [323, 164] on img at bounding box center [326, 166] width 24 height 30
type input "40 guests"
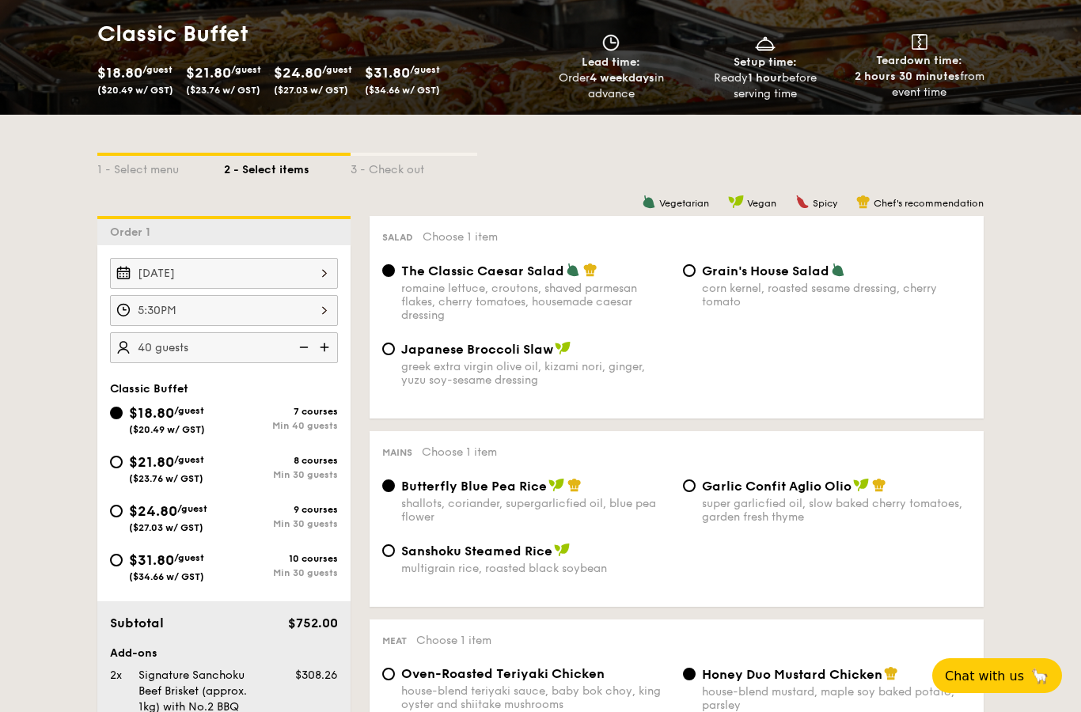
scroll to position [260, 0]
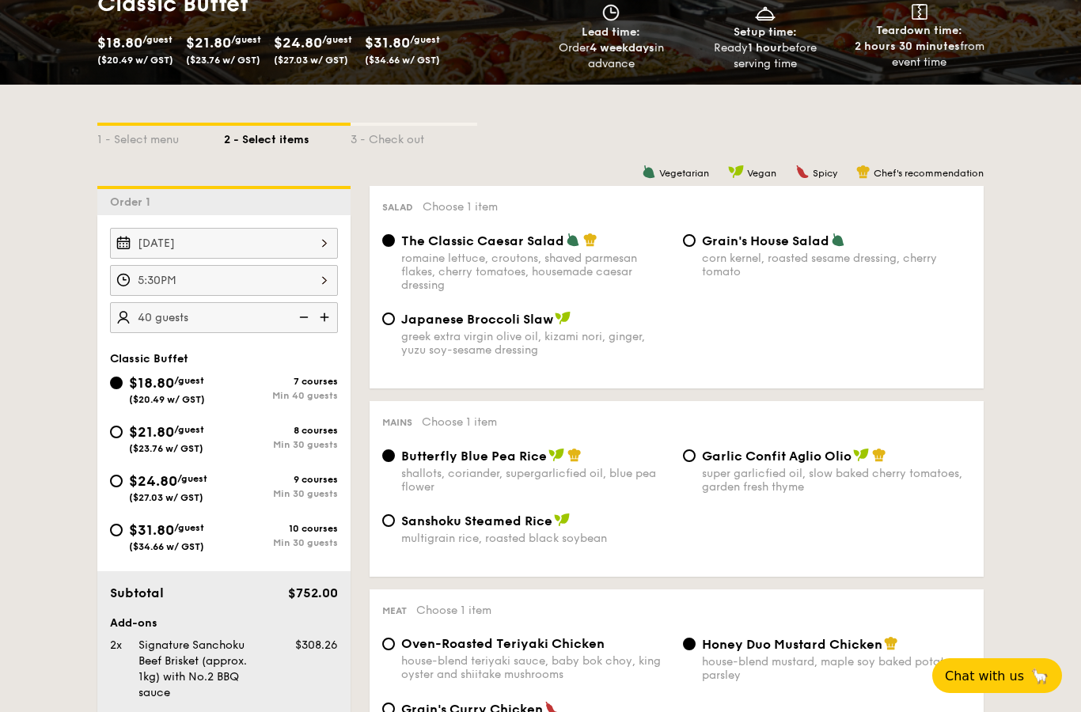
click at [738, 460] on span "Garlic Confit Aglio Olio" at bounding box center [777, 456] width 150 height 15
click at [695, 460] on input "Garlic Confit Aglio Olio super garlicfied oil, slow baked cherry tomatoes, gard…" at bounding box center [689, 455] width 13 height 13
radio input "true"
click at [559, 462] on img at bounding box center [556, 455] width 16 height 14
click at [395, 462] on input "Butterfly Blue Pea Rice shallots, coriander, supergarlicfied oil, blue pea flow…" at bounding box center [388, 455] width 13 height 13
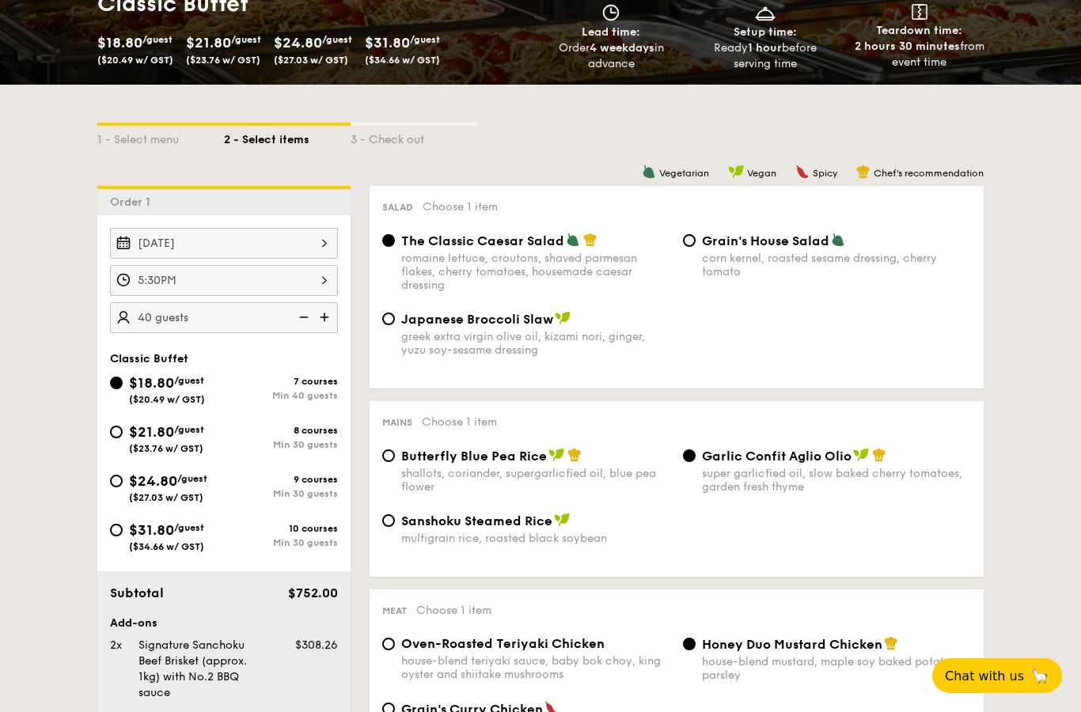
radio input "true"
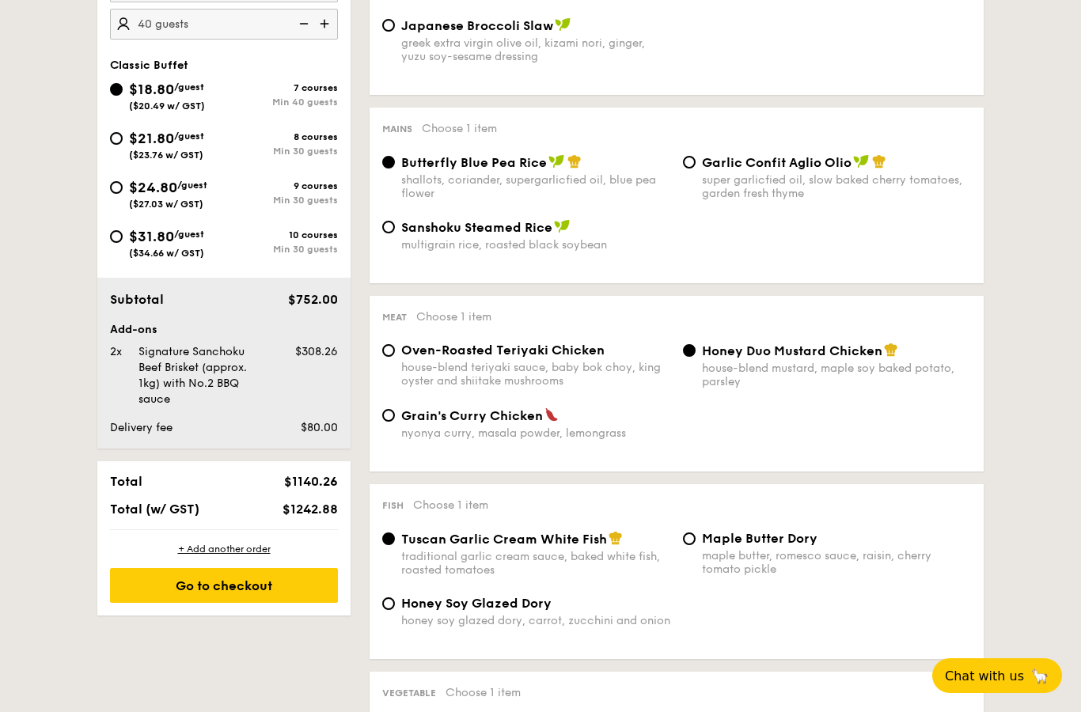
scroll to position [585, 0]
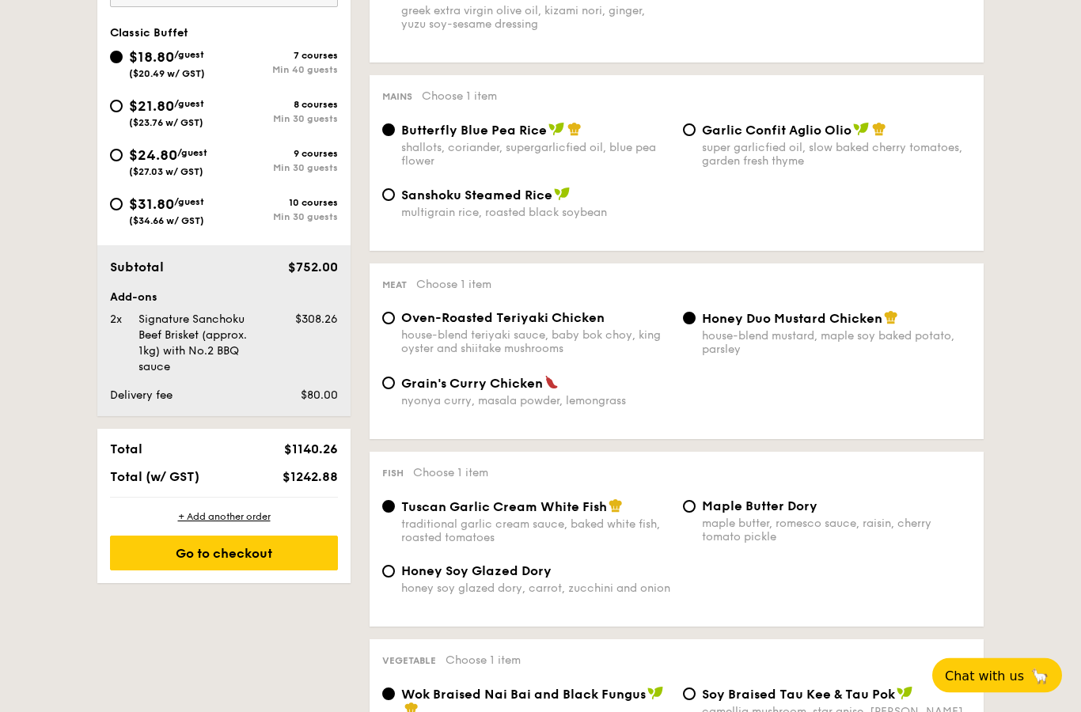
click at [491, 343] on div "house-blend teriyaki sauce, baby bok choy, king oyster and shiitake mushrooms" at bounding box center [535, 342] width 269 height 27
click at [395, 325] on input "Oven-Roasted Teriyaki Chicken house-blend teriyaki sauce, baby bok choy, king o…" at bounding box center [388, 318] width 13 height 13
radio input "true"
click at [490, 387] on span "Grain's Curry Chicken" at bounding box center [472, 384] width 142 height 15
click at [395, 387] on input "Grain's Curry Chicken nyonya curry, masala powder, lemongrass" at bounding box center [388, 383] width 13 height 13
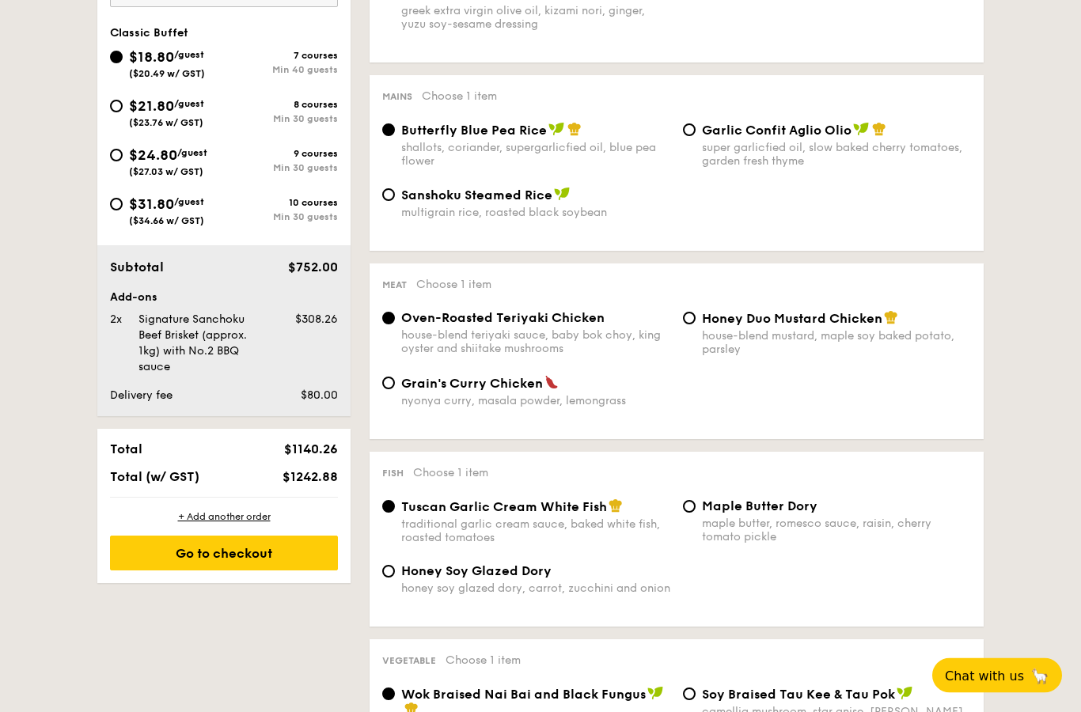
radio input "true"
click at [508, 326] on span "Oven-Roasted Teriyaki Chicken" at bounding box center [502, 318] width 203 height 15
click at [395, 325] on input "Oven-Roasted Teriyaki Chicken house-blend teriyaki sauce, baby bok choy, king o…" at bounding box center [388, 318] width 13 height 13
radio input "true"
click at [678, 328] on div "Honey Duo Mustard Chicken house-blend mustard, maple soy baked potato, parsley" at bounding box center [826, 334] width 301 height 46
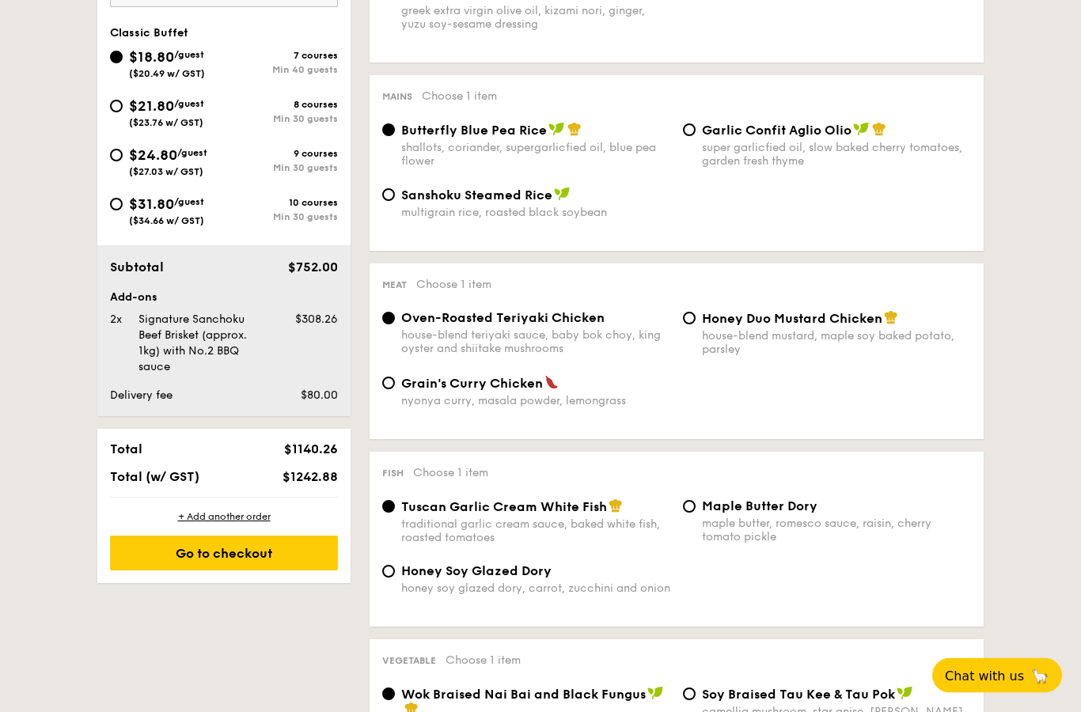
click at [734, 319] on div "Meat Choose 1 item Oven-Roasted Teriyaki Chicken house-blend teriyaki sauce, ba…" at bounding box center [676, 352] width 614 height 176
click at [701, 317] on div "Meat Choose 1 item Oven-Roasted Teriyaki Chicken house-blend teriyaki sauce, ba…" at bounding box center [676, 352] width 614 height 176
click at [699, 328] on div "Honey Duo Mustard Chicken house-blend mustard, maple soy baked potato, parsley" at bounding box center [826, 334] width 301 height 46
click at [699, 326] on div "Honey Duo Mustard Chicken house-blend mustard, maple soy baked potato, parsley" at bounding box center [826, 334] width 301 height 46
click at [695, 325] on input "Honey Duo Mustard Chicken house-blend mustard, maple soy baked potato, parsley" at bounding box center [689, 318] width 13 height 13
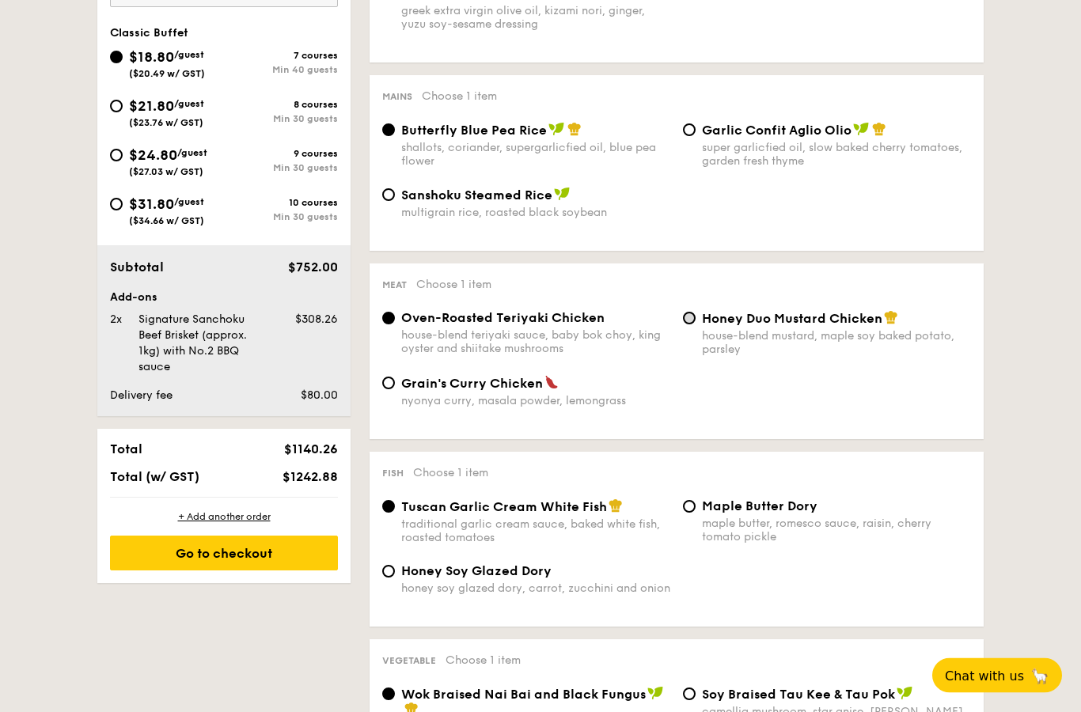
radio input "true"
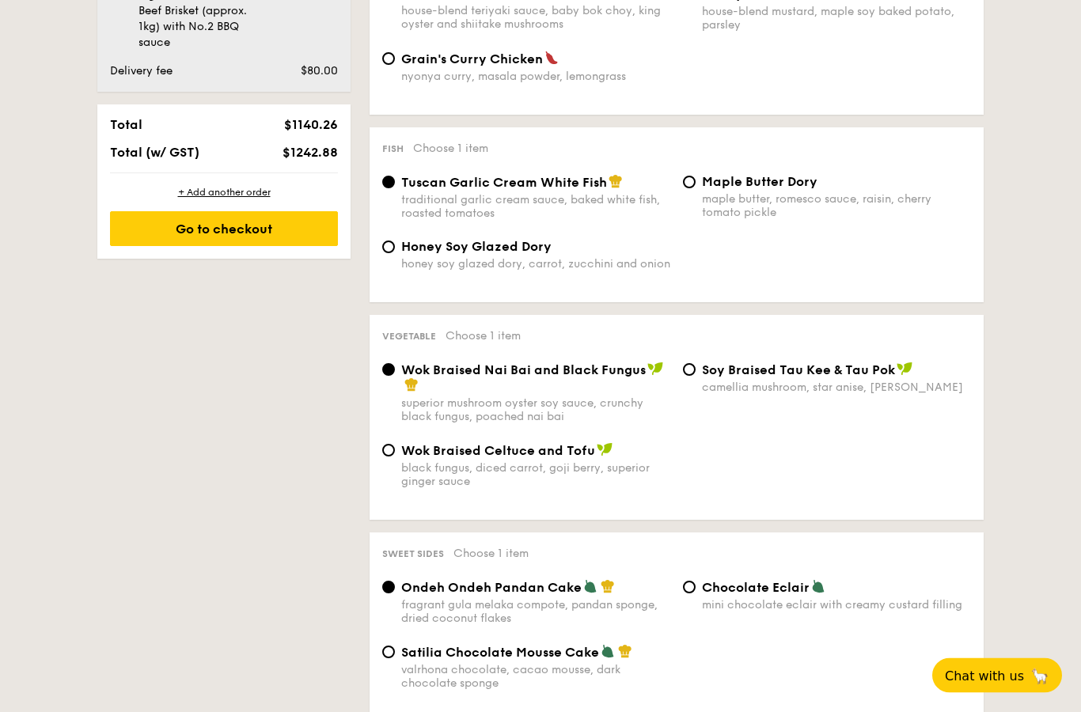
scroll to position [911, 0]
click at [691, 593] on input "Chocolate Eclair mini chocolate eclair with creamy custard filling" at bounding box center [689, 587] width 13 height 13
radio input "true"
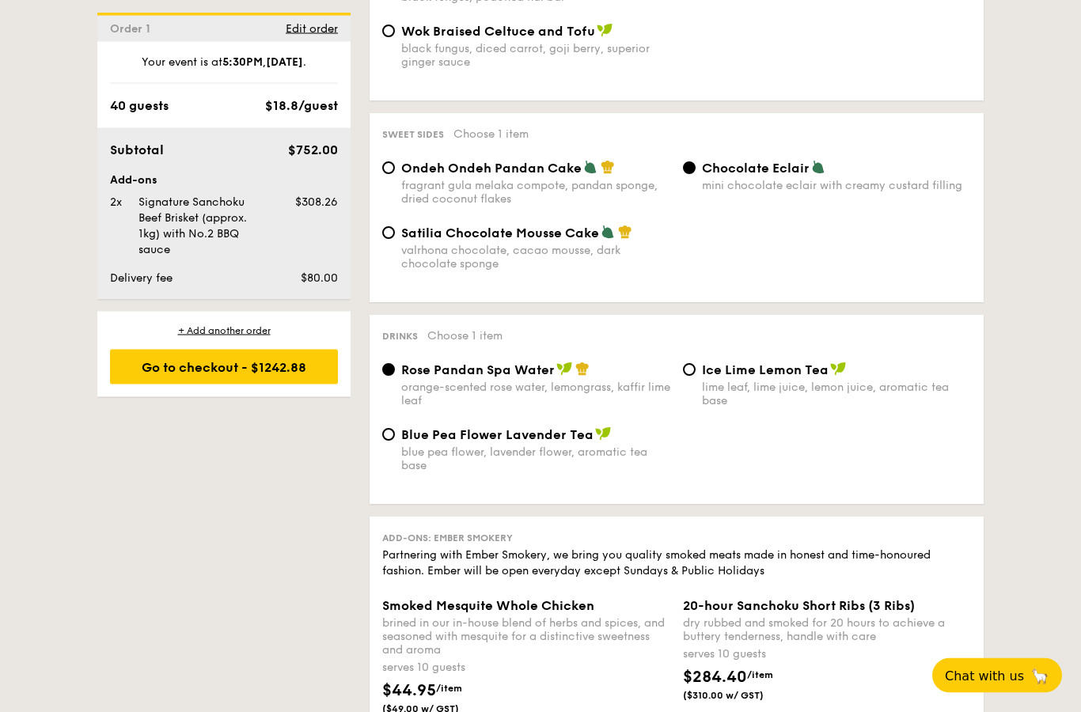
scroll to position [1339, 0]
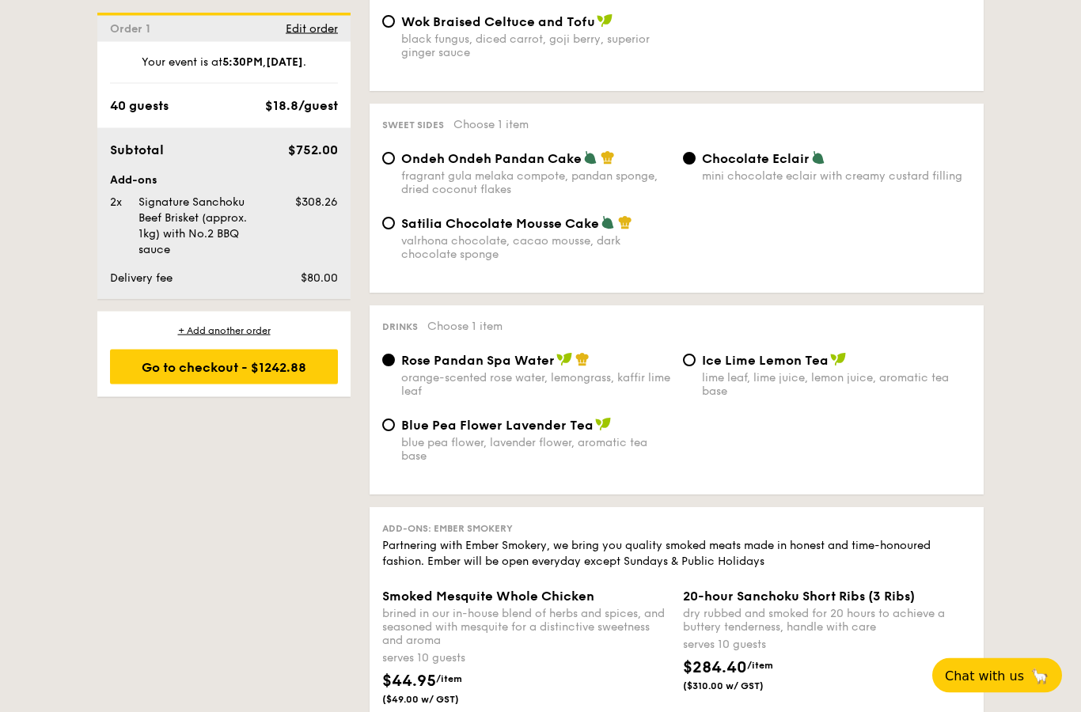
click at [490, 464] on div "blue pea flower, lavender flower, aromatic tea base" at bounding box center [535, 450] width 269 height 27
click at [395, 432] on input "Blue Pea Flower Lavender Tea blue pea flower, lavender flower, aromatic tea base" at bounding box center [388, 425] width 13 height 13
radio input "true"
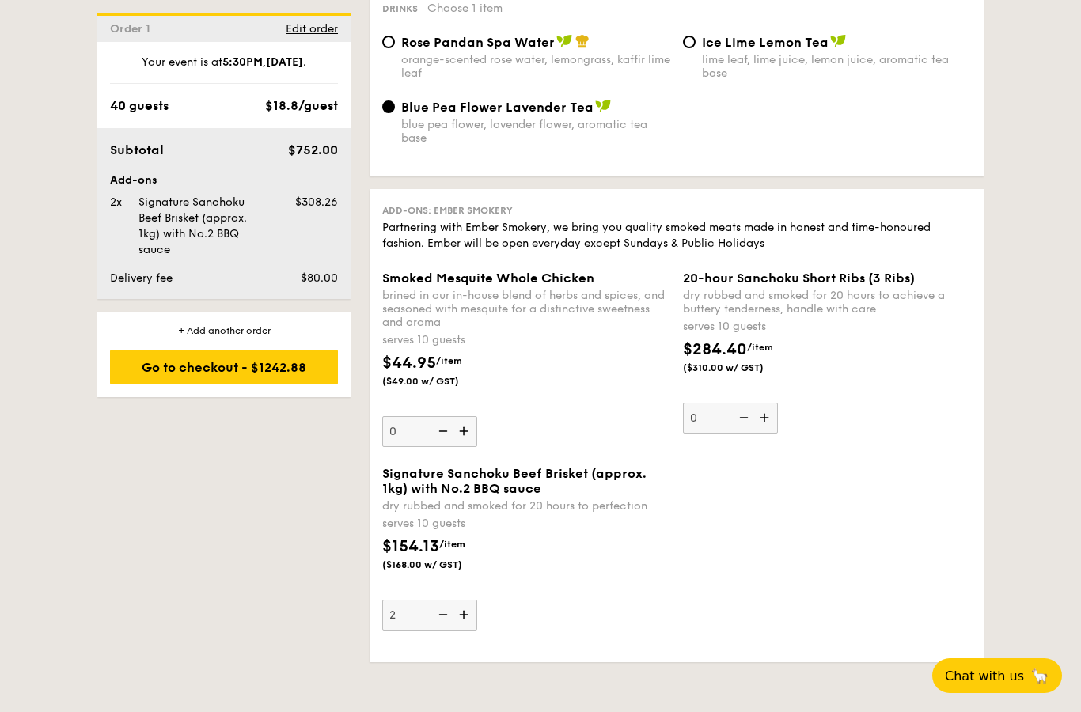
scroll to position [1657, 0]
click at [394, 49] on input "Rose Pandan Spa Water orange-scented rose water, lemongrass, kaffir lime leaf" at bounding box center [388, 42] width 13 height 13
radio input "true"
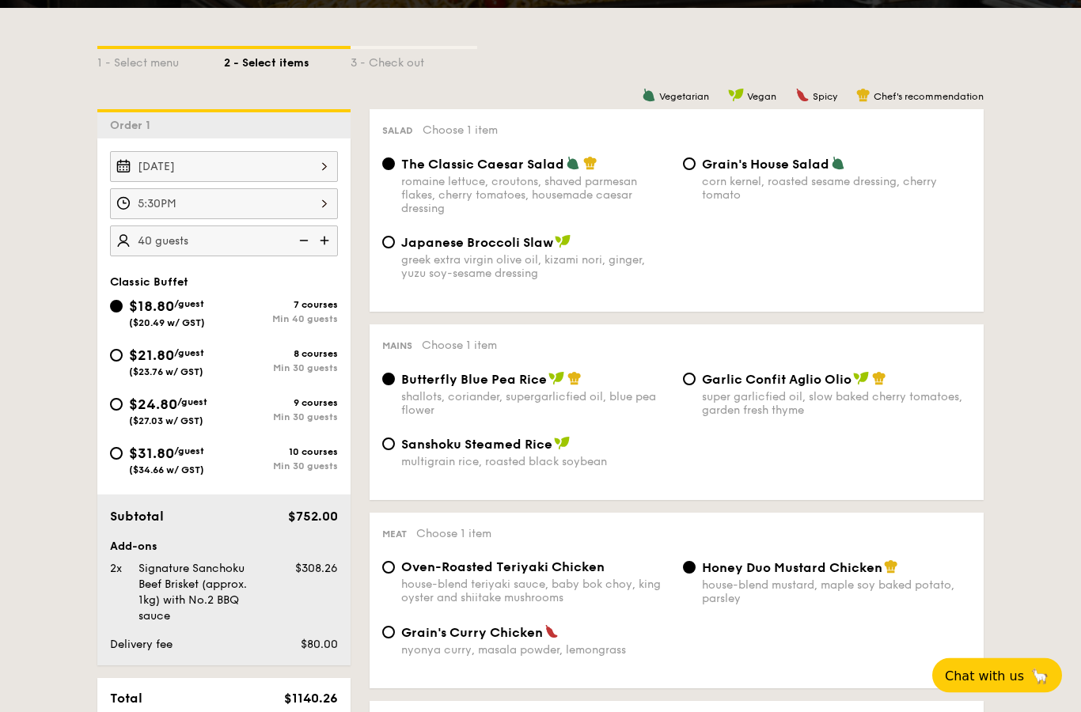
scroll to position [337, 0]
click at [504, 567] on div "Meat Choose 1 item Oven-Roasted Teriyaki Chicken house-blend teriyaki sauce, ba…" at bounding box center [676, 601] width 614 height 176
click at [494, 573] on span "Oven-Roasted Teriyaki Chicken" at bounding box center [502, 566] width 203 height 15
click at [395, 573] on input "Oven-Roasted Teriyaki Chicken house-blend teriyaki sauce, baby bok choy, king o…" at bounding box center [388, 567] width 13 height 13
radio input "true"
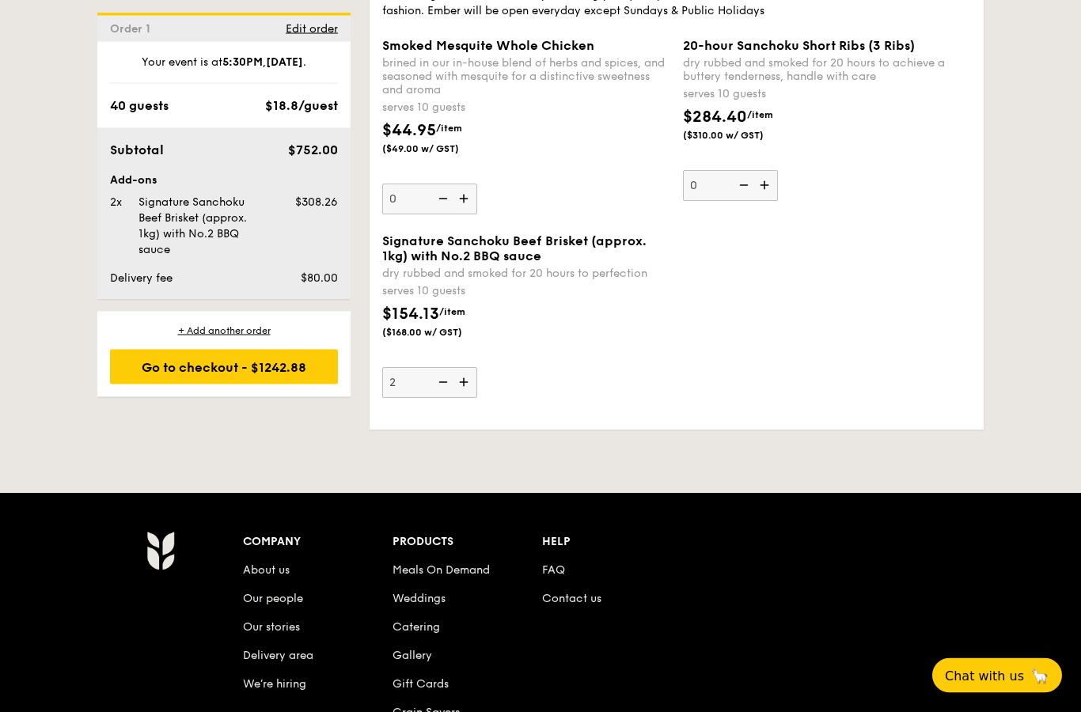
scroll to position [1878, 0]
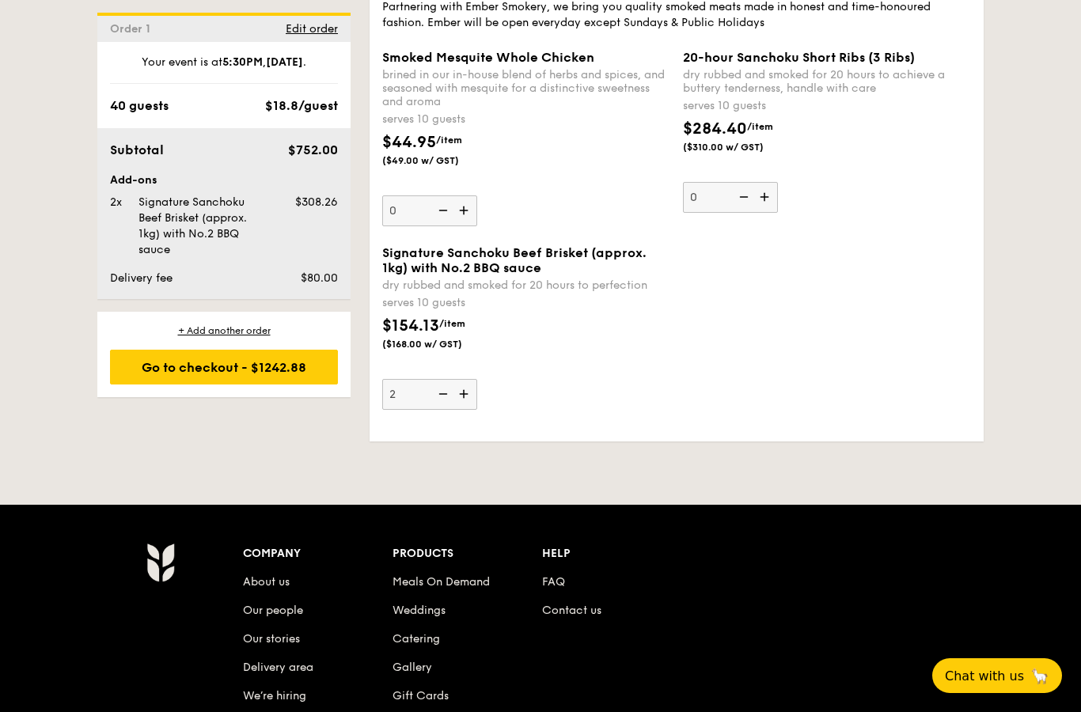
click at [449, 409] on img at bounding box center [442, 394] width 24 height 30
click at [449, 410] on input "2" at bounding box center [429, 394] width 95 height 31
click at [449, 409] on img at bounding box center [442, 394] width 24 height 30
click at [449, 410] on input "1" at bounding box center [429, 394] width 95 height 31
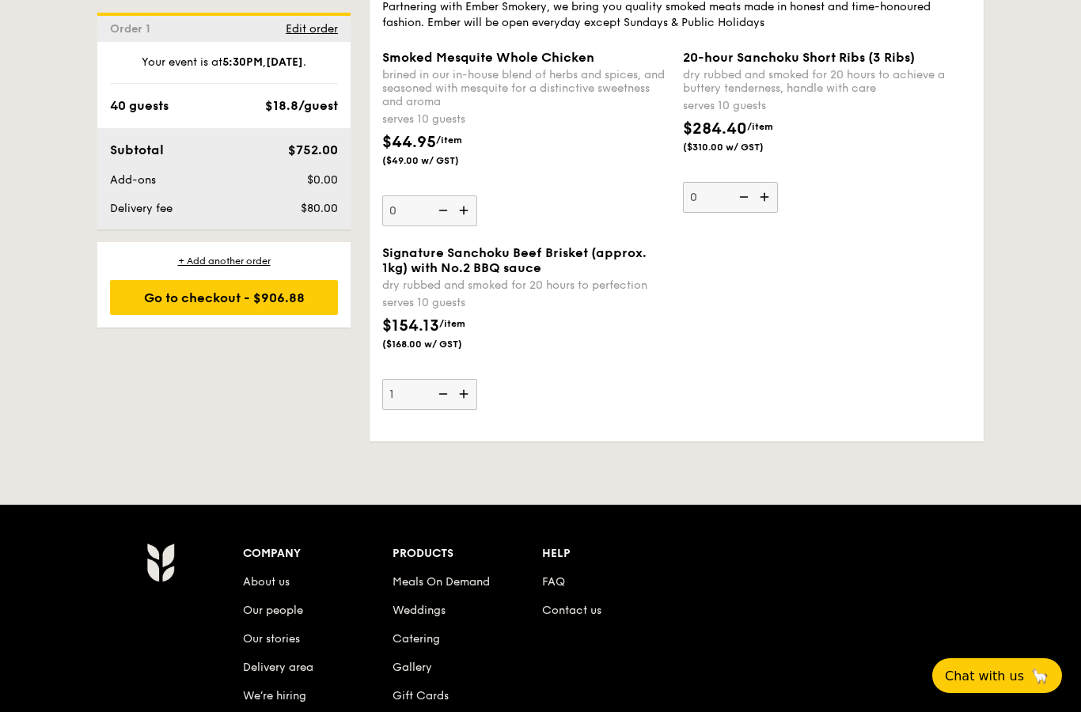
type input "0"
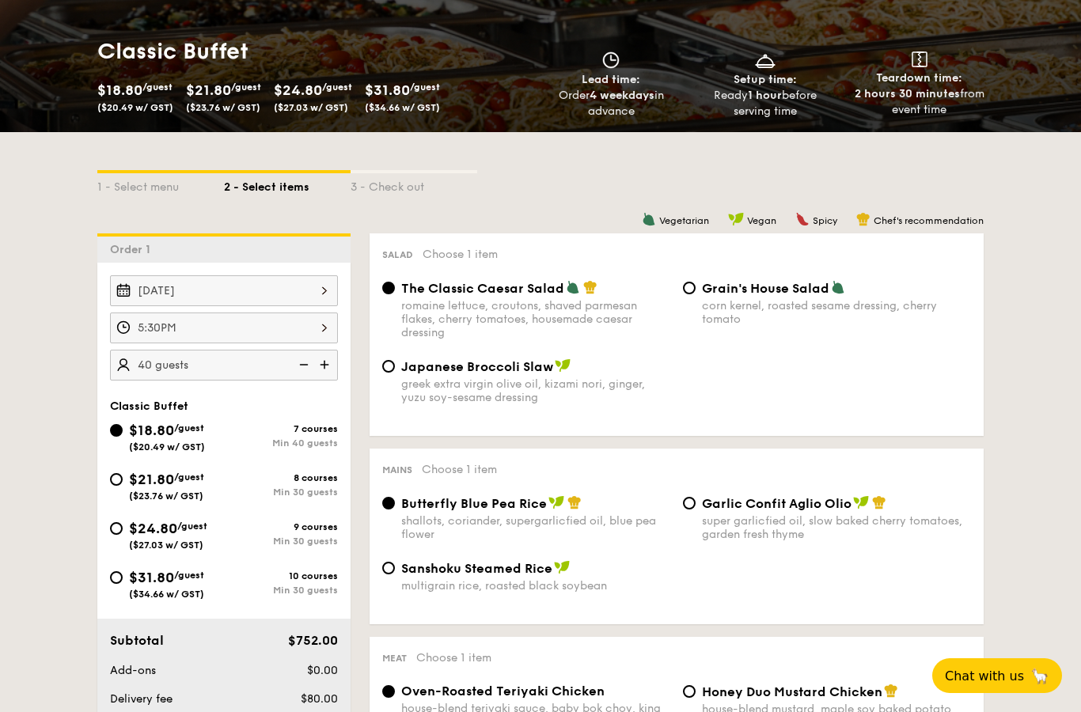
scroll to position [0, 0]
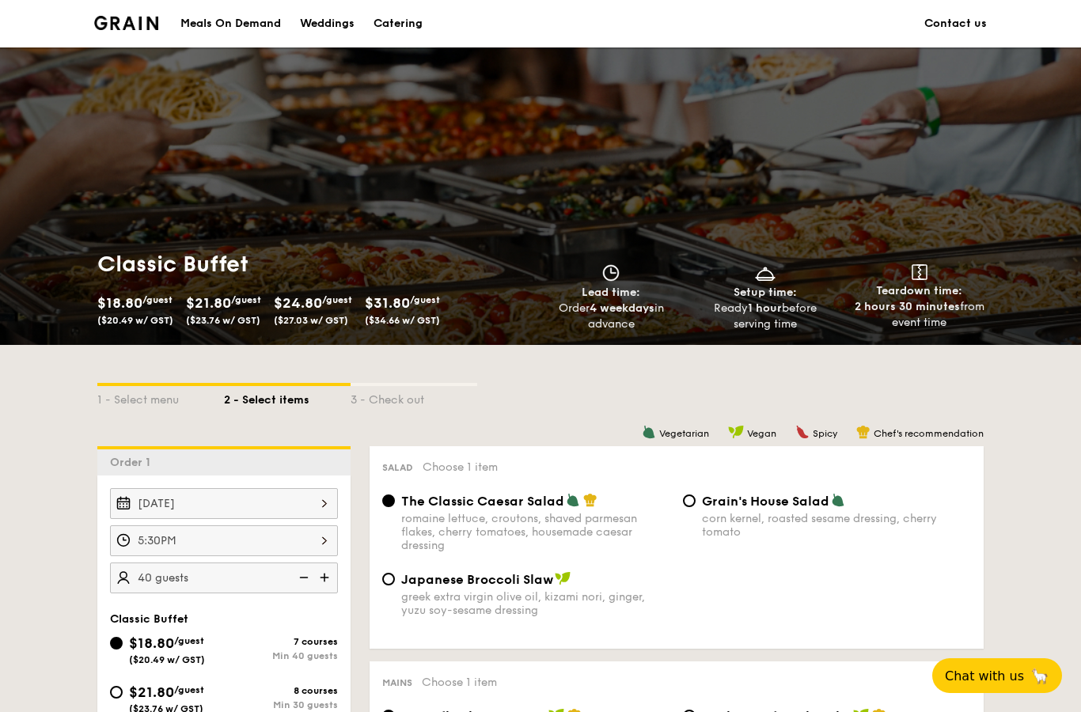
click at [808, 335] on div "Classic Buffet $18.80 /guest ($20.49 w/ GST) $21.80 /guest ($23.76 w/ GST) $24.…" at bounding box center [540, 291] width 911 height 108
click at [789, 341] on div "Classic Buffet $18.80 /guest ($20.49 w/ GST) $21.80 /guest ($23.76 w/ GST) $24.…" at bounding box center [540, 291] width 911 height 108
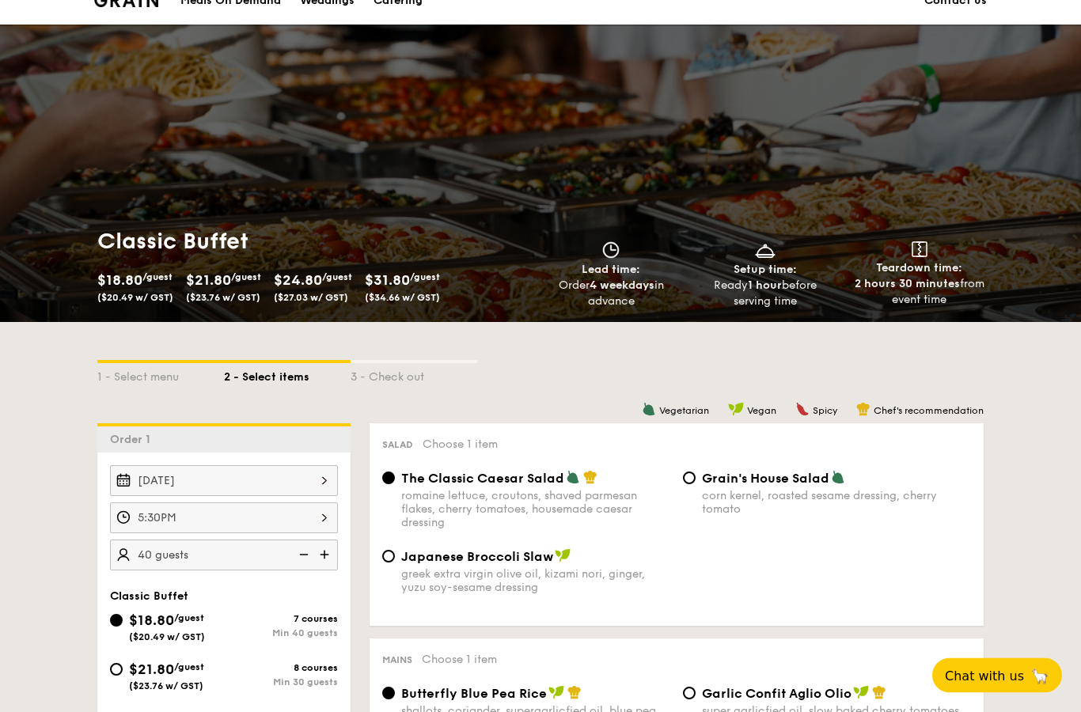
scroll to position [24, 0]
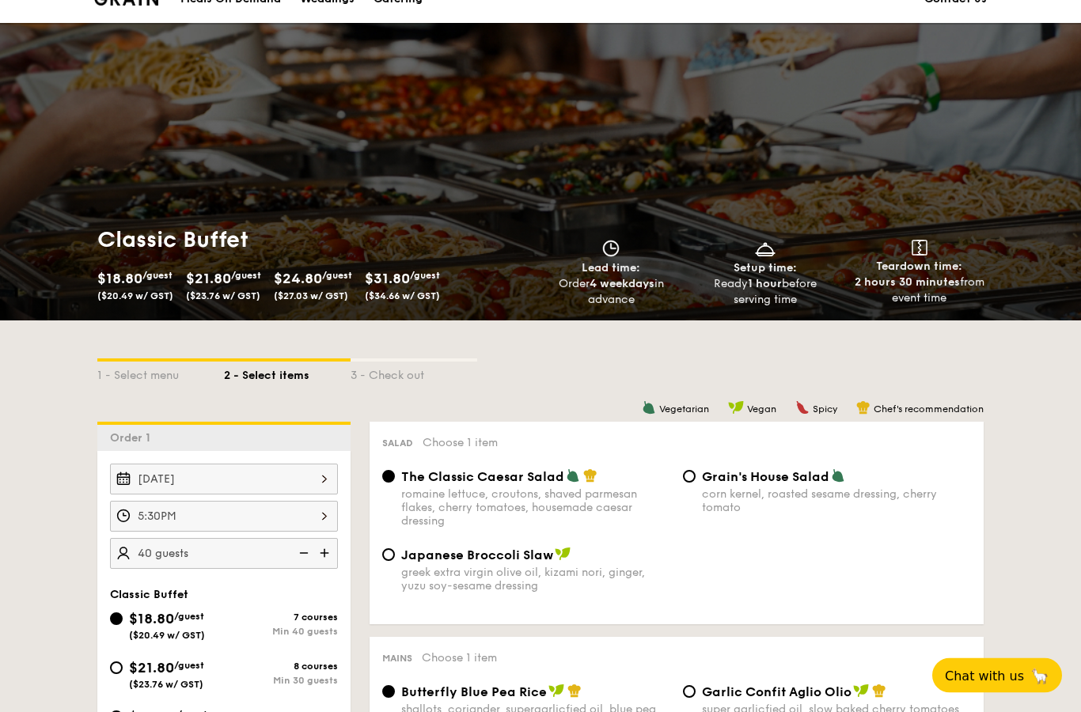
click at [312, 524] on div "5:30PM 12 1 2 3 4 5 6 7 8 9 10 11 00 15 30 45 am pm Cancel OK" at bounding box center [224, 517] width 228 height 31
